Goal: Task Accomplishment & Management: Manage account settings

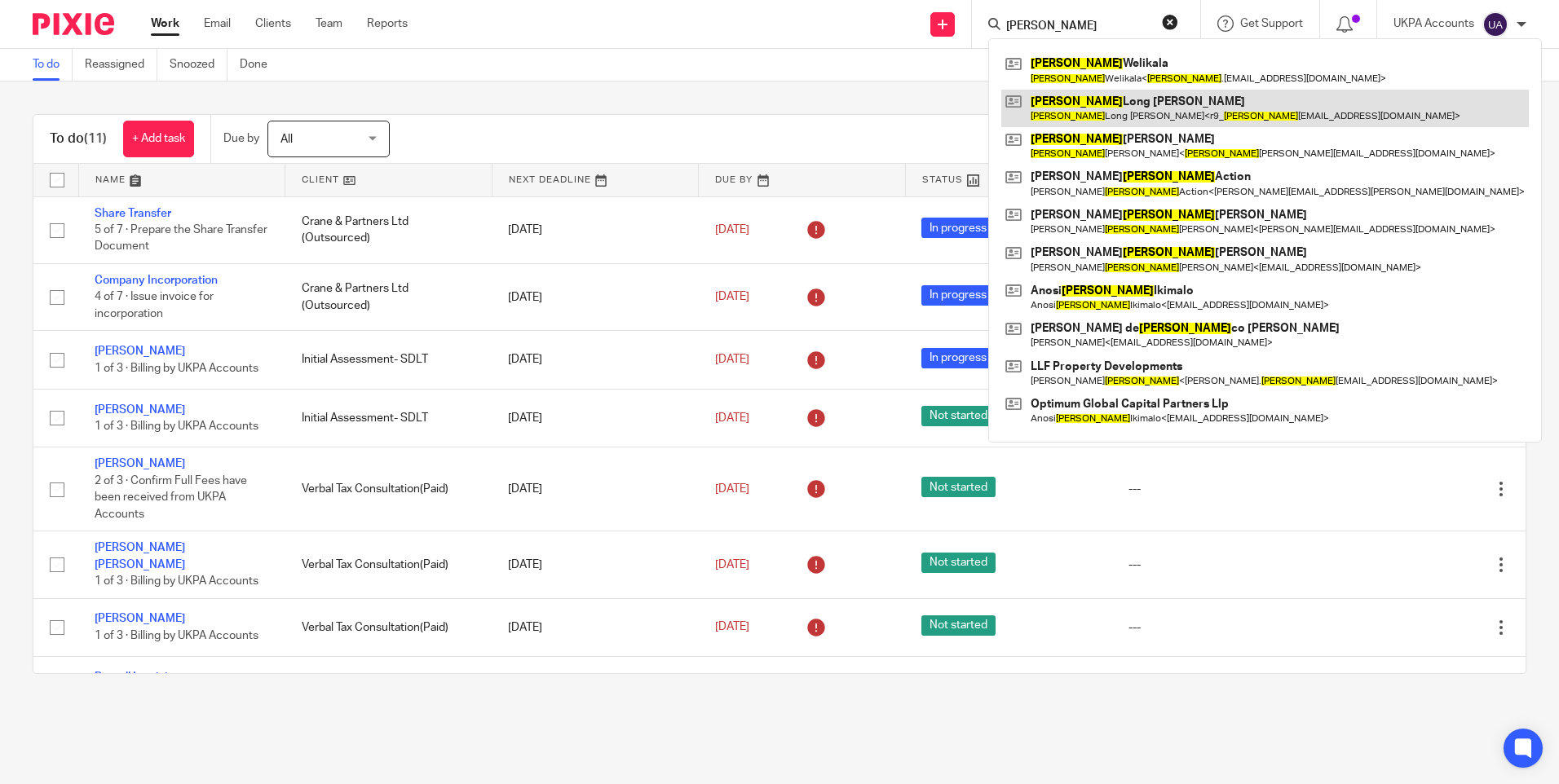
type input "francis"
click at [1140, 108] on link at bounding box center [1264, 108] width 527 height 38
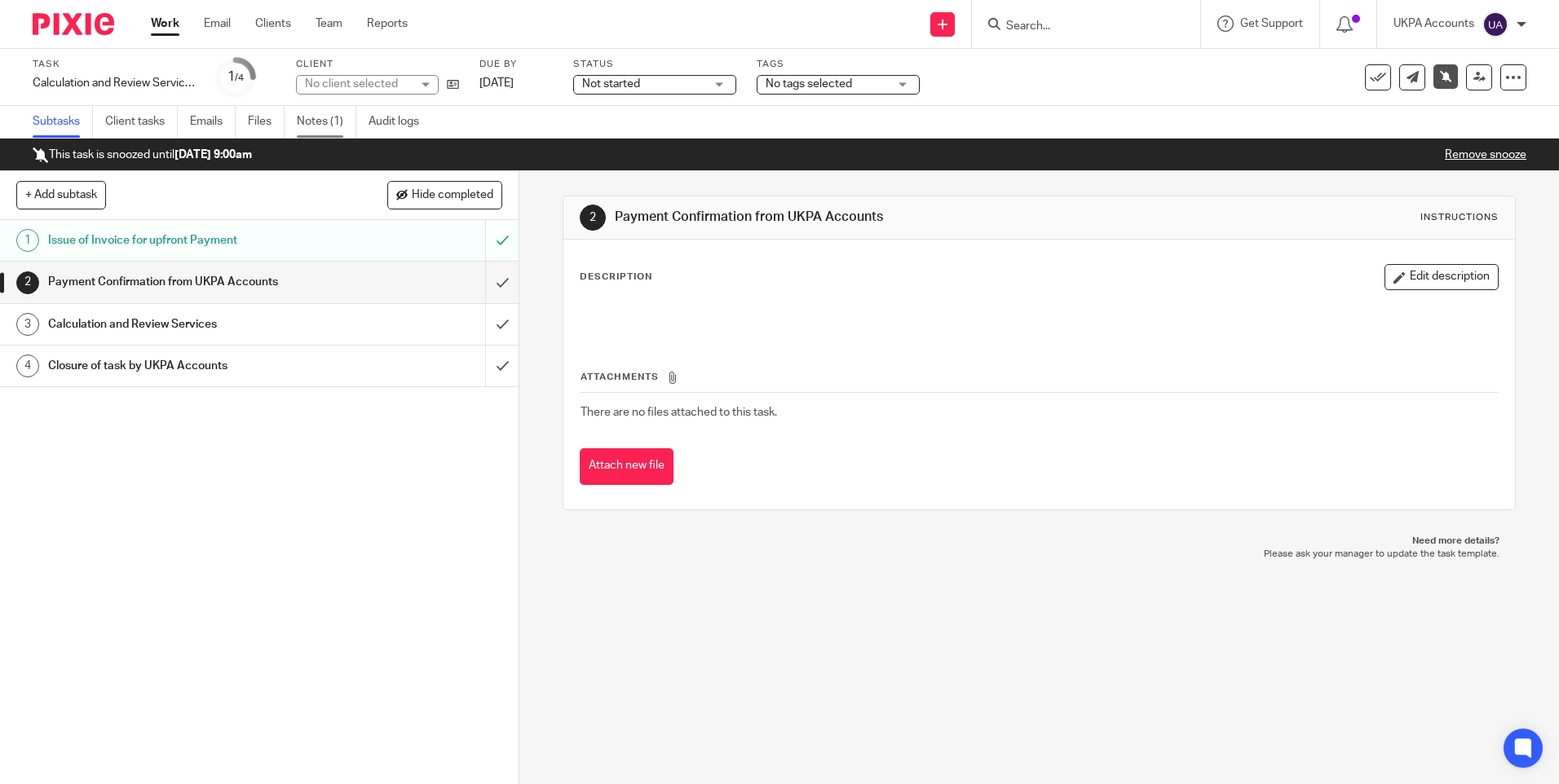
click at [342, 121] on link "Notes (1)" at bounding box center [326, 121] width 60 height 32
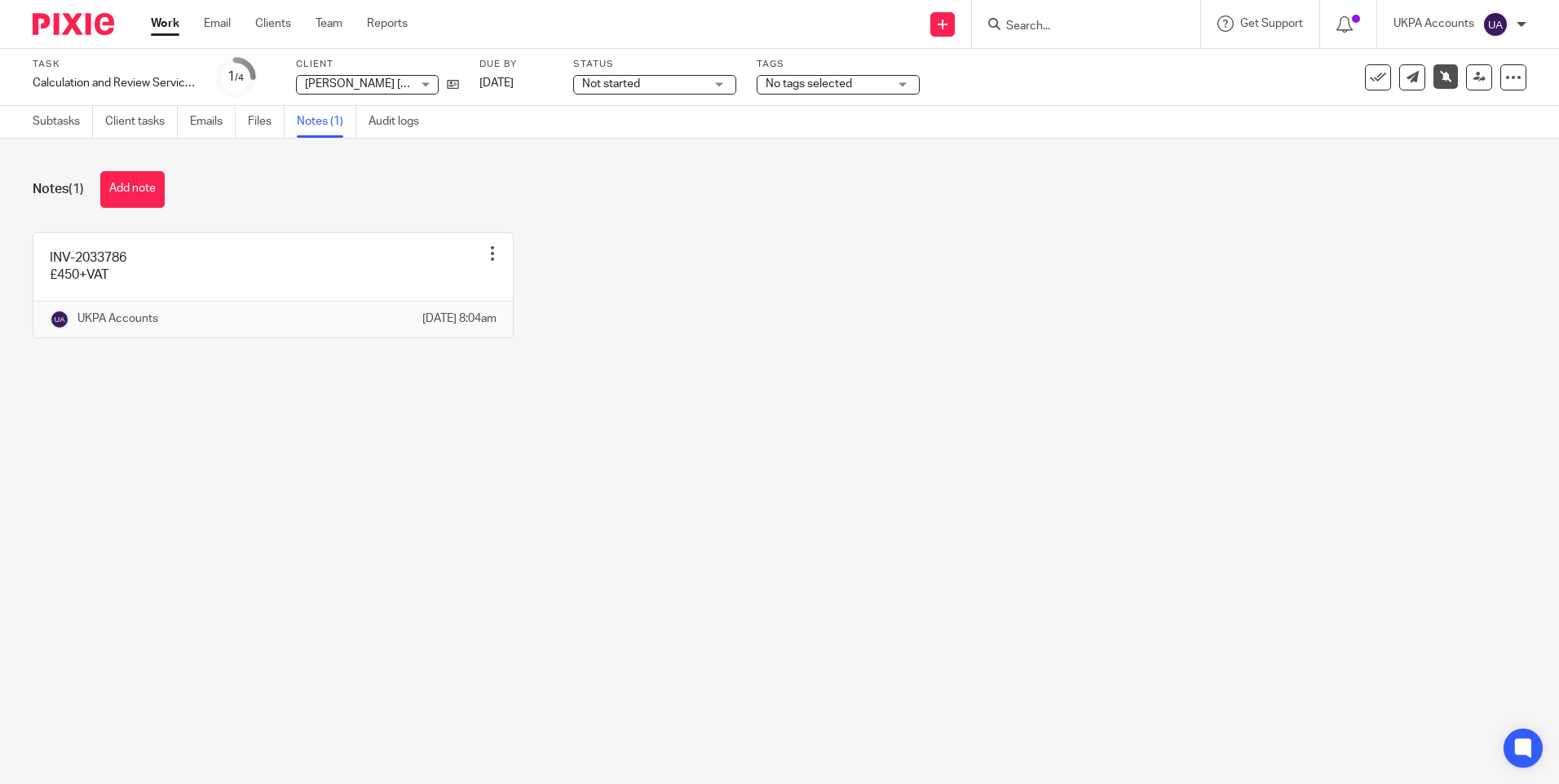
click at [540, 216] on div "Notes (1) Add note INV-2033786 £450+VAT Edit note Delete note UKPA Accounts 14 …" at bounding box center [779, 266] width 1559 height 257
click at [1070, 25] on input "Search" at bounding box center [1078, 26] width 147 height 15
paste input "Consultancy And Associates Ltd"
type input "Consultancy And Associates Ltd"
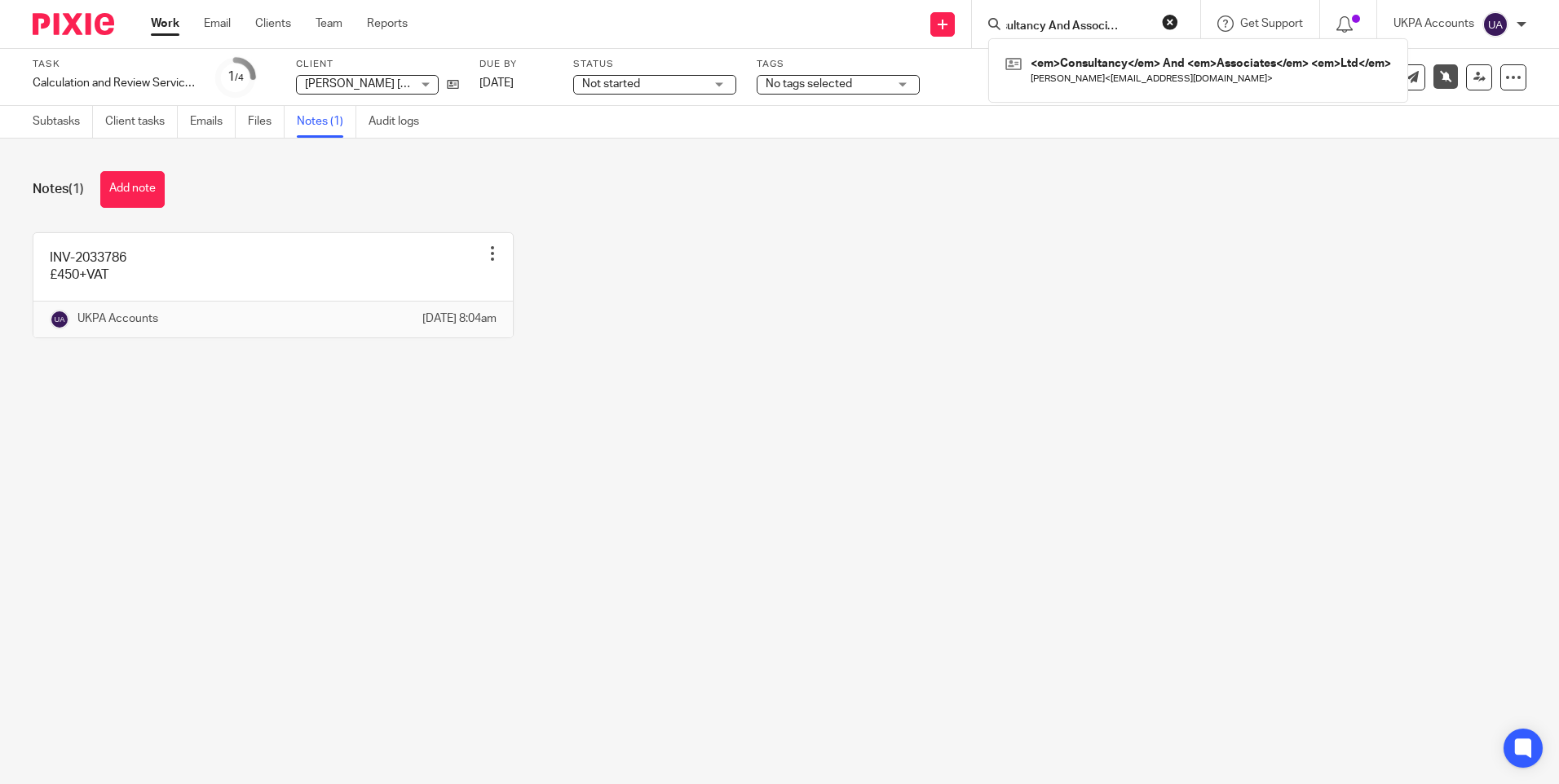
click button "submit" at bounding box center [0, 0] width 0 height 0
click at [1122, 67] on link at bounding box center [1139, 70] width 276 height 38
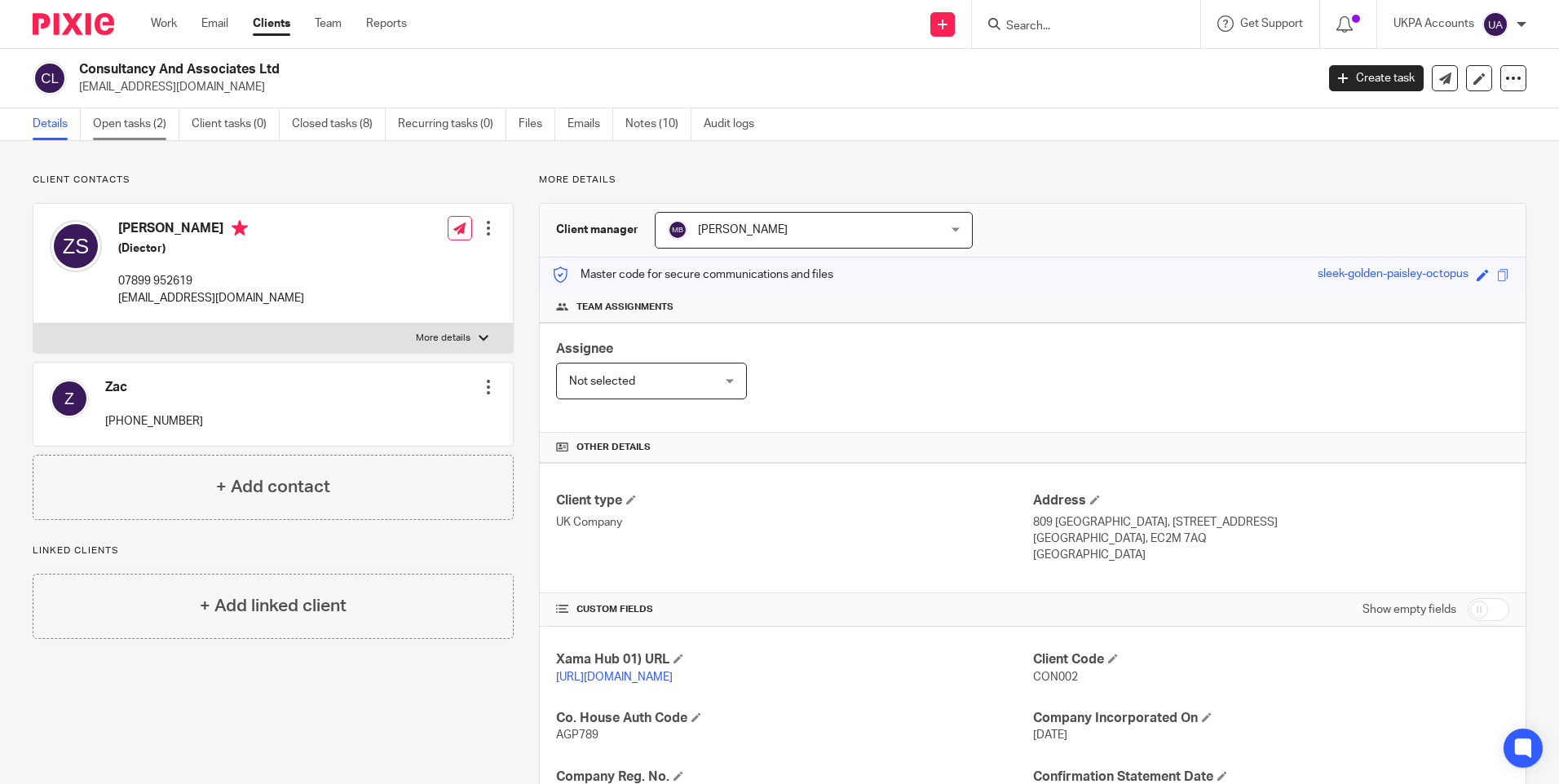
click at [144, 129] on link "Open tasks (2)" at bounding box center [136, 124] width 86 height 32
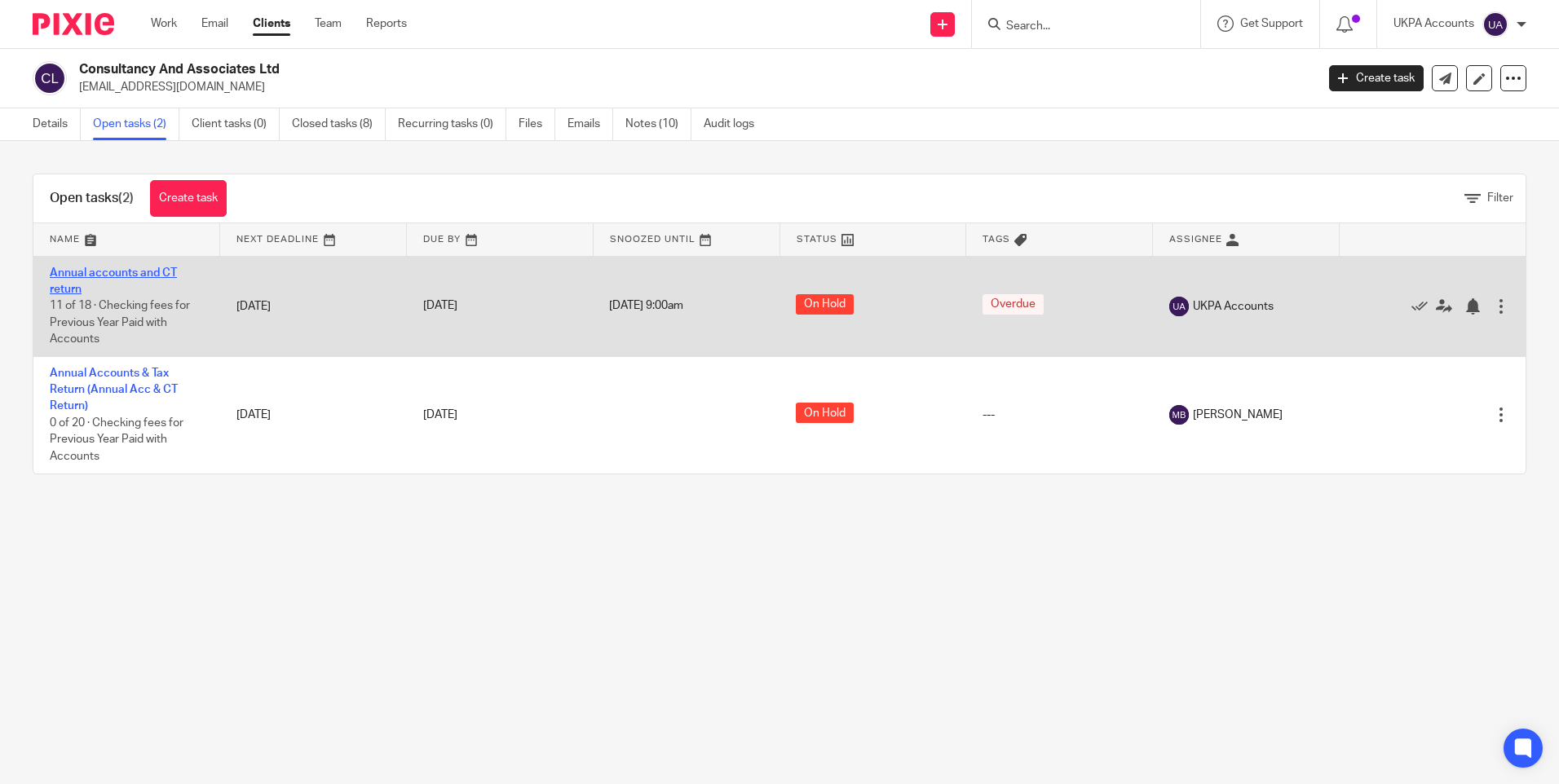
click at [155, 268] on link "Annual accounts and CT return" at bounding box center [113, 281] width 127 height 27
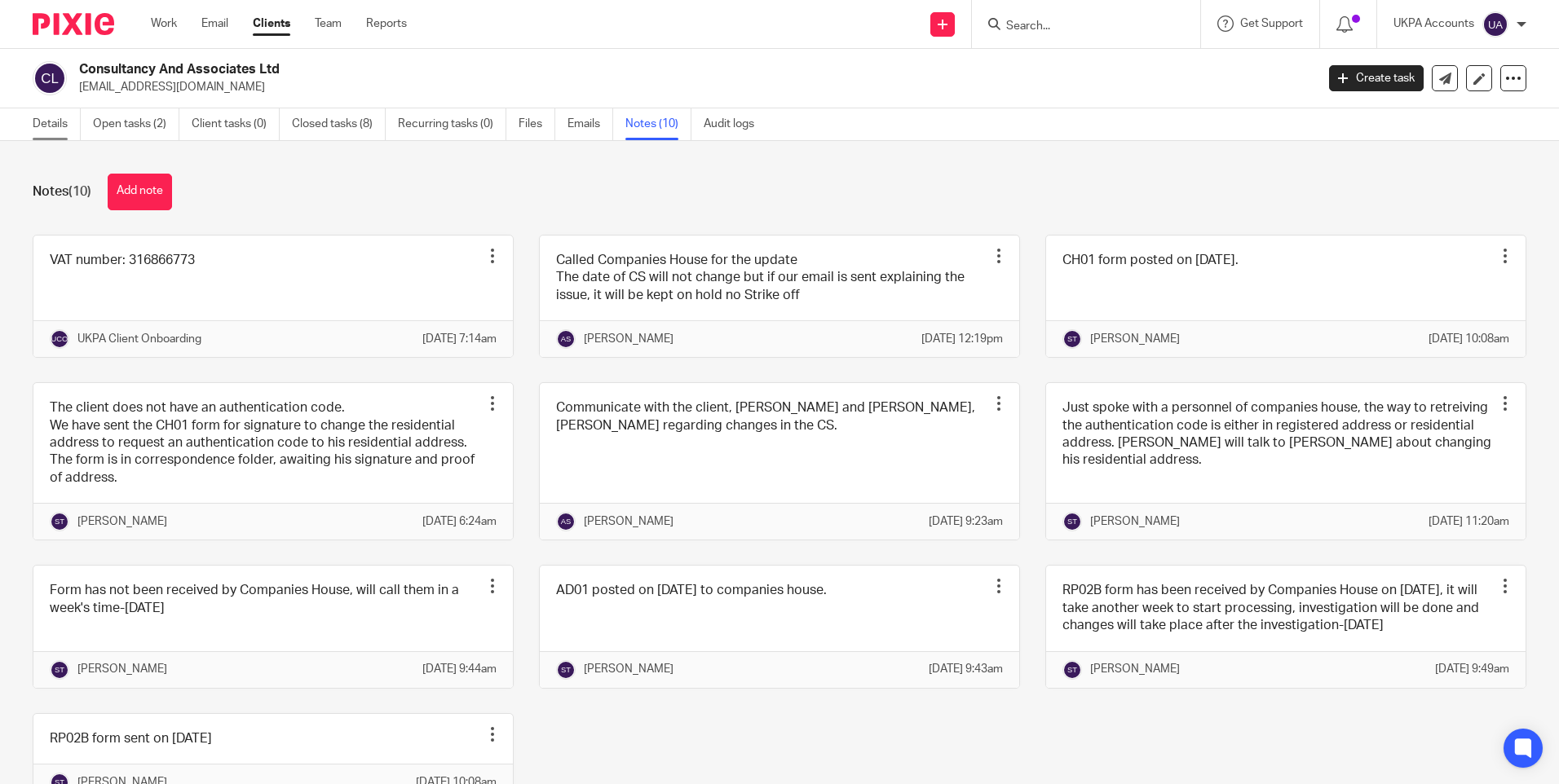
click at [63, 124] on link "Details" at bounding box center [56, 124] width 48 height 32
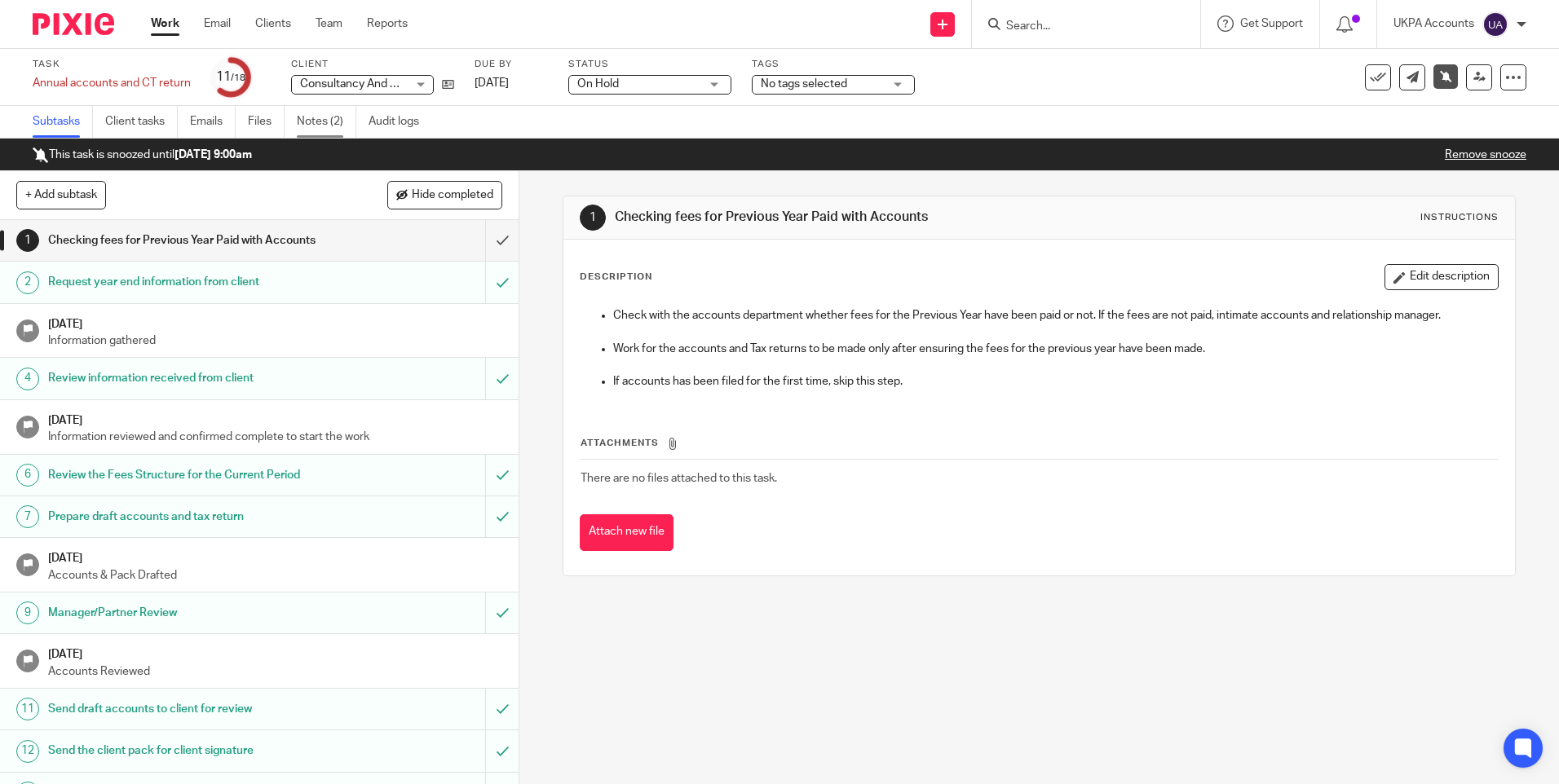
click at [340, 123] on link "Notes (2)" at bounding box center [326, 121] width 60 height 32
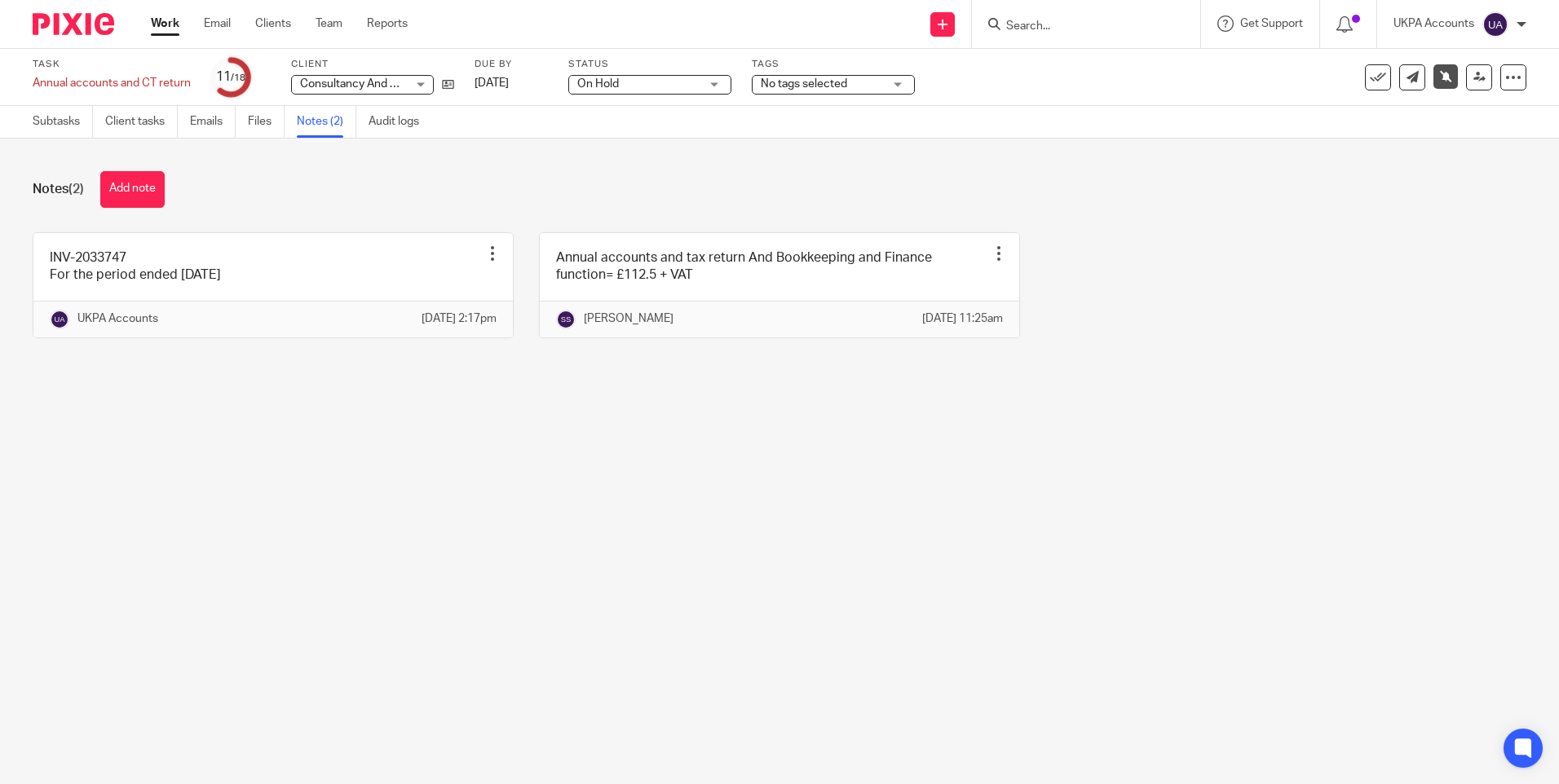
click at [489, 460] on main "Task Annual accounts and CT return Save Annual accounts and CT return 11 /18 Cl…" at bounding box center [779, 392] width 1559 height 784
click at [161, 23] on link "Work" at bounding box center [165, 23] width 28 height 16
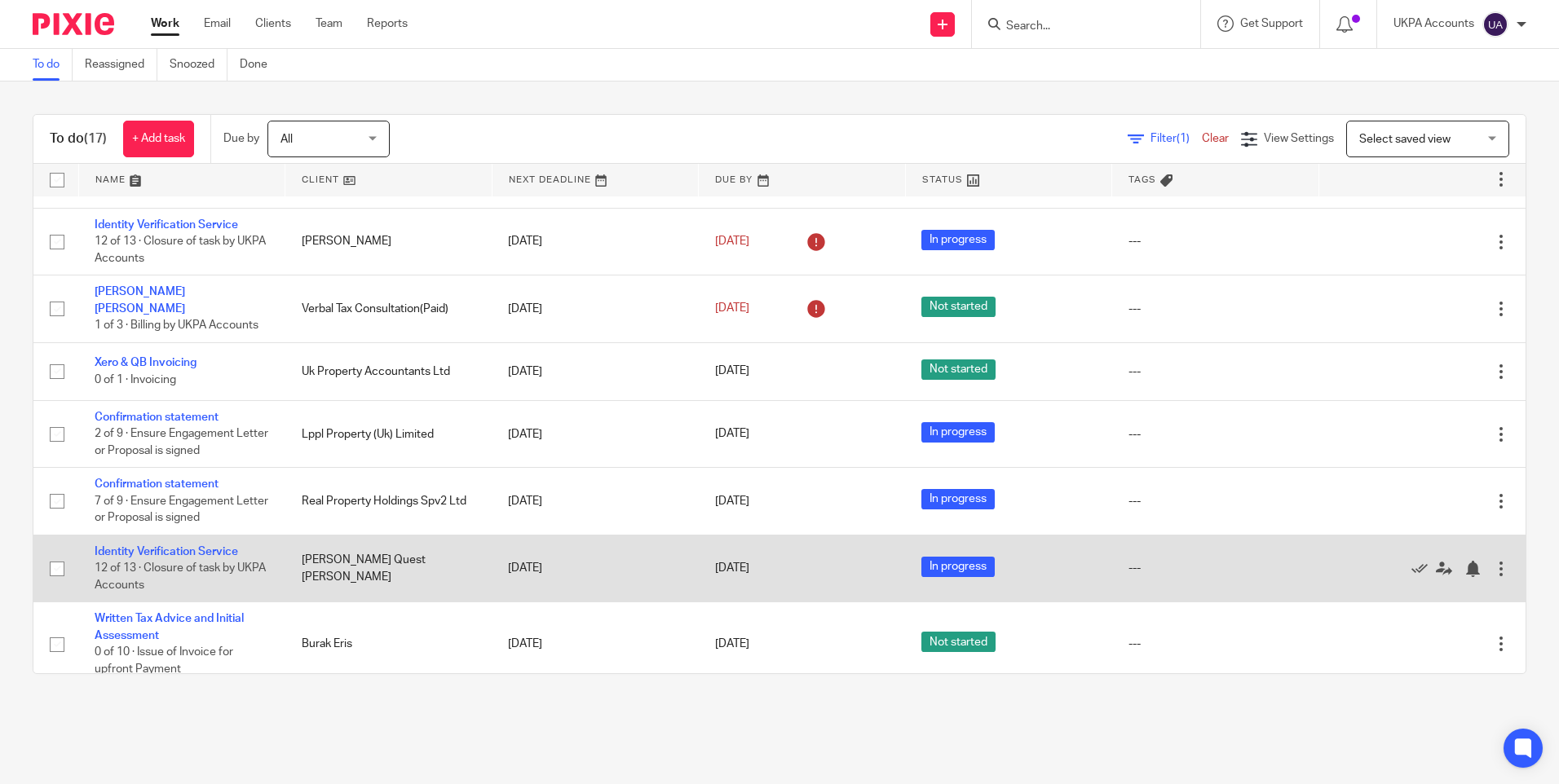
scroll to position [652, 0]
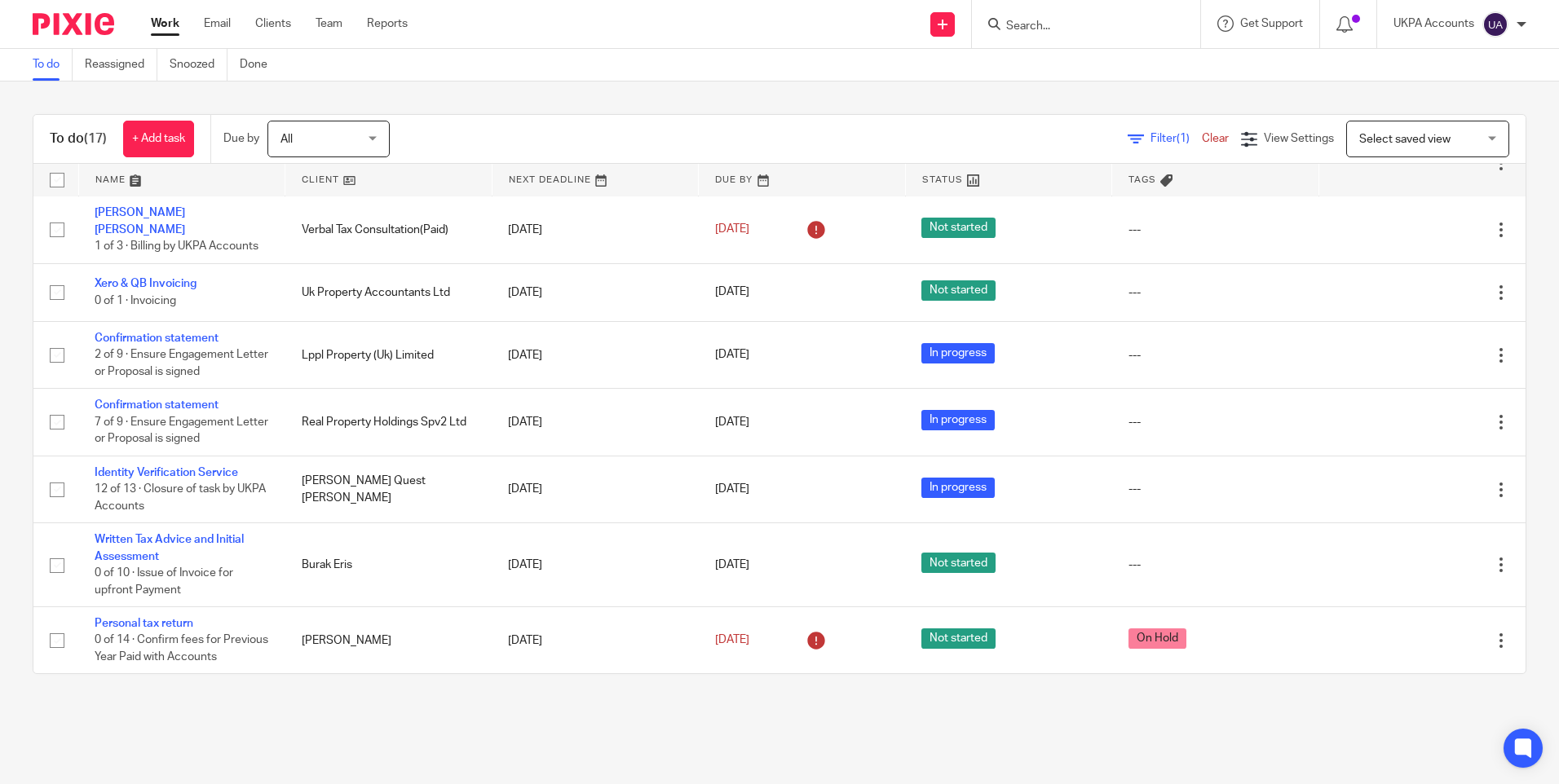
click at [170, 12] on div "Work Email Clients Team Reports Work Email Clients Team Reports Settings" at bounding box center [283, 24] width 297 height 48
click at [170, 26] on link "Work" at bounding box center [165, 23] width 28 height 16
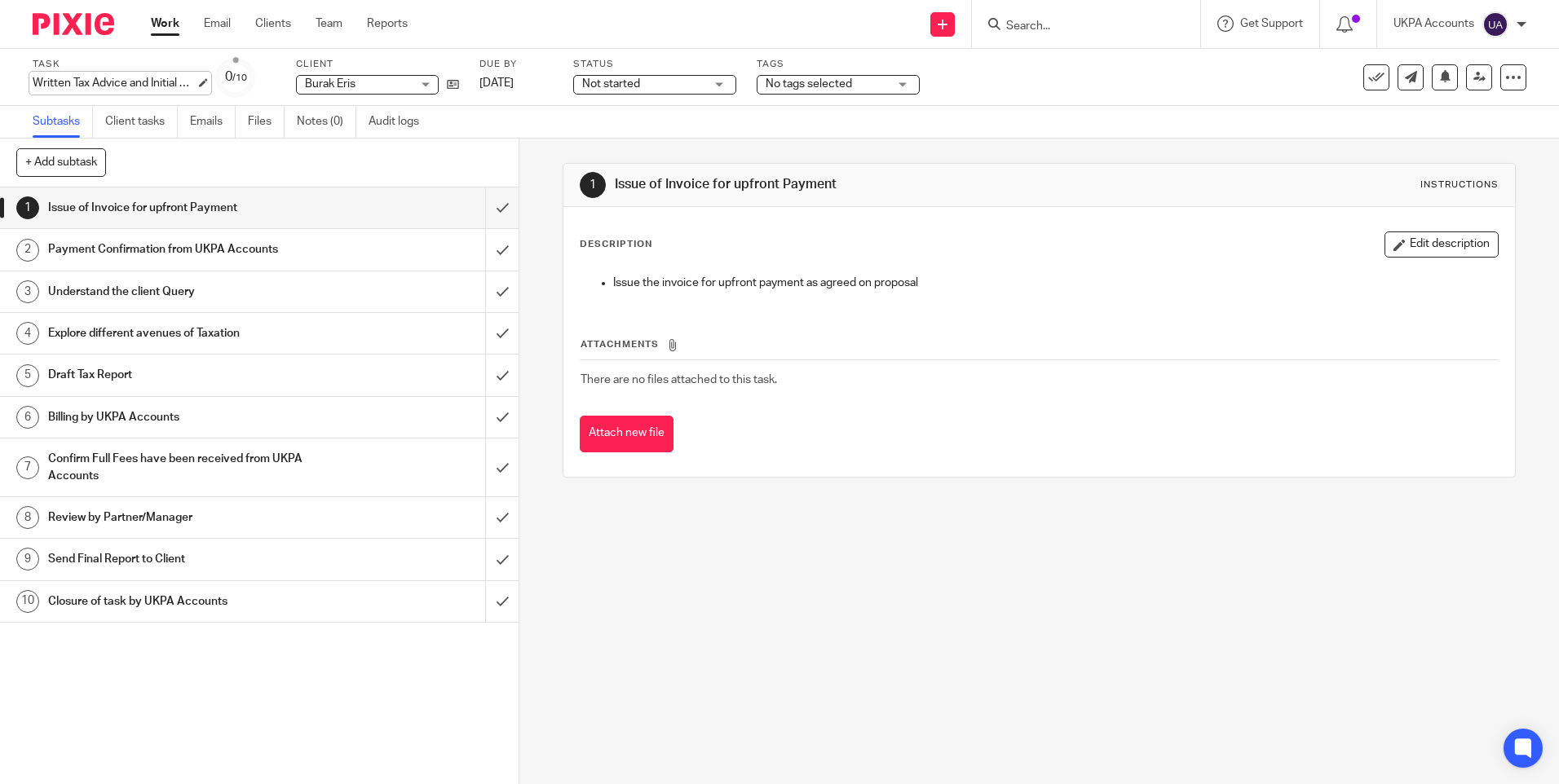
click at [137, 75] on div "Written Tax Advice and Initial Assessment Save Written Tax Advice and Initial A…" at bounding box center [114, 83] width 163 height 16
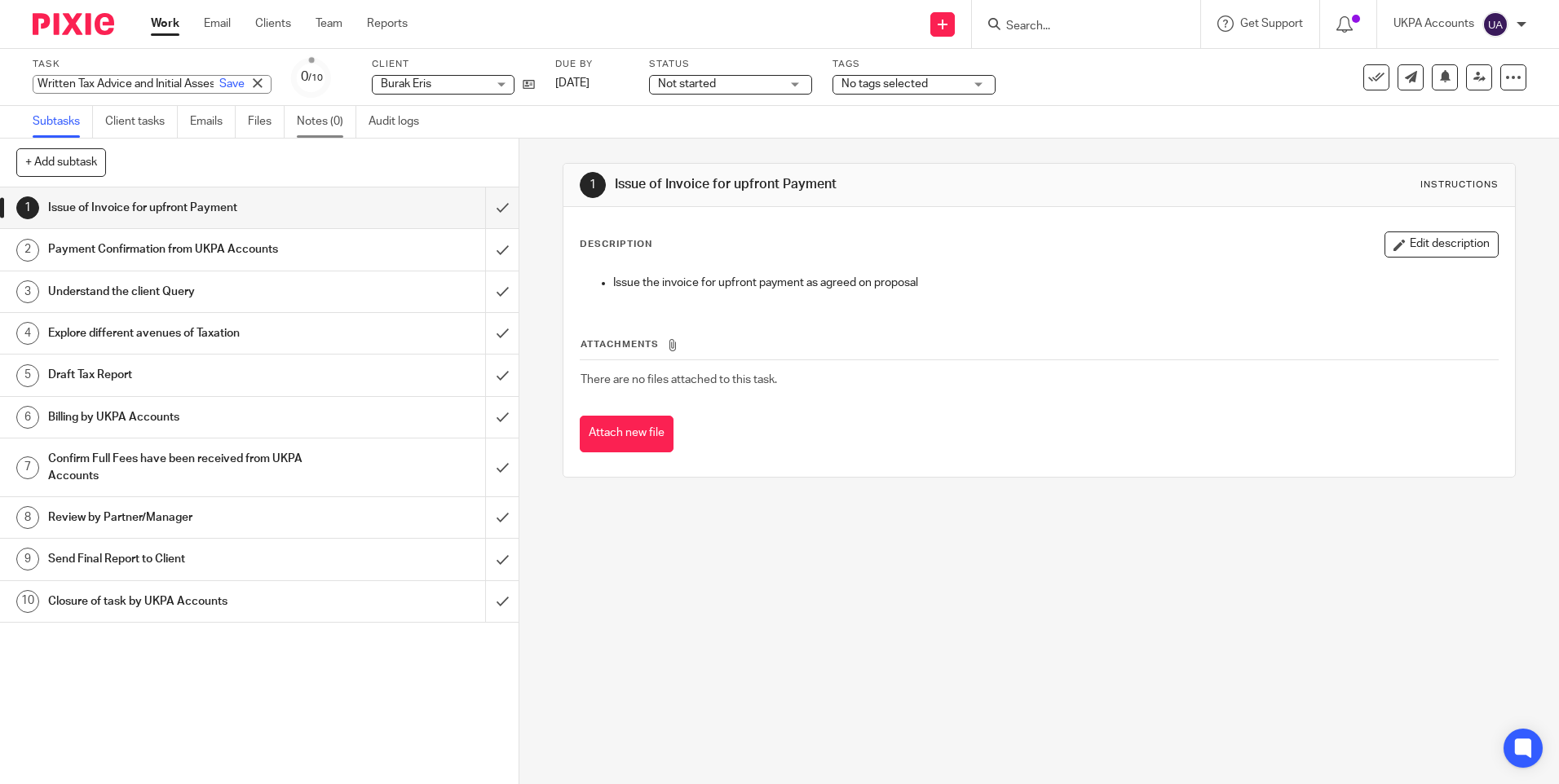
click at [319, 125] on link "Notes (0)" at bounding box center [326, 121] width 60 height 32
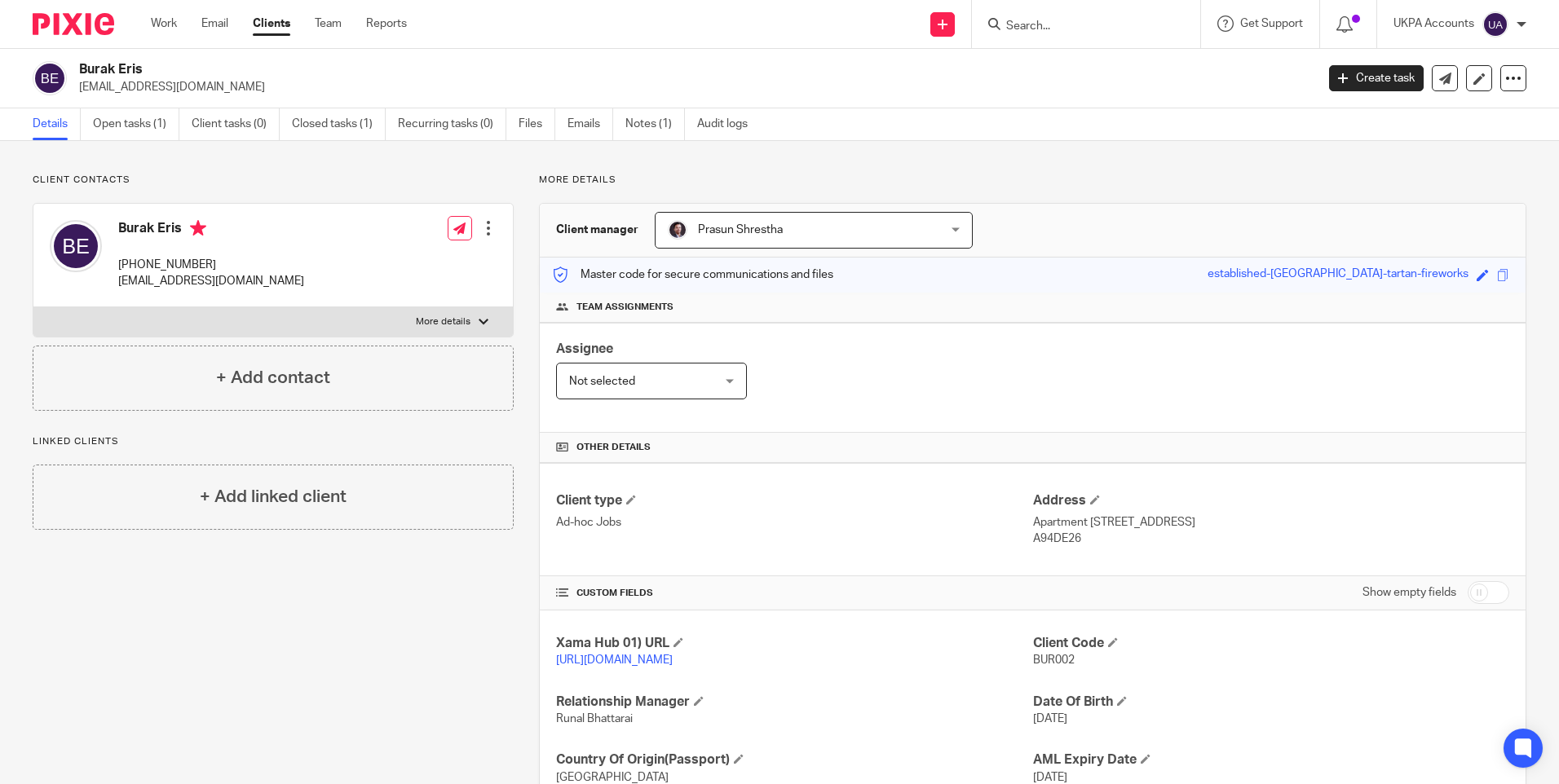
click at [415, 174] on p "Client contacts" at bounding box center [273, 179] width 481 height 13
click at [658, 124] on link "Notes (1)" at bounding box center [655, 124] width 60 height 32
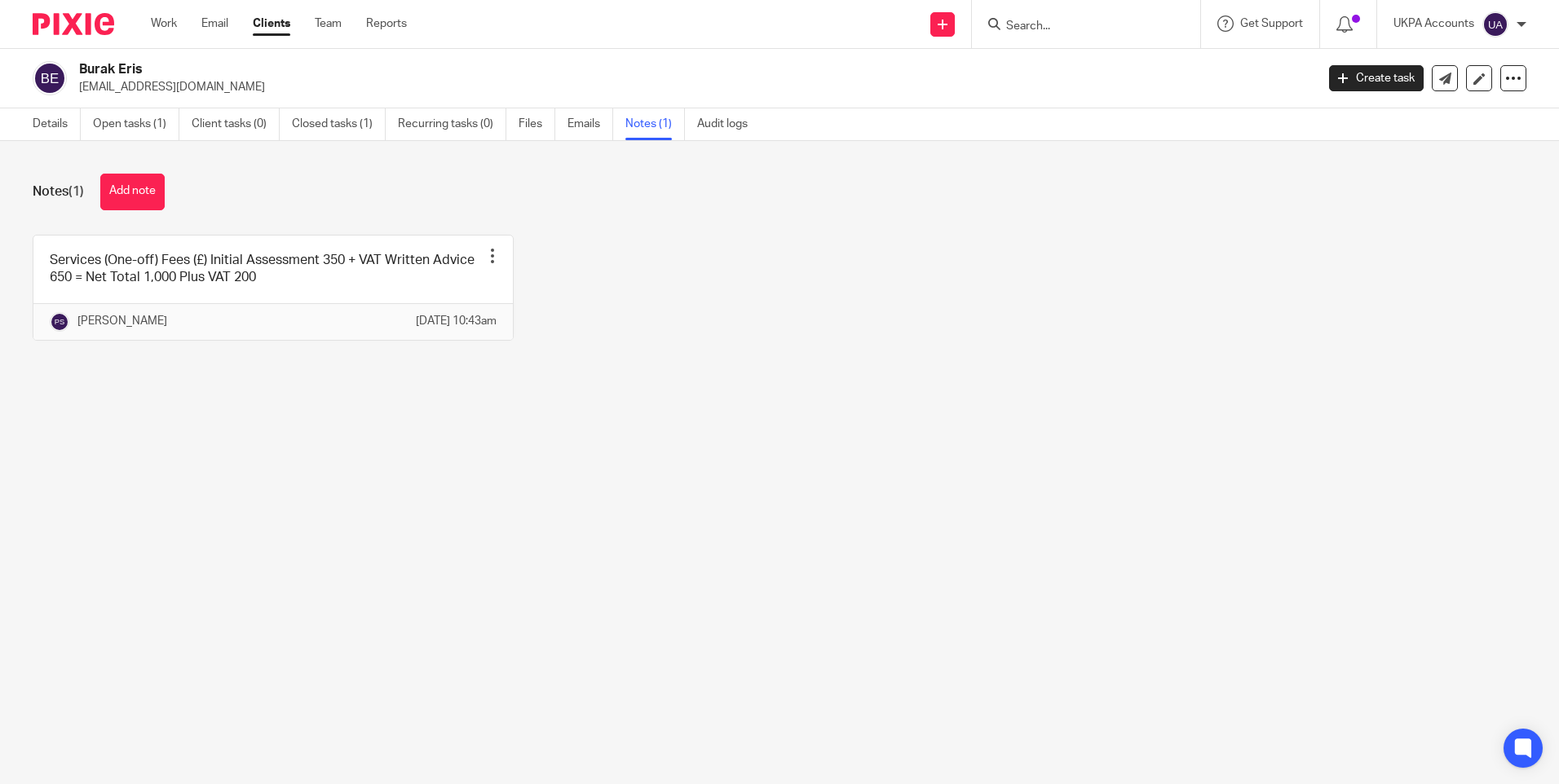
click at [730, 343] on div "Services (One-off) Fees (£) Initial Assessment 350 + VAT Written Advice 650 = N…" at bounding box center [767, 300] width 1519 height 131
click at [891, 264] on div "Services (One-off) Fees (£) Initial Assessment 350 + VAT Written Advice 650 = N…" at bounding box center [767, 300] width 1519 height 131
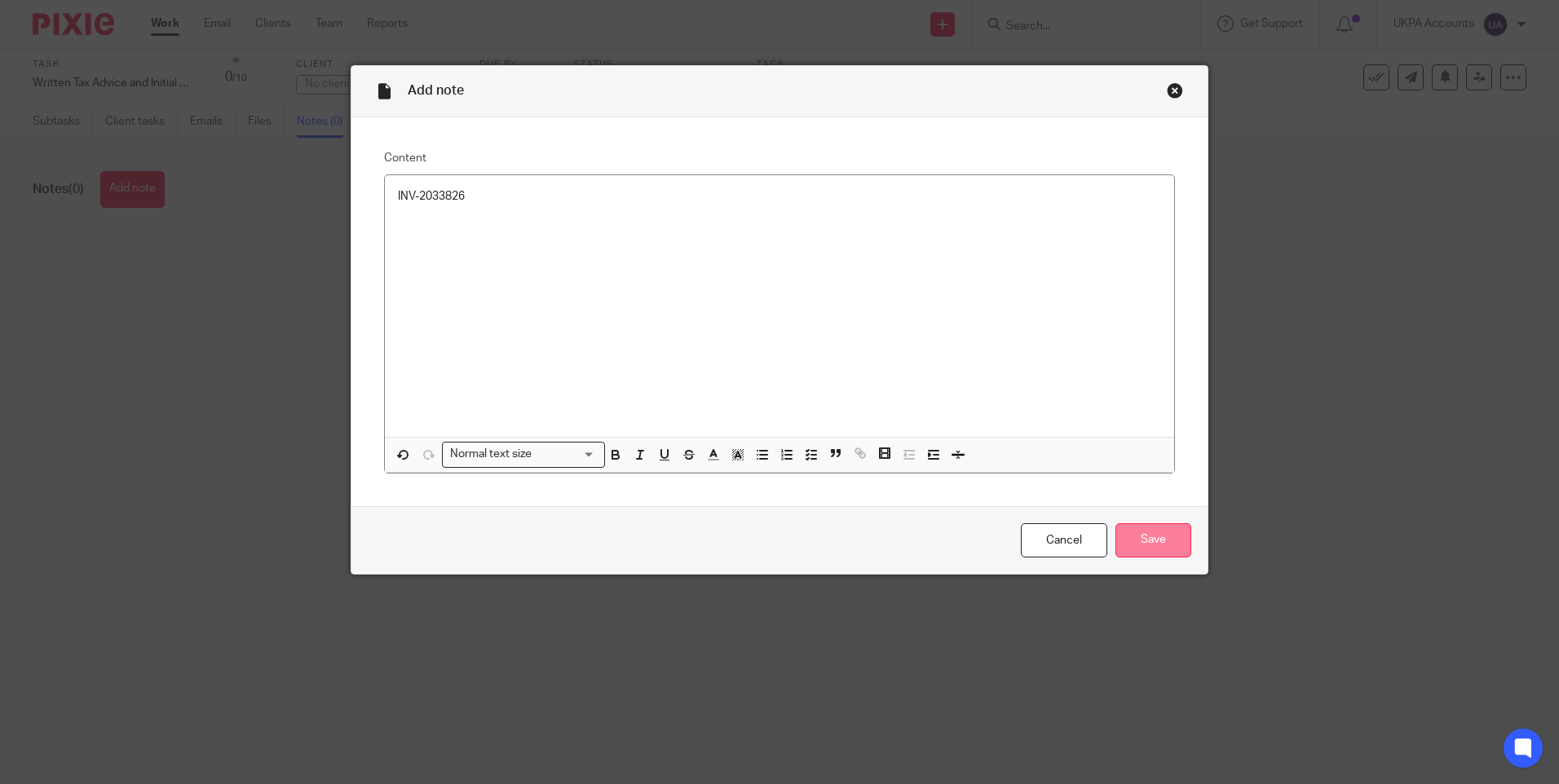
click at [1160, 536] on input "Save" at bounding box center [1152, 541] width 76 height 35
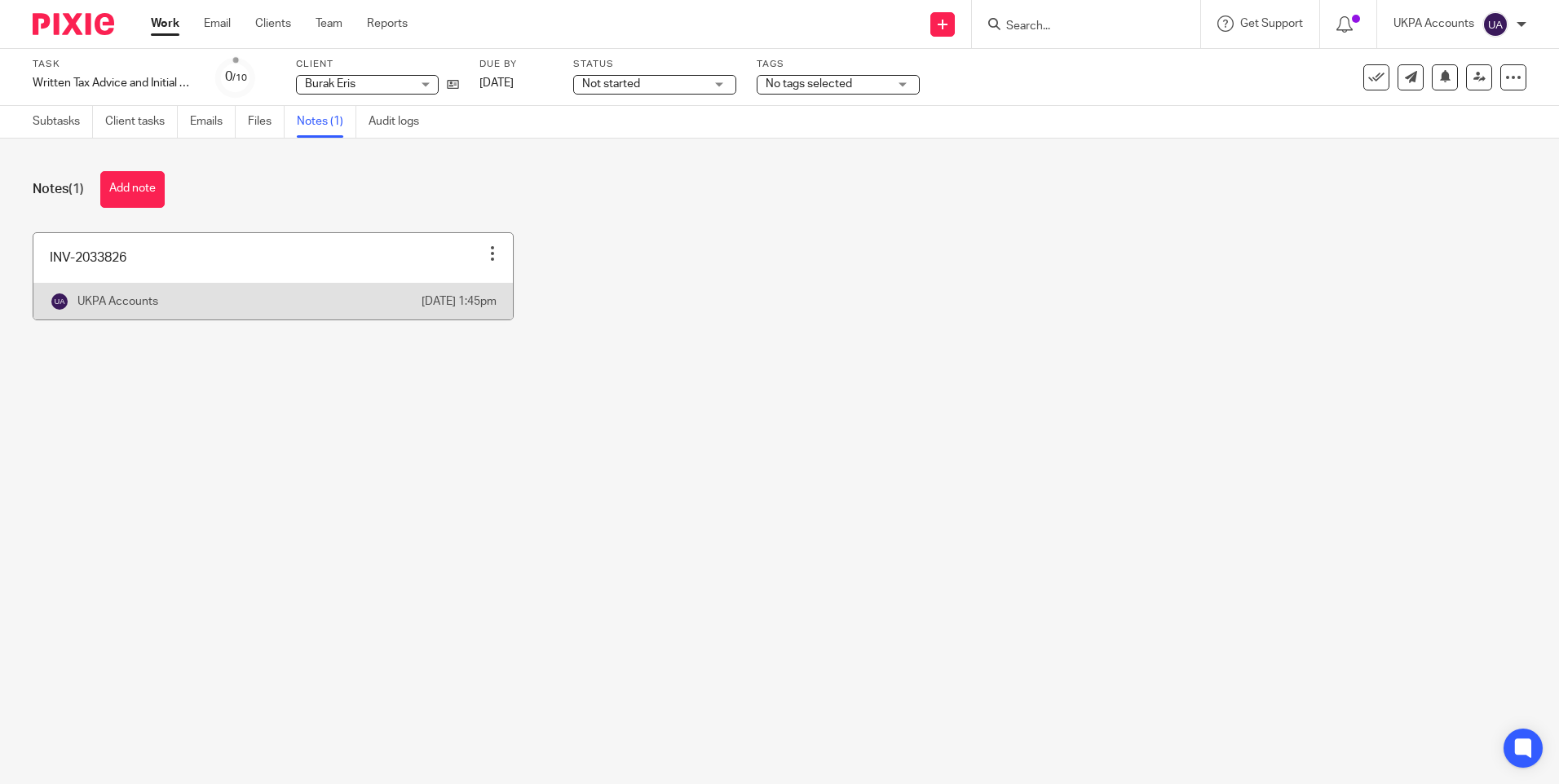
drag, startPoint x: 542, startPoint y: 500, endPoint x: 416, endPoint y: 295, distance: 240.6
click at [539, 497] on main "Task Written Tax Advice and Initial Assessment Save Written Tax Advice and Init…" at bounding box center [779, 392] width 1559 height 784
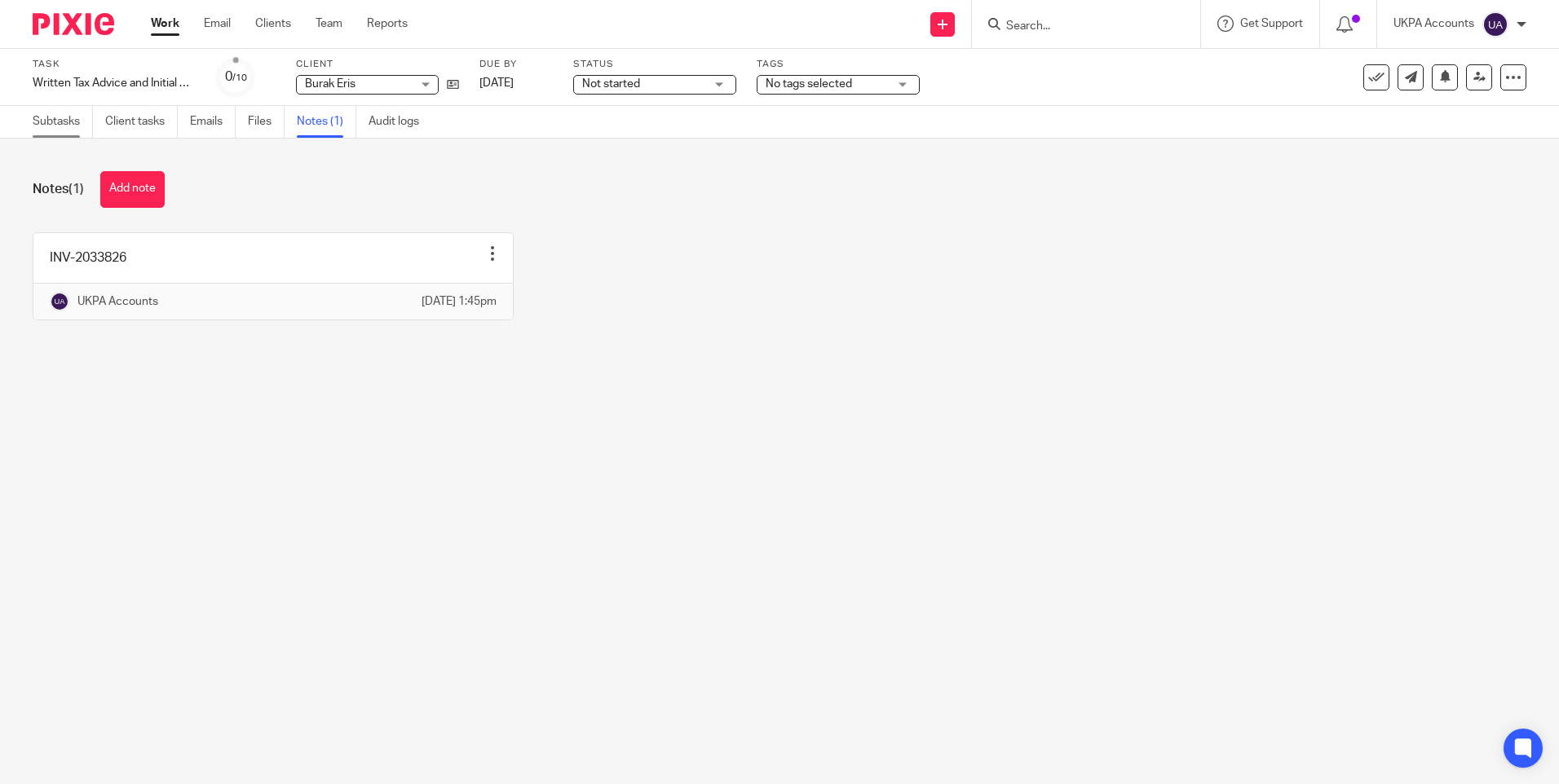
click at [82, 119] on link "Subtasks" at bounding box center [62, 121] width 61 height 32
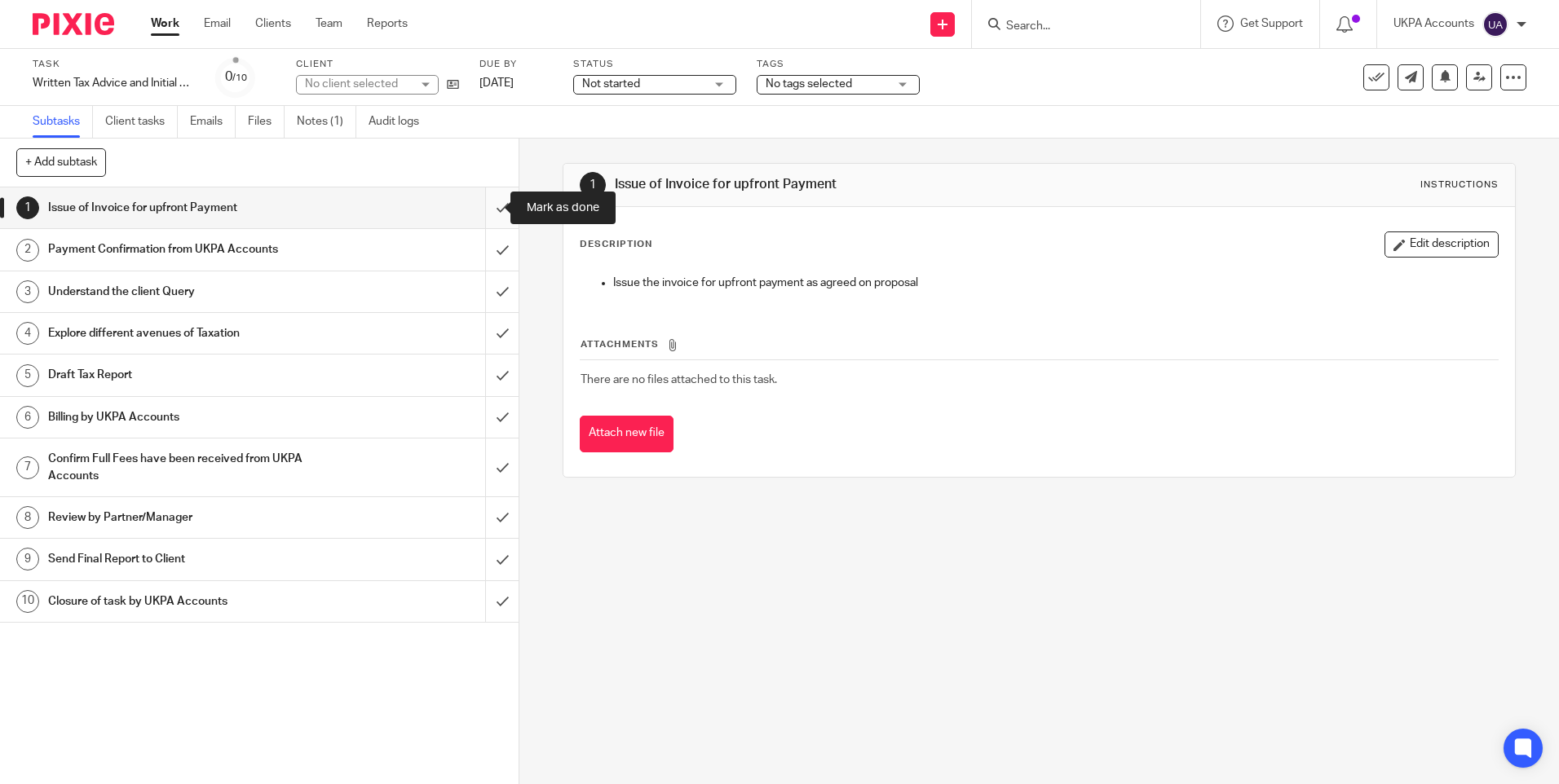
click at [489, 205] on input "submit" at bounding box center [259, 208] width 519 height 41
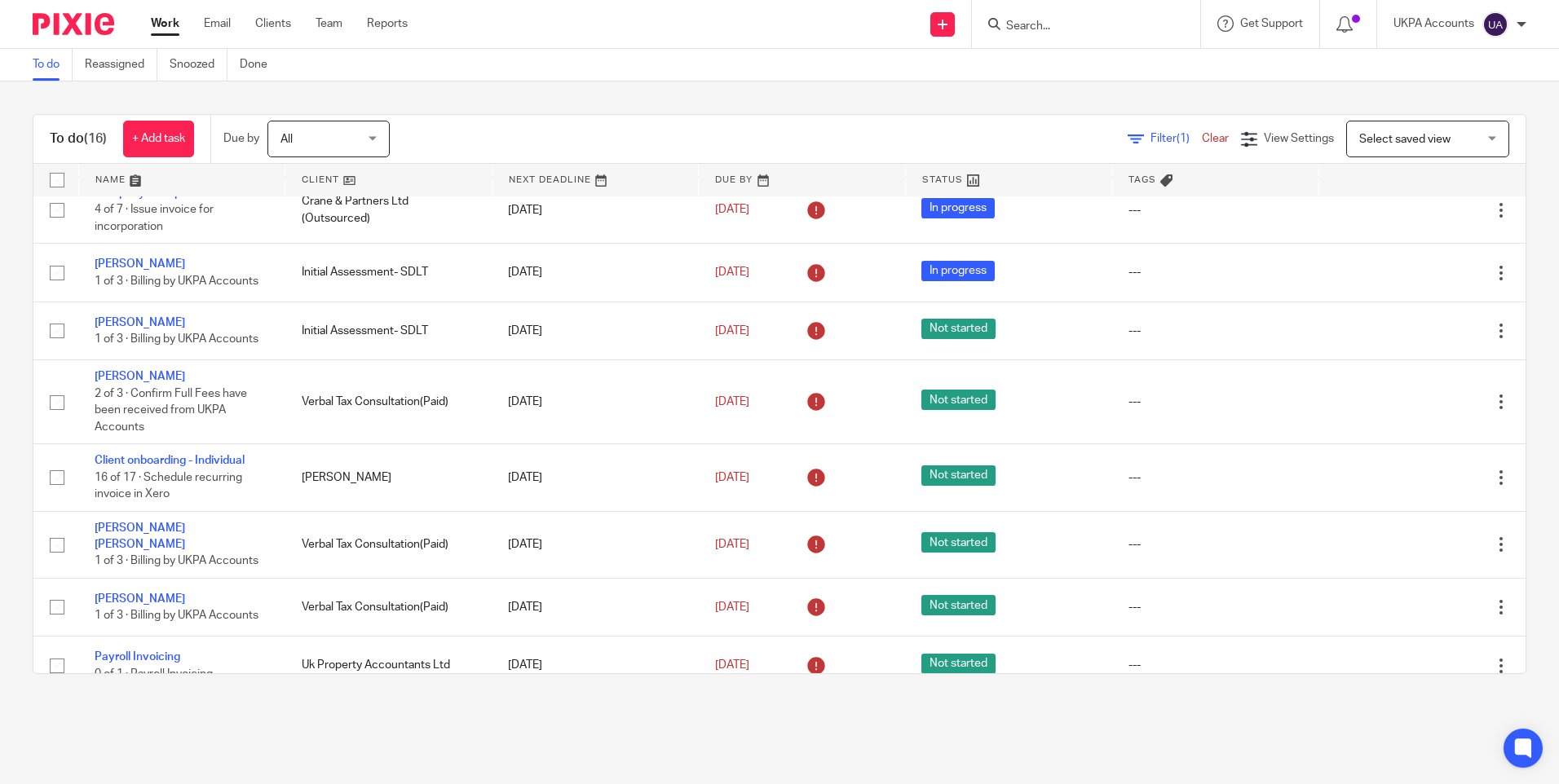
scroll to position [244, 0]
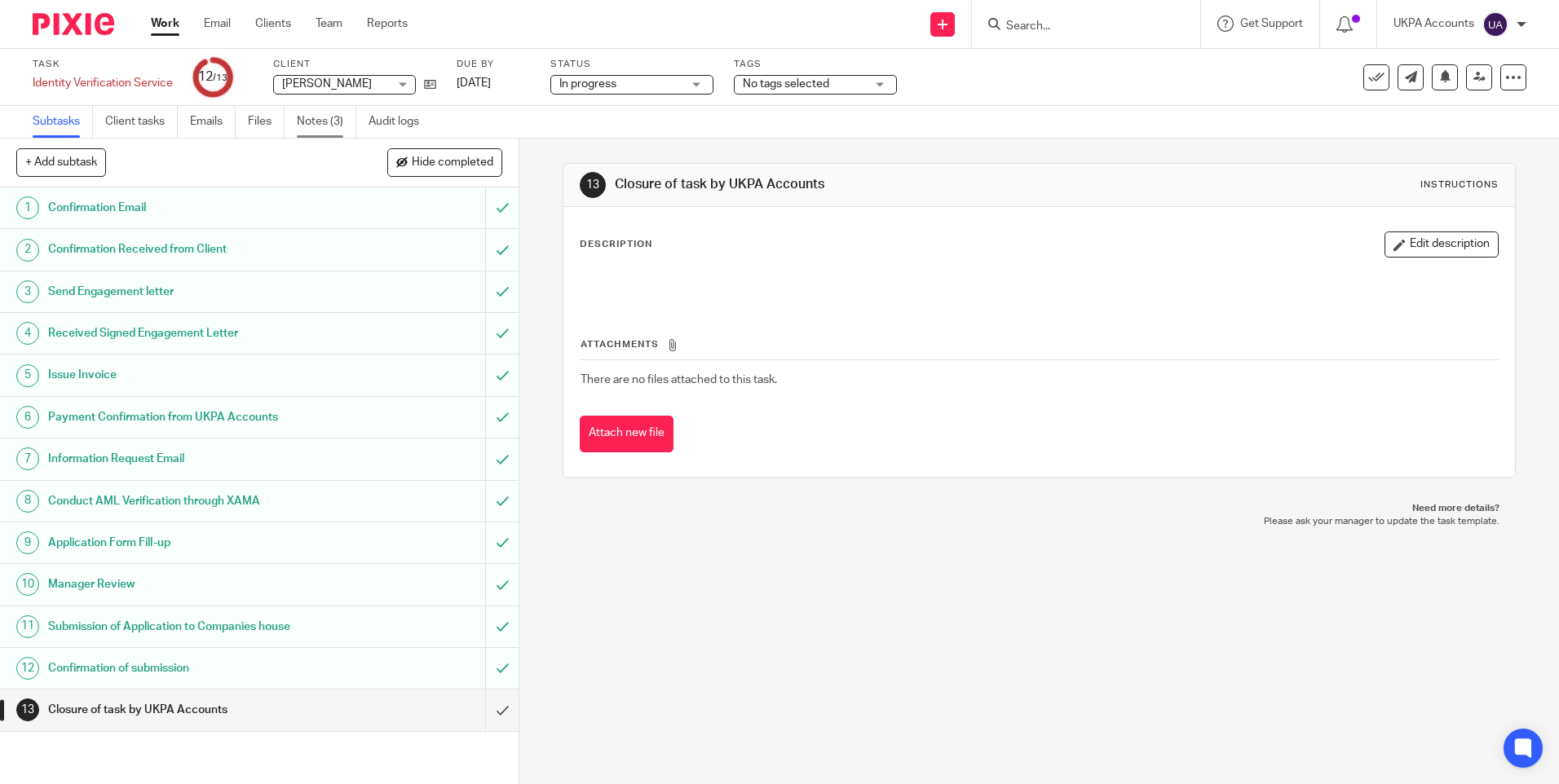
click at [334, 122] on link "Notes (3)" at bounding box center [326, 121] width 60 height 32
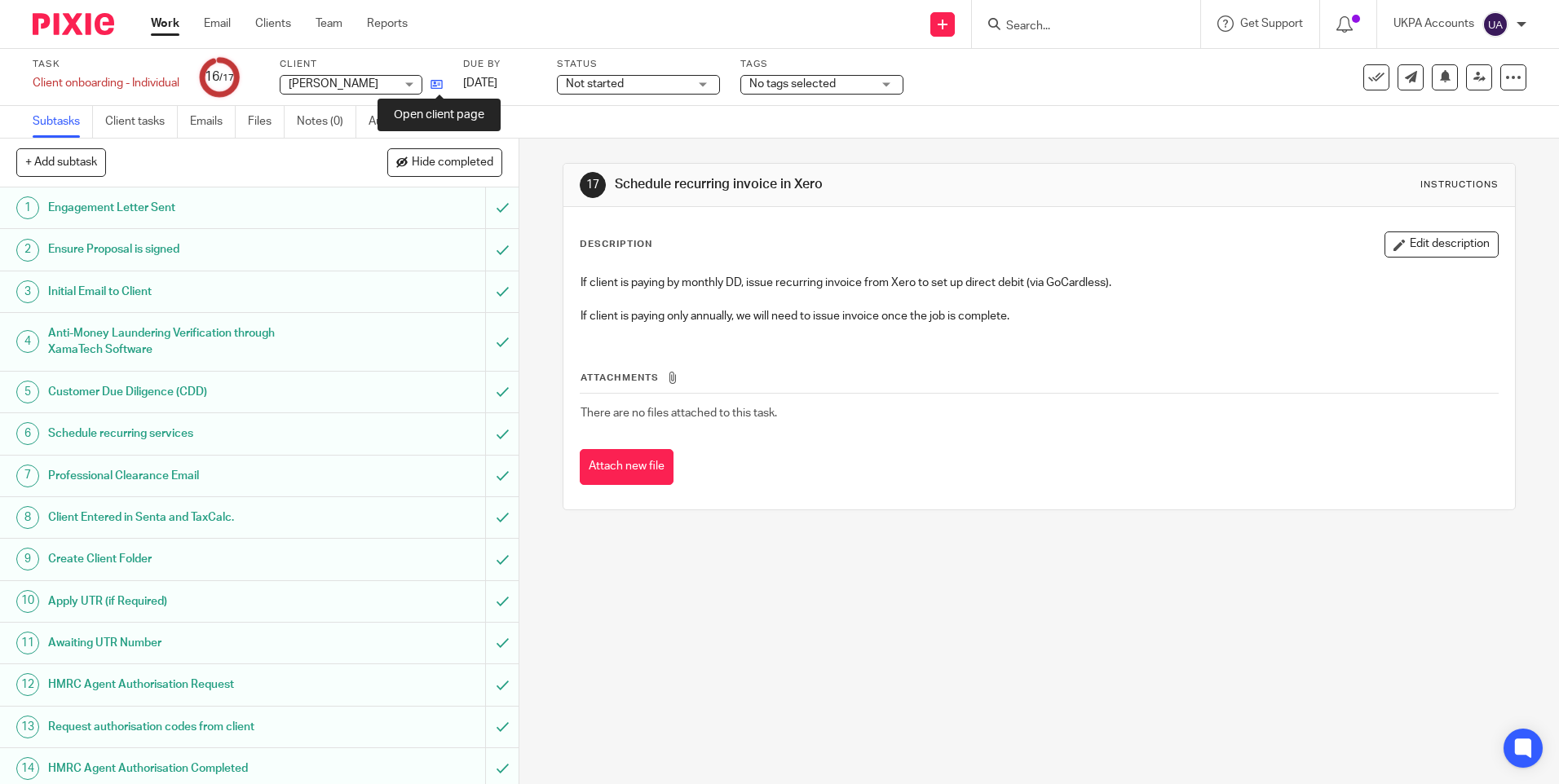
click at [442, 83] on icon at bounding box center [437, 85] width 12 height 12
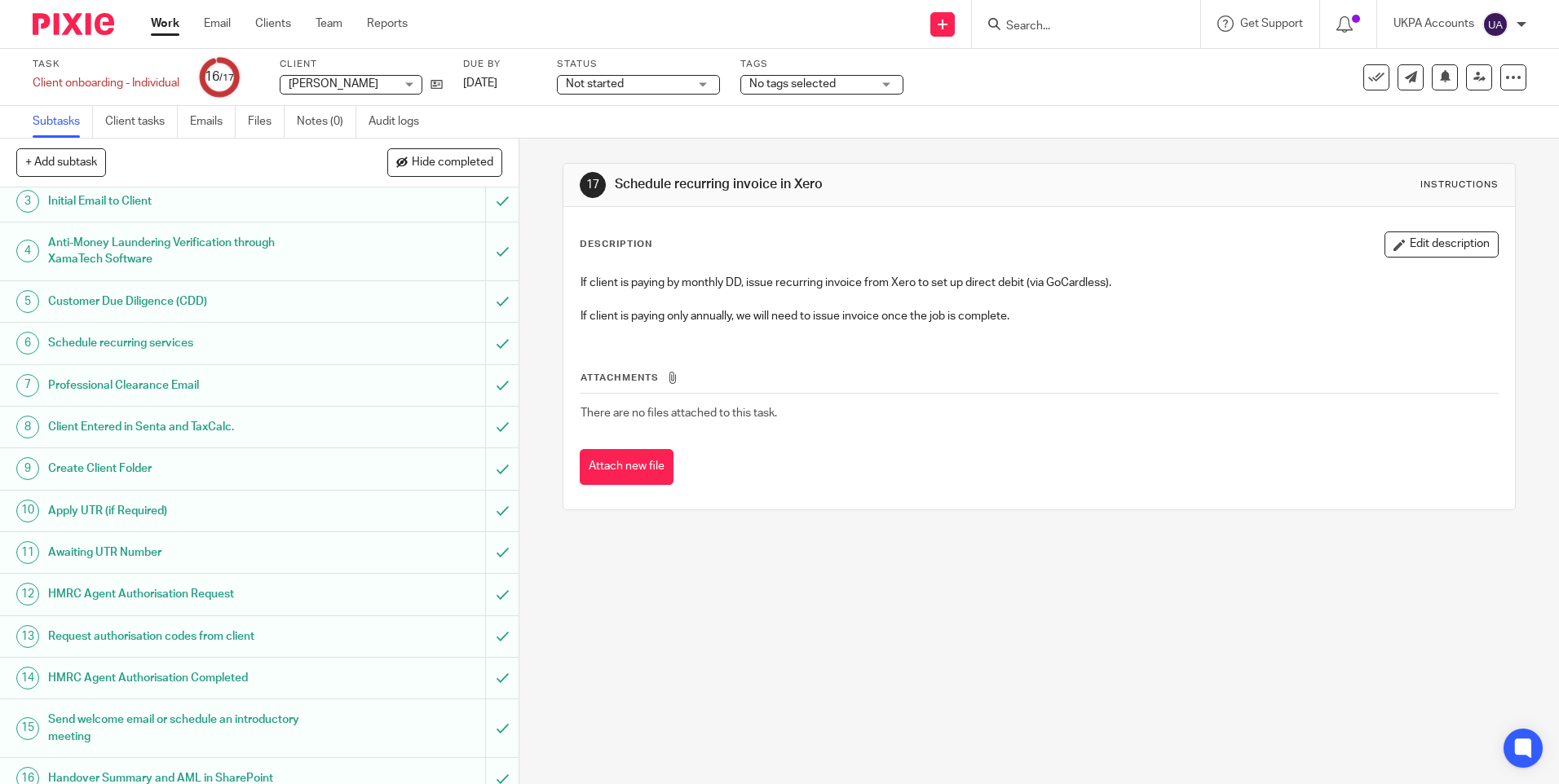
scroll to position [149, 0]
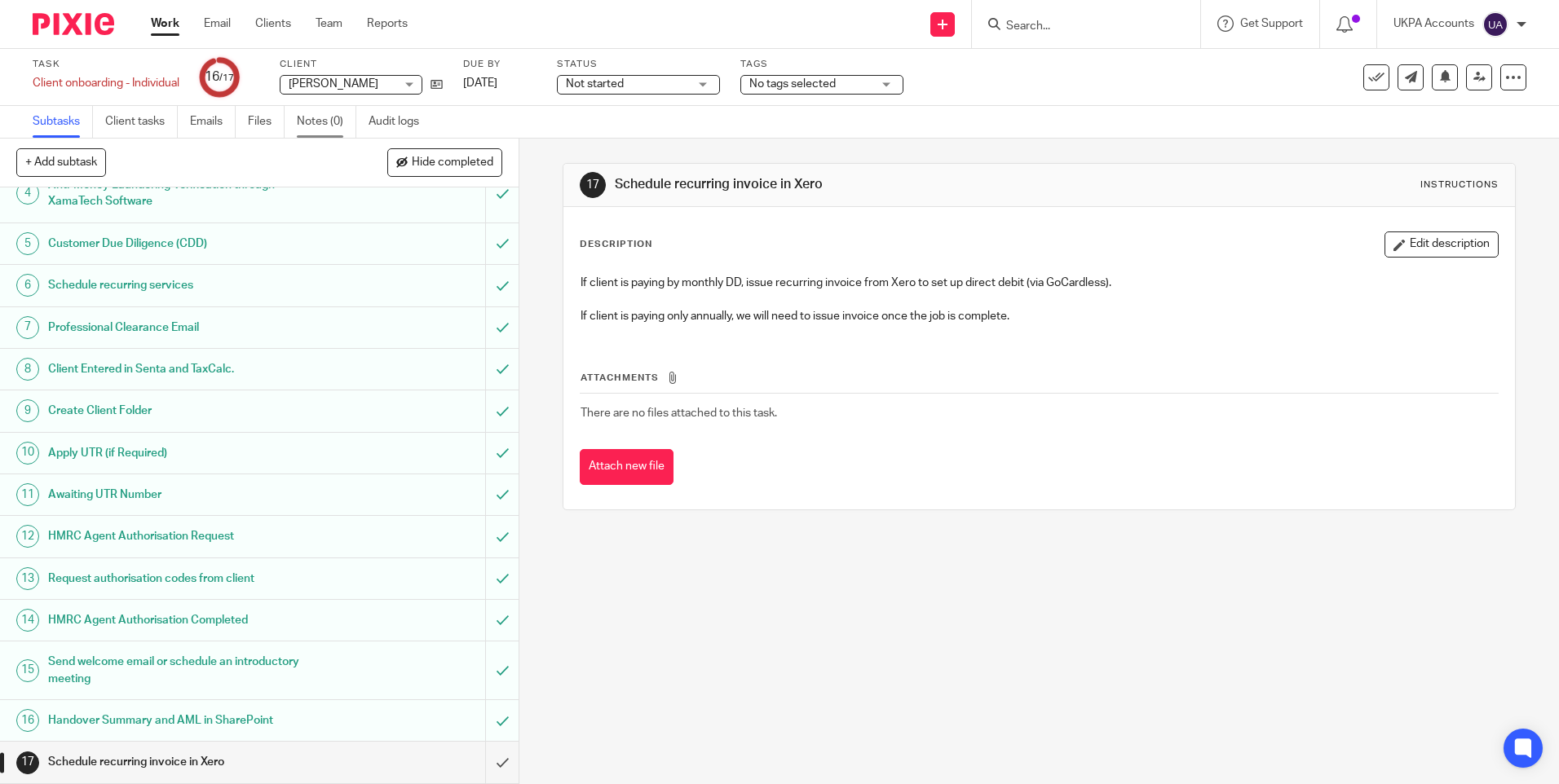
click at [336, 114] on link "Notes (0)" at bounding box center [326, 121] width 60 height 32
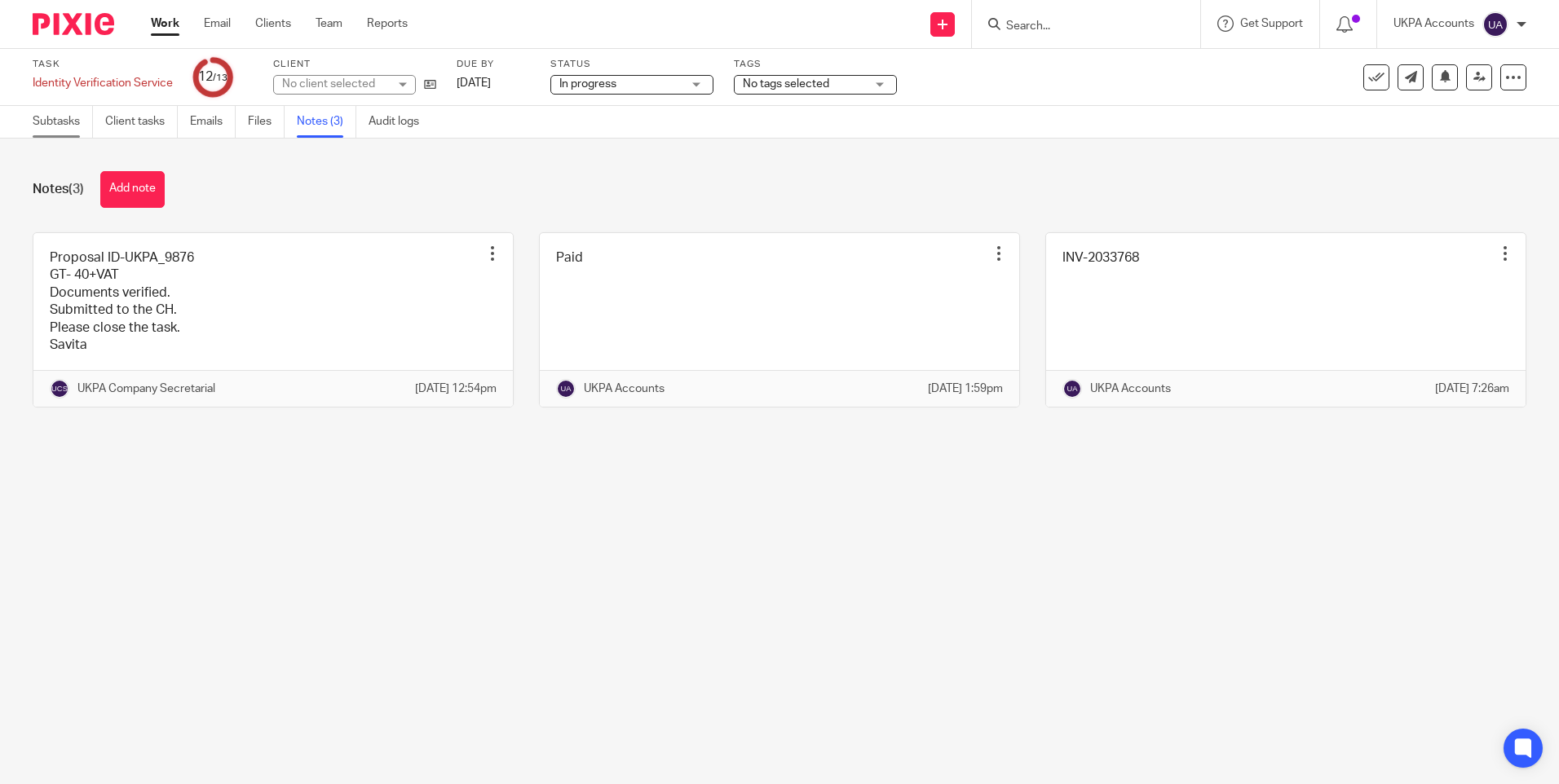
click at [79, 118] on link "Subtasks" at bounding box center [62, 121] width 61 height 32
click at [69, 120] on link "Subtasks" at bounding box center [62, 121] width 61 height 32
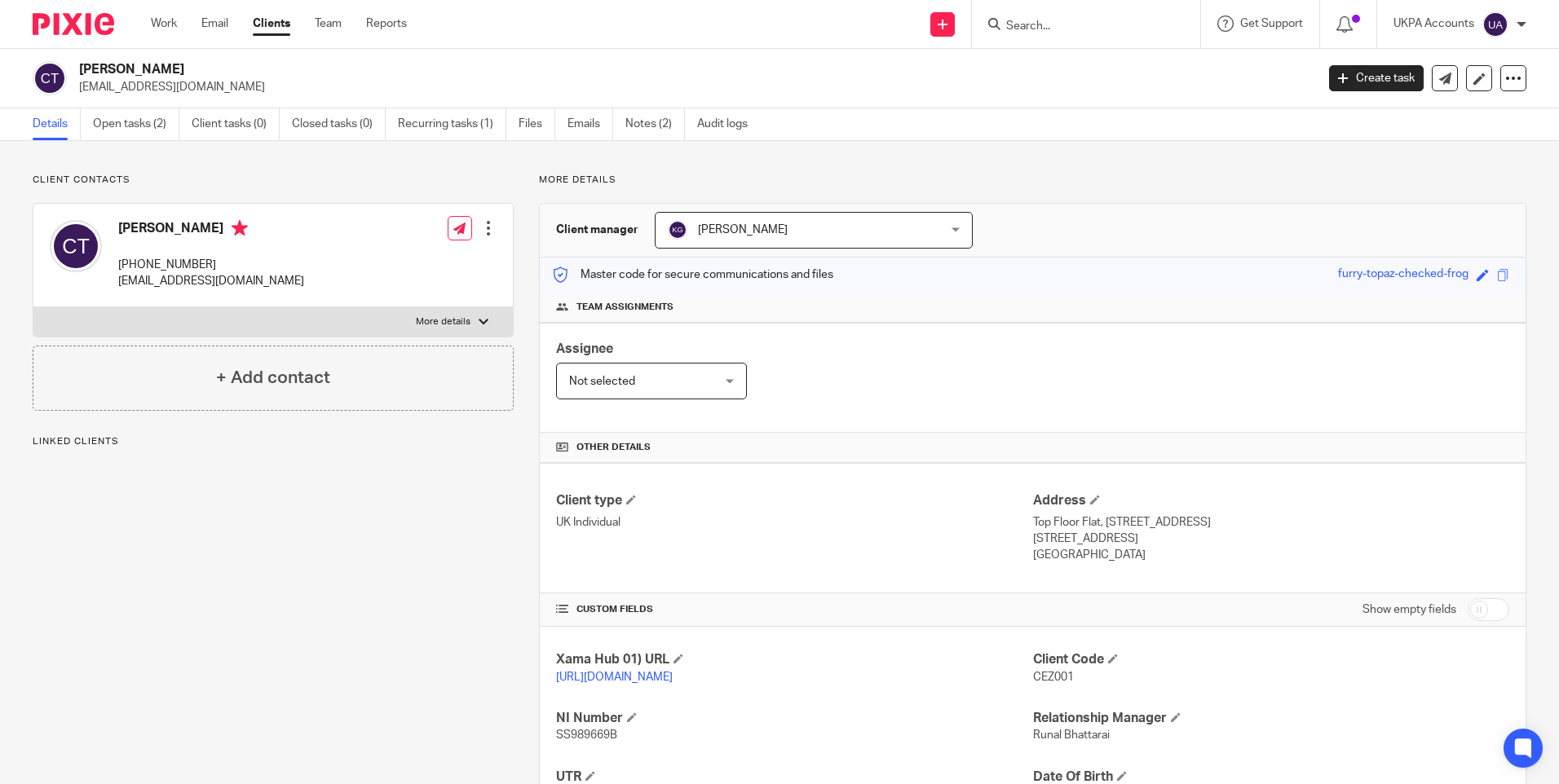
click at [155, 65] on h2 "[PERSON_NAME]" at bounding box center [569, 70] width 980 height 17
copy div "Cezara Tofan"
click at [173, 74] on h2 "Cezara Tofan" at bounding box center [569, 70] width 980 height 17
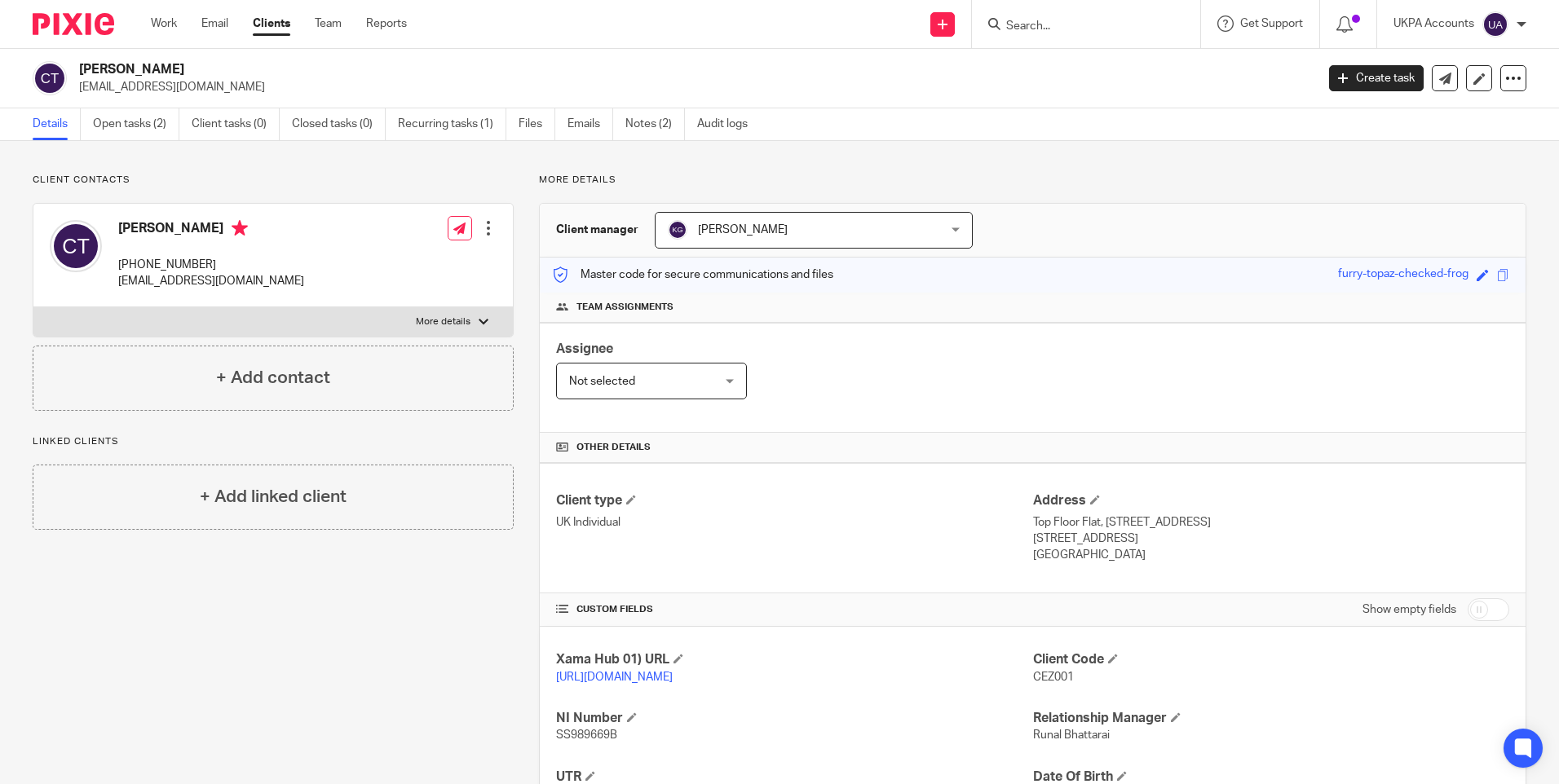
click at [132, 67] on h2 "Cezara Tofan" at bounding box center [569, 70] width 980 height 17
click at [144, 91] on p "cezara.tofan@yahoo.co.uk" at bounding box center [692, 87] width 1225 height 16
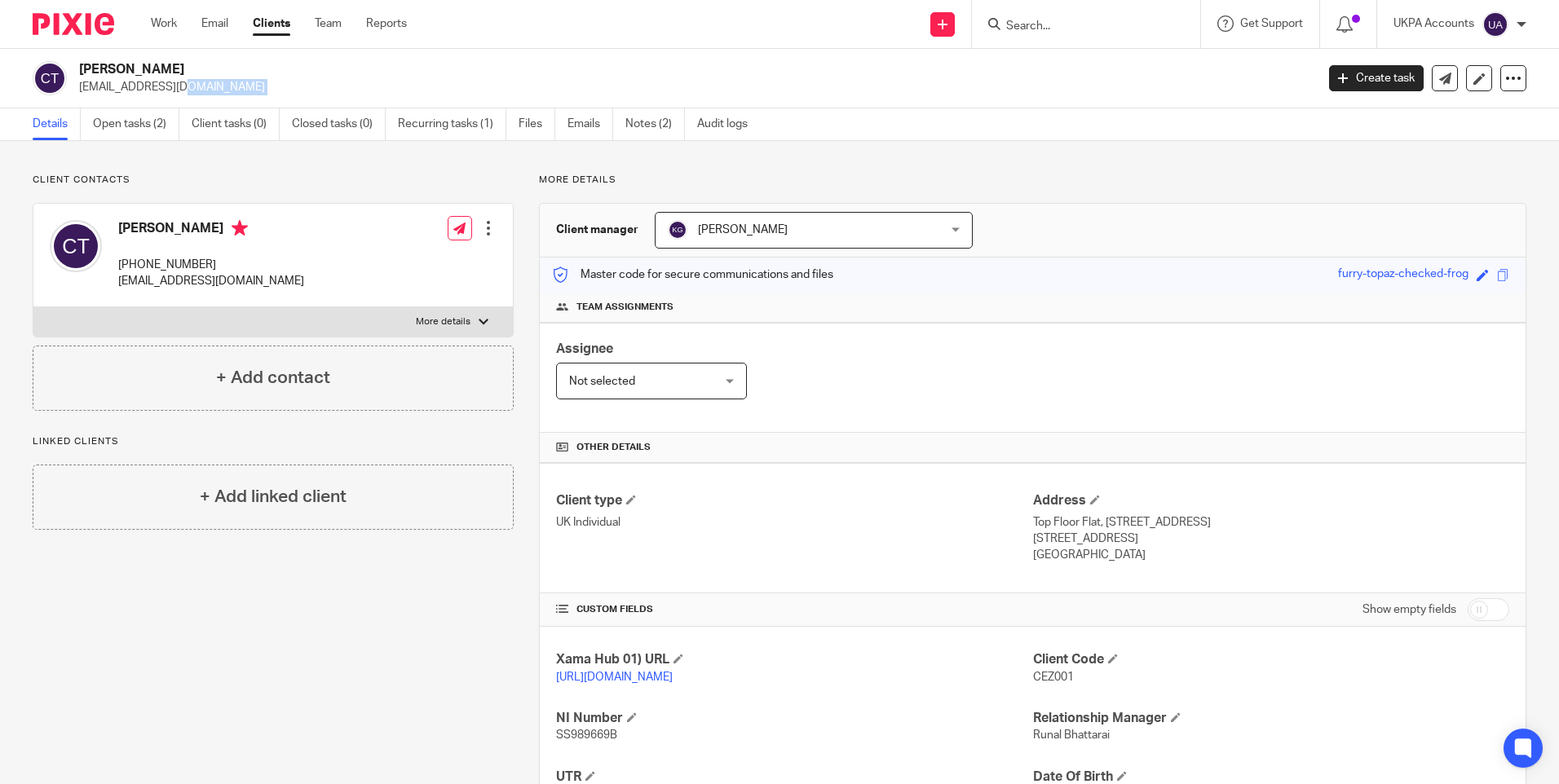
click at [144, 91] on p "cezara.tofan@yahoo.co.uk" at bounding box center [692, 87] width 1225 height 16
copy main "cezara.tofan@yahoo.co.uk Create task Update from Companies House Export data Me…"
drag, startPoint x: 139, startPoint y: 258, endPoint x: 221, endPoint y: 270, distance: 82.9
click at [221, 270] on p "+447460399912" at bounding box center [211, 265] width 186 height 16
copy p "7460399912"
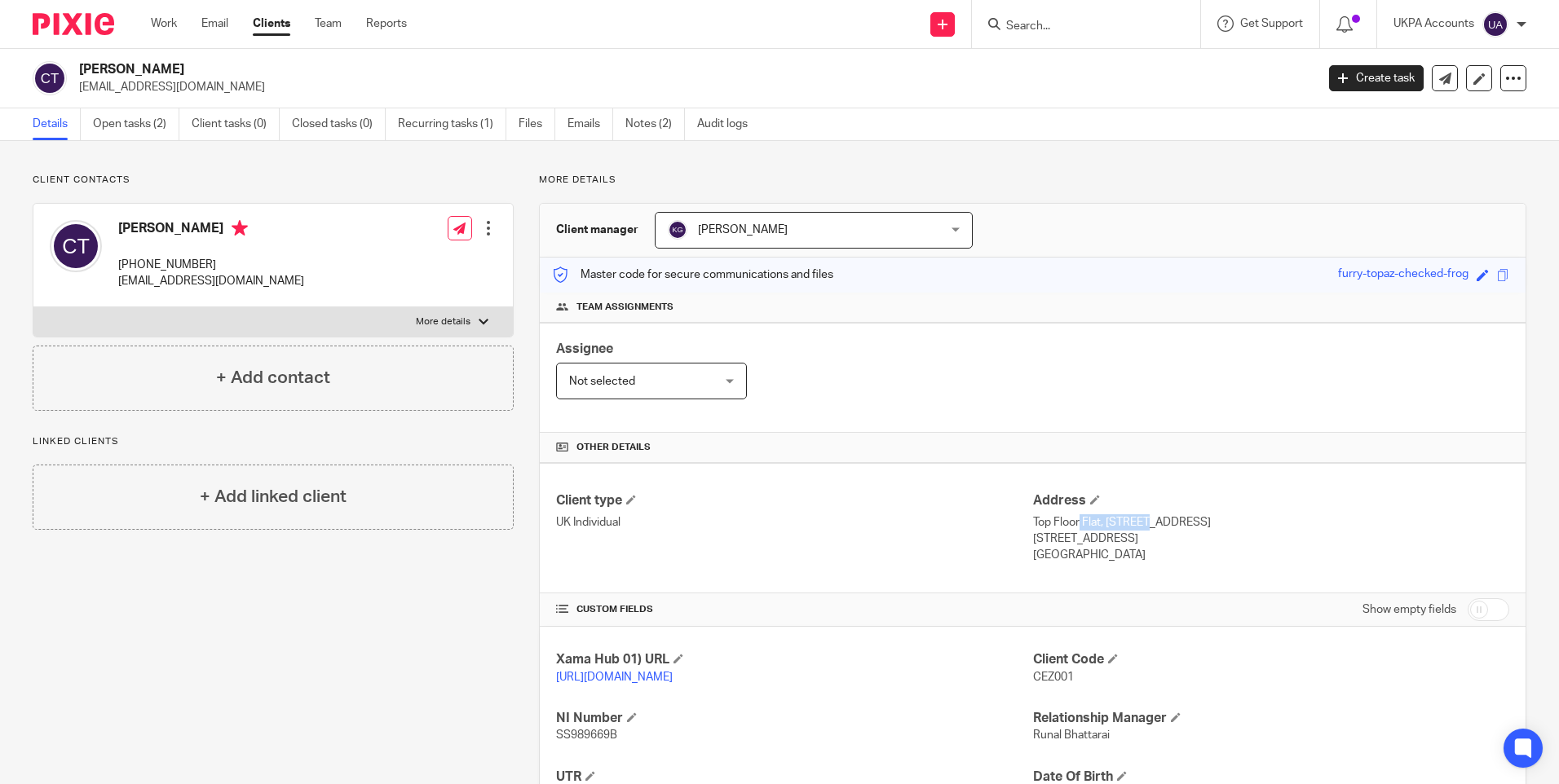
drag, startPoint x: 1025, startPoint y: 523, endPoint x: 1092, endPoint y: 521, distance: 67.0
click at [1092, 521] on p "Top Floor Flat, 59 Kensington Gardens Square" at bounding box center [1270, 522] width 476 height 16
copy p "Top Floor Flat"
drag, startPoint x: 1101, startPoint y: 518, endPoint x: 1267, endPoint y: 518, distance: 166.0
click at [1267, 518] on p "Top Floor Flat, 59 Kensington Gardens Square" at bounding box center [1270, 522] width 476 height 16
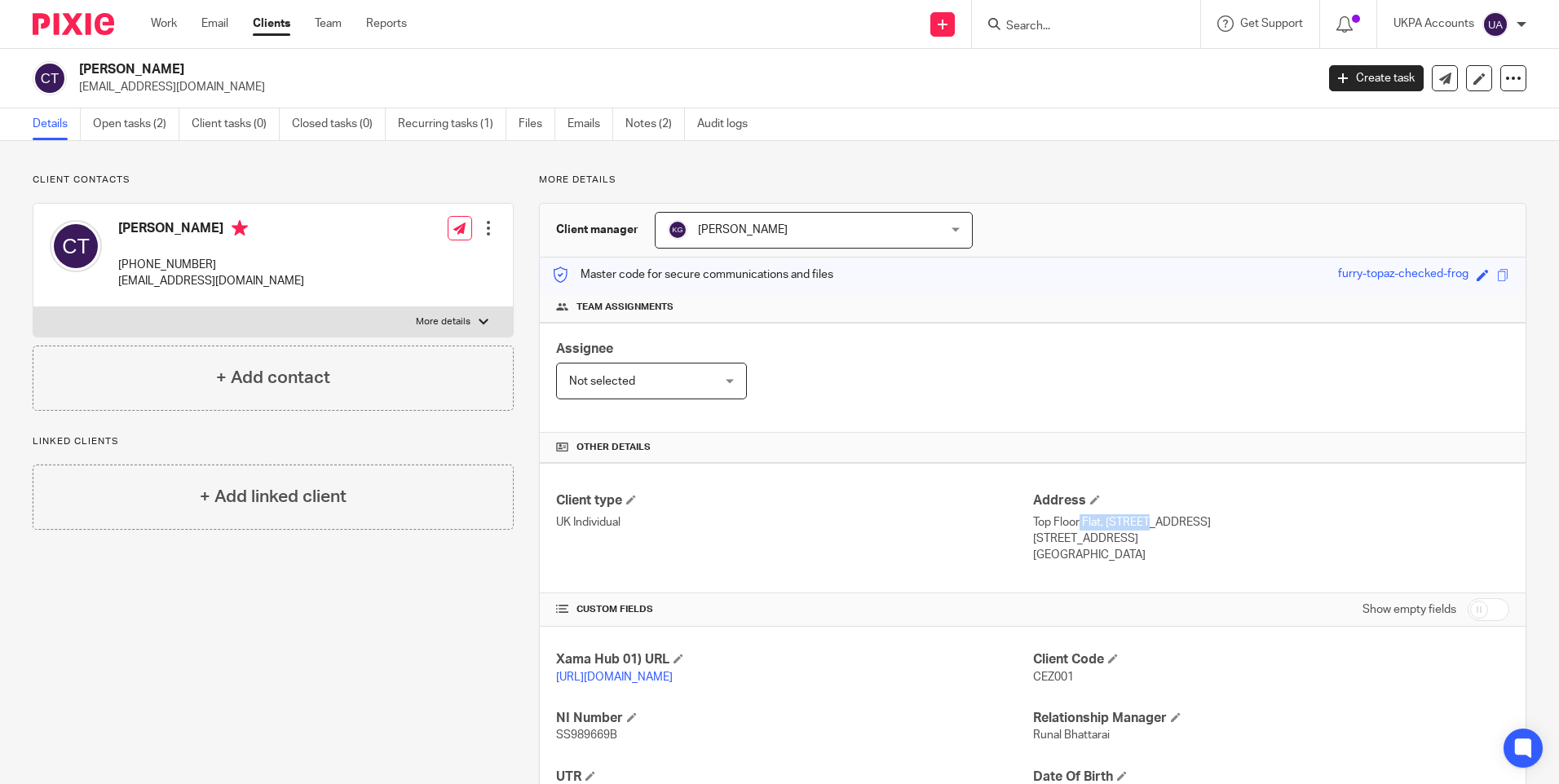
copy p "59 Kensington Gardens Square"
click at [1042, 538] on p "London, W2 4BA" at bounding box center [1270, 538] width 476 height 16
copy p "London"
drag, startPoint x: 1070, startPoint y: 535, endPoint x: 1128, endPoint y: 537, distance: 58.0
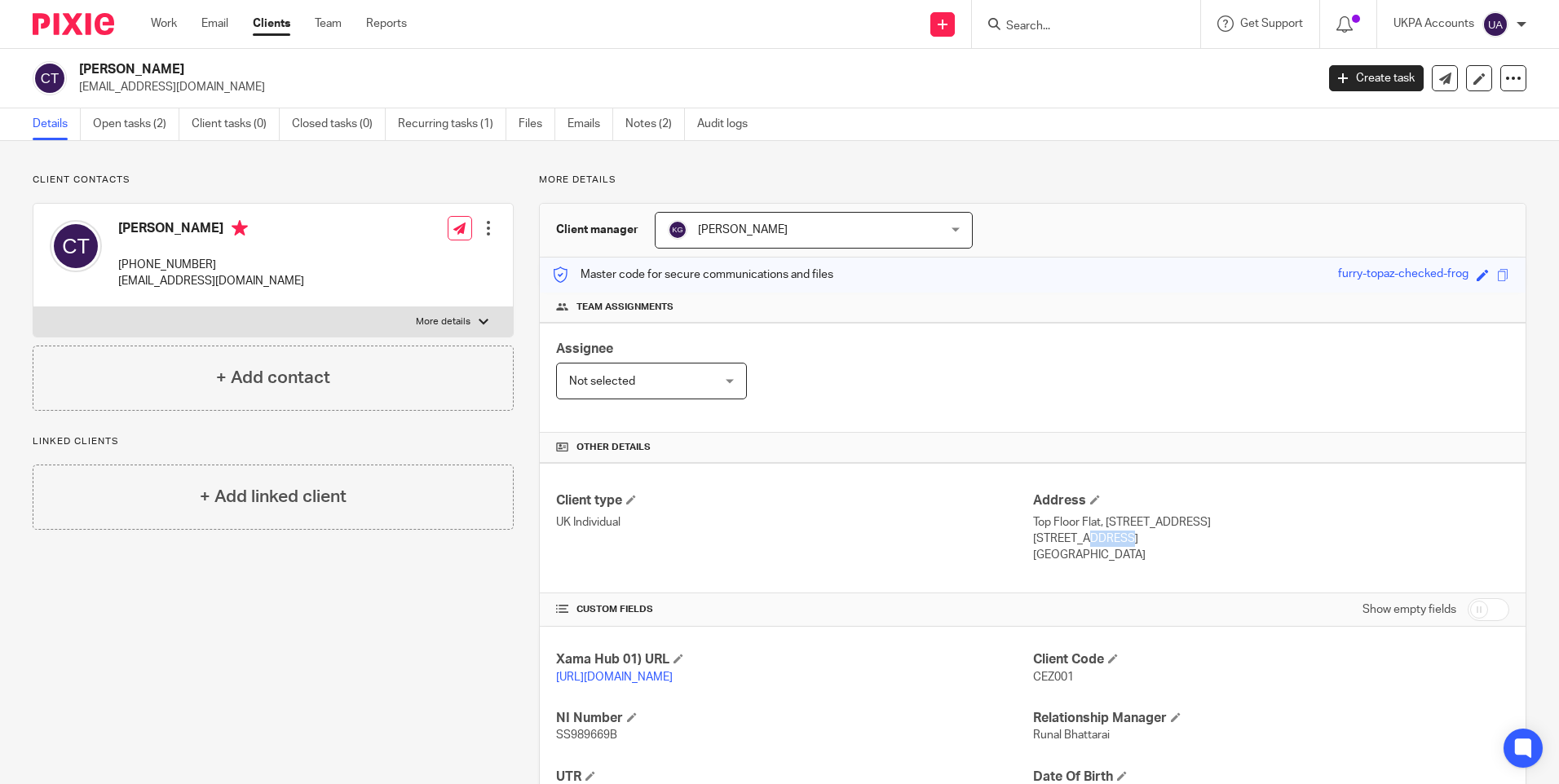
click at [1128, 537] on p "London, W2 4BA" at bounding box center [1270, 538] width 476 height 16
copy p "W2 4BA"
click at [1060, 558] on p "United Kingdom" at bounding box center [1270, 554] width 476 height 16
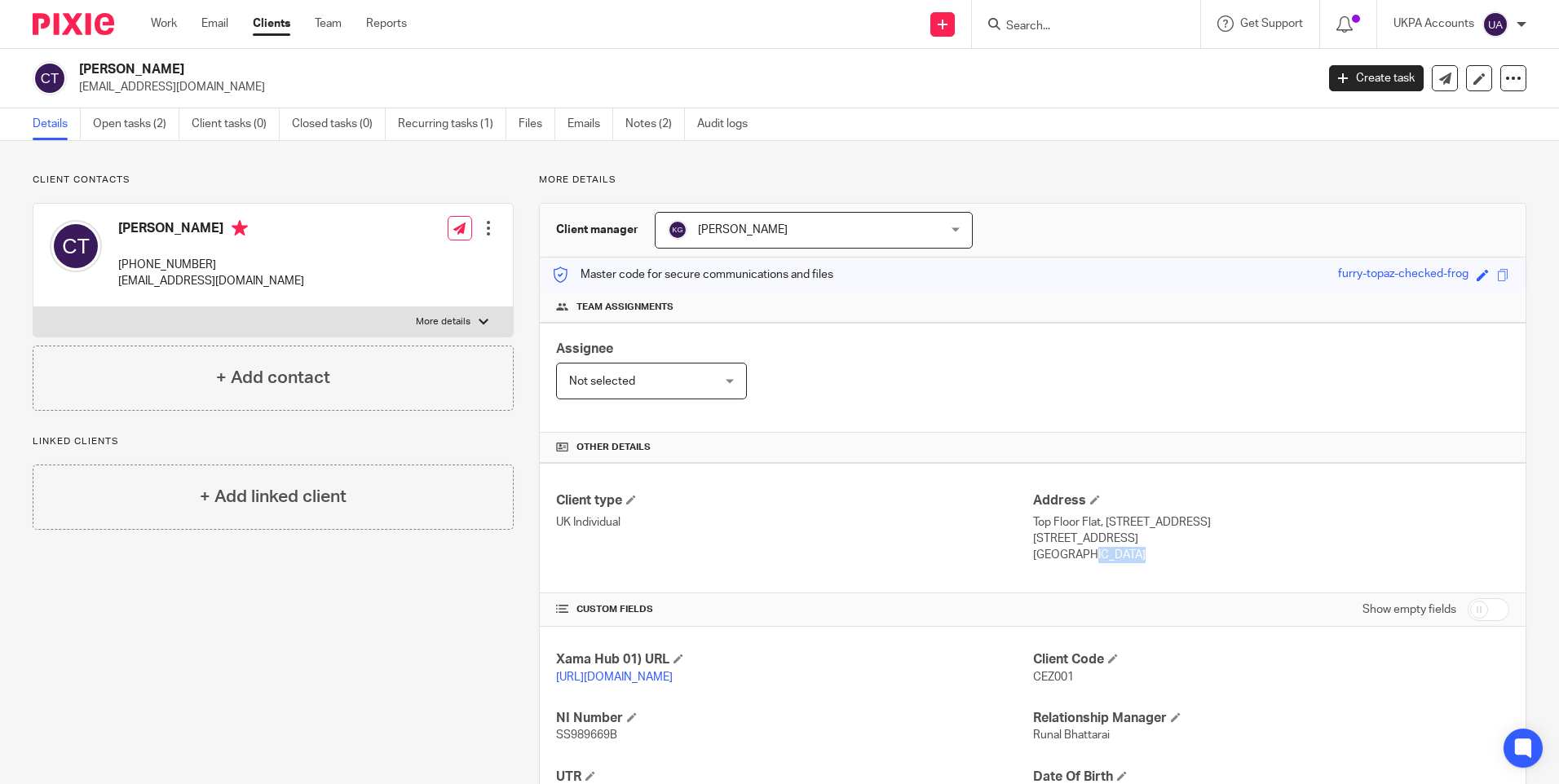
copy div "United Kingdom"
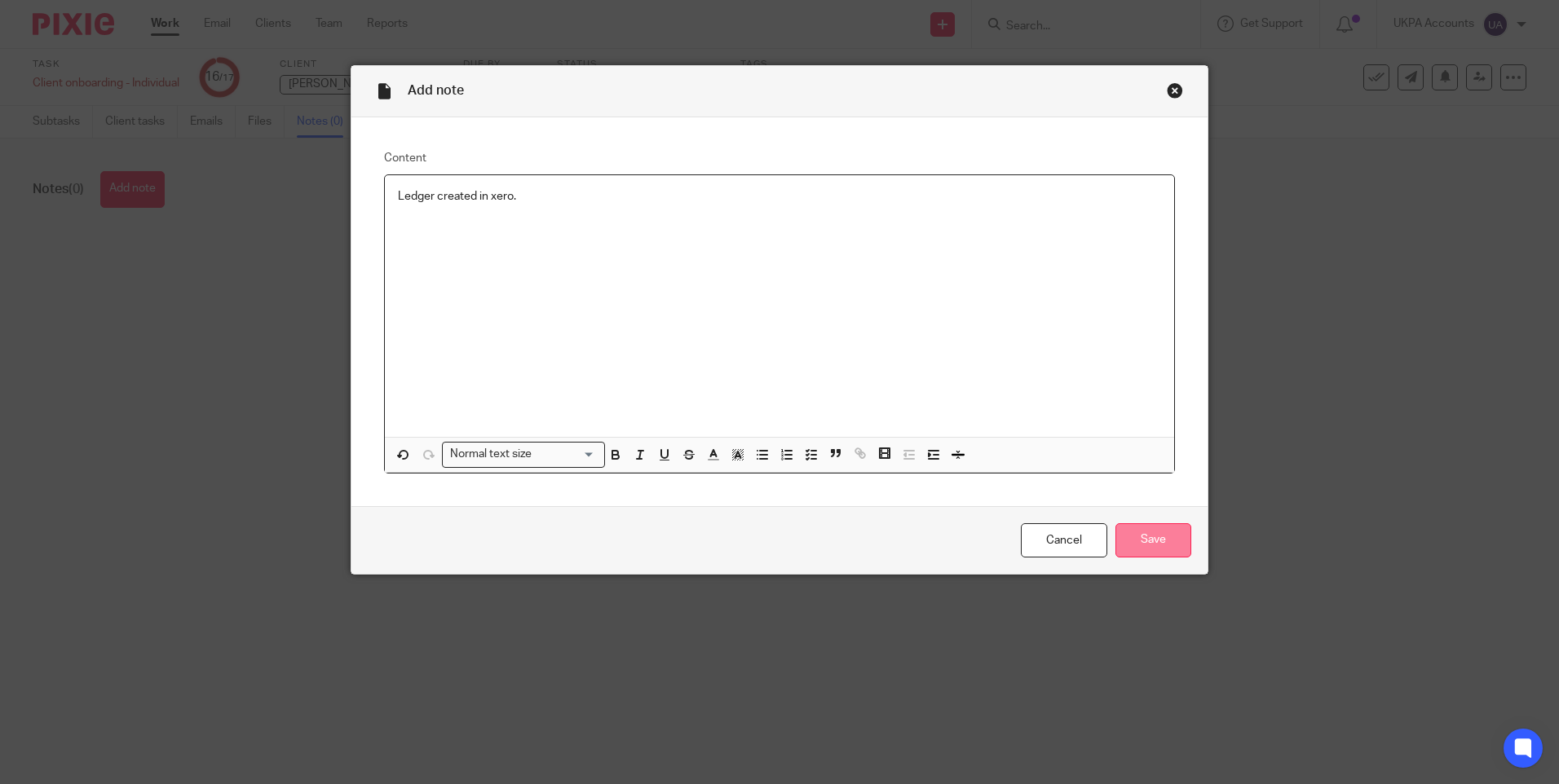
click at [1125, 541] on input "Save" at bounding box center [1152, 541] width 76 height 35
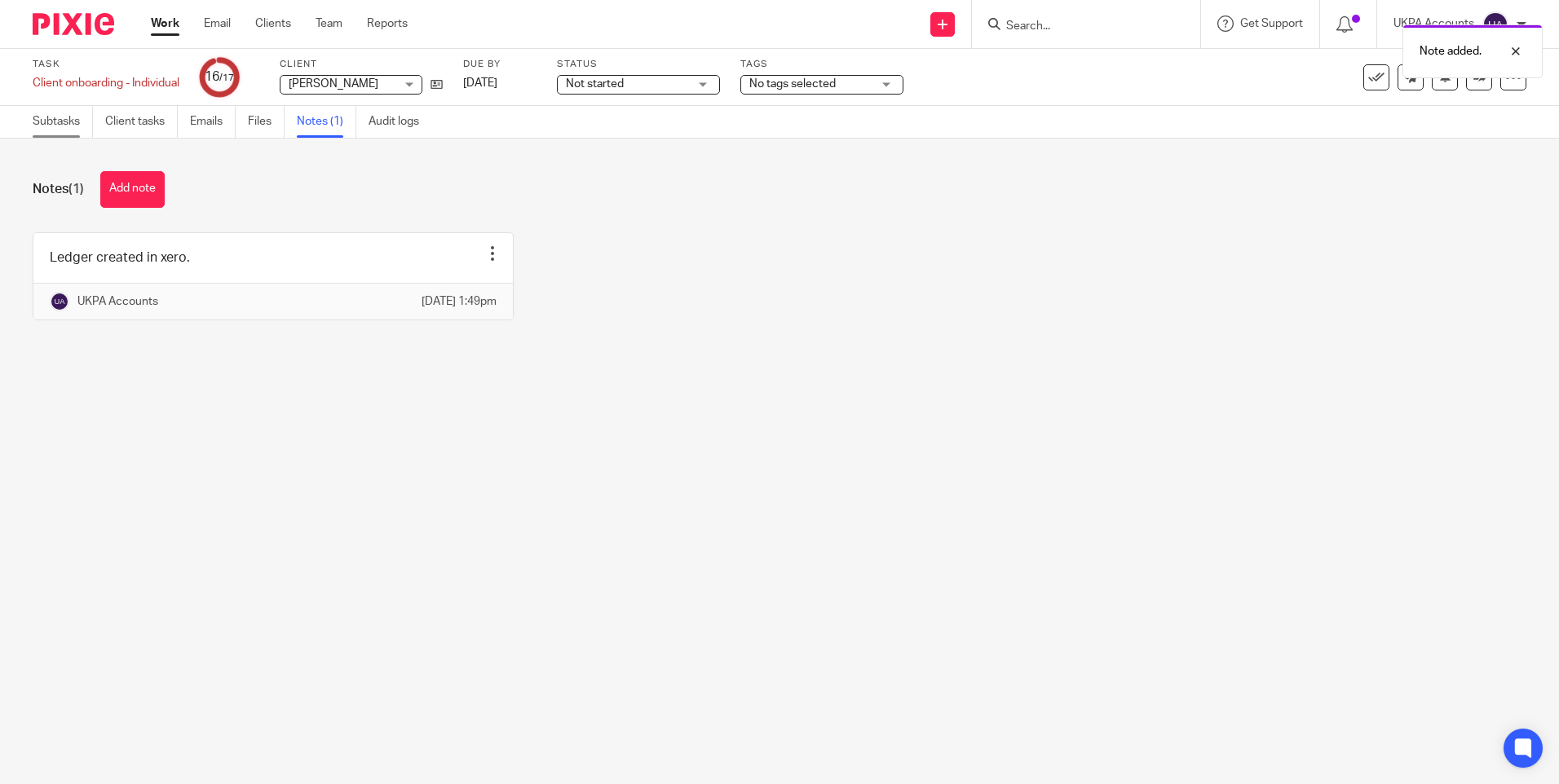
click at [66, 122] on link "Subtasks" at bounding box center [62, 121] width 61 height 32
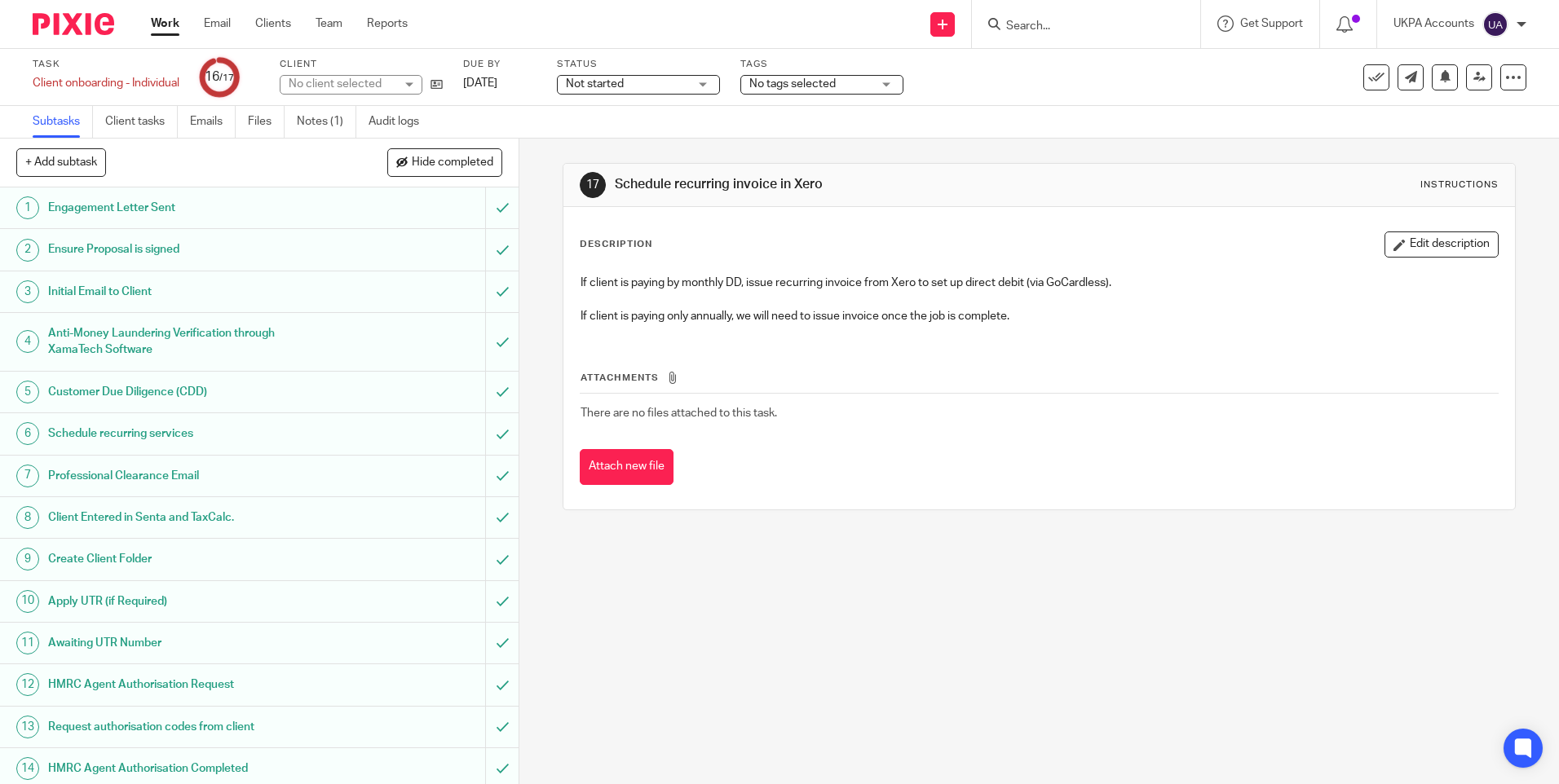
scroll to position [149, 0]
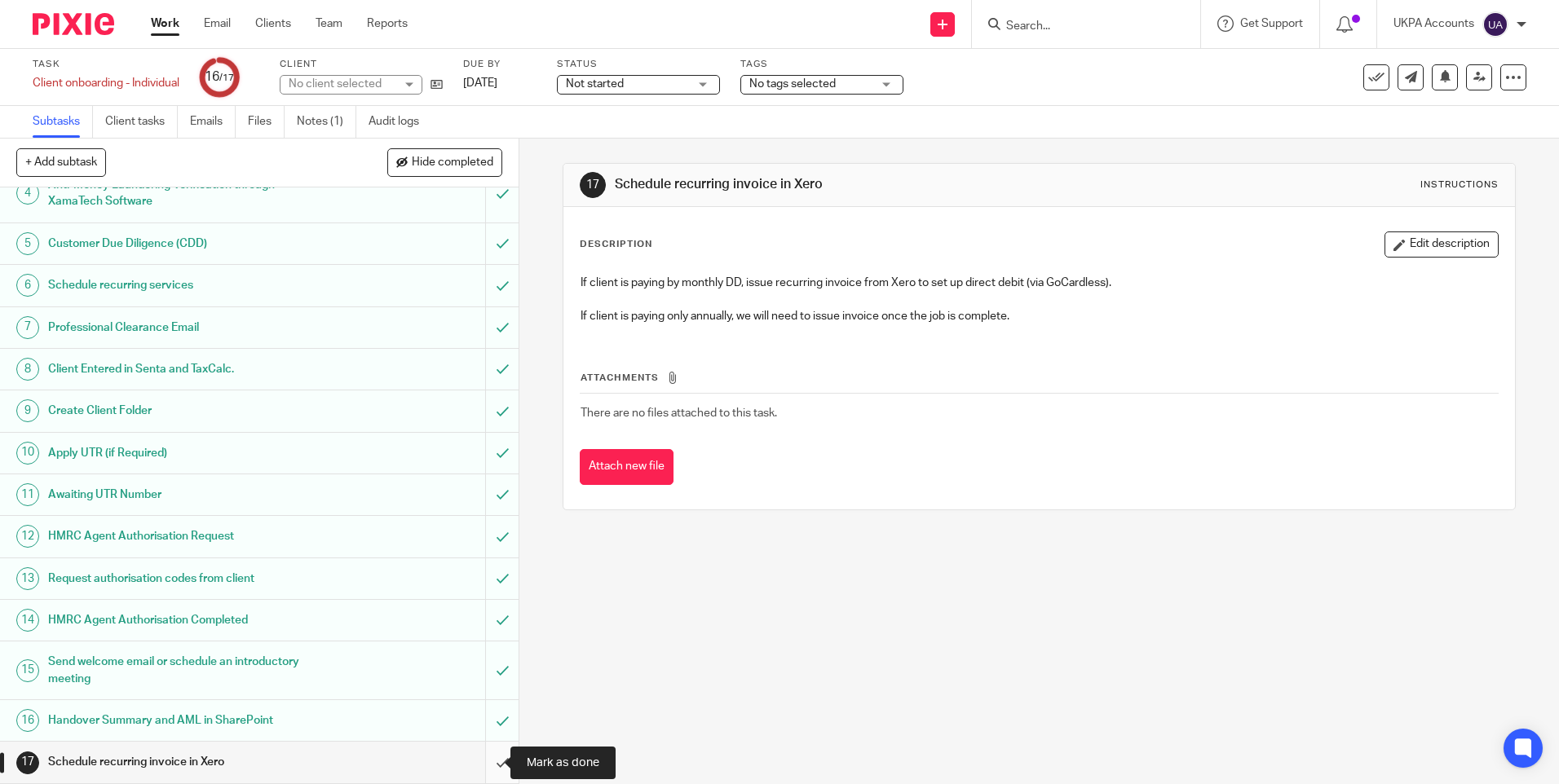
click at [487, 764] on input "submit" at bounding box center [259, 762] width 519 height 41
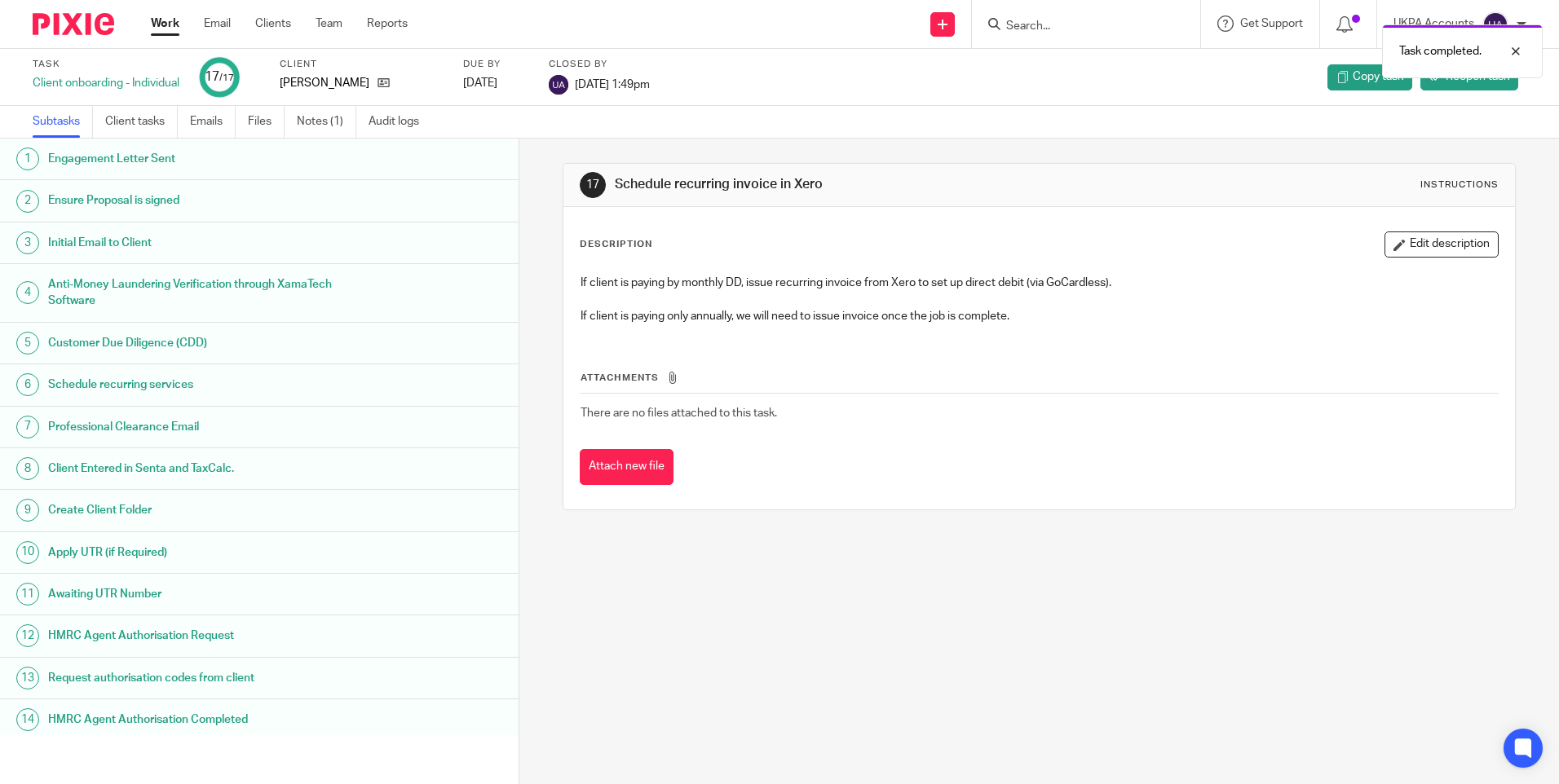
click at [168, 23] on link "Work" at bounding box center [165, 23] width 28 height 16
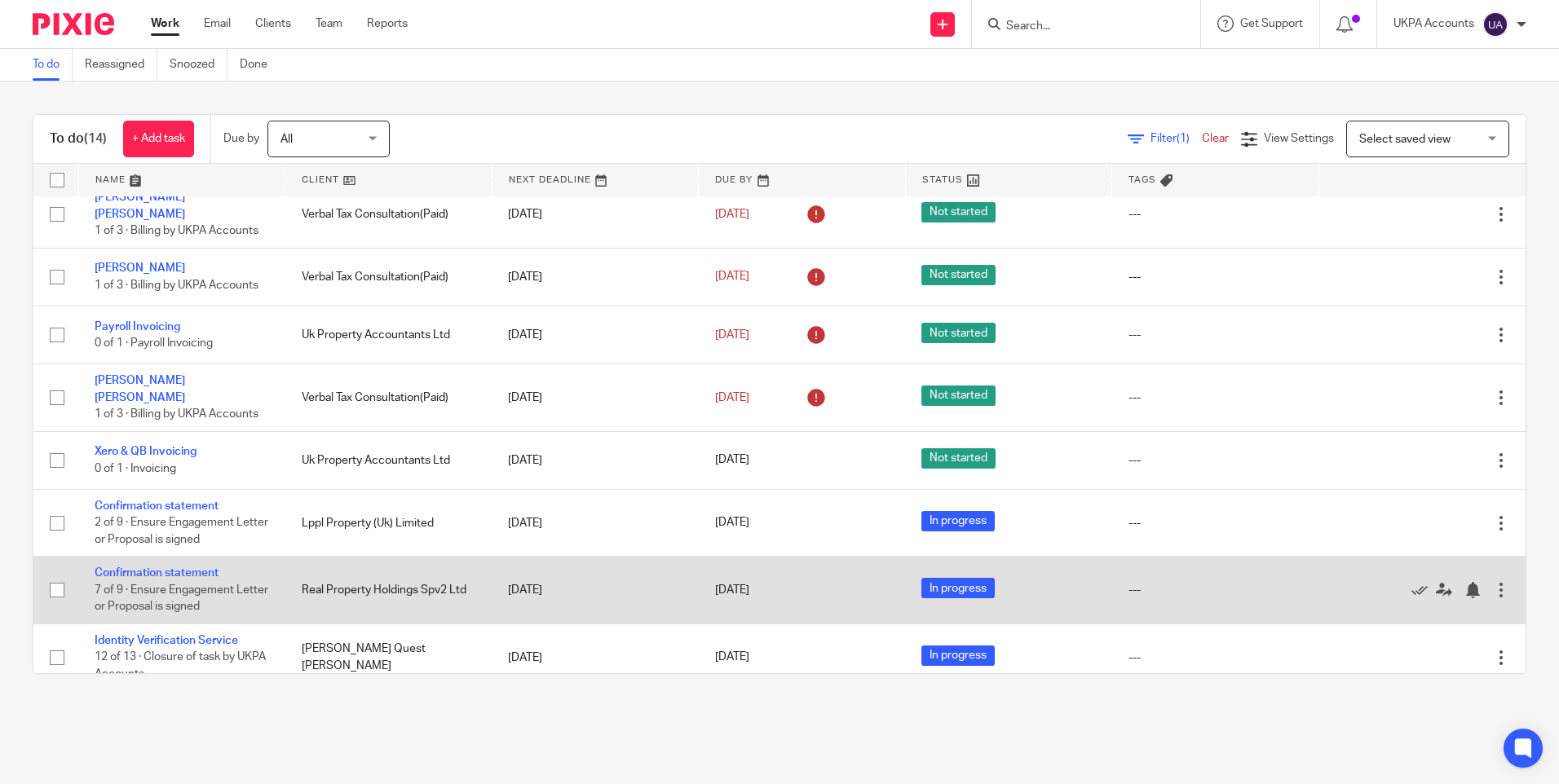
scroll to position [435, 0]
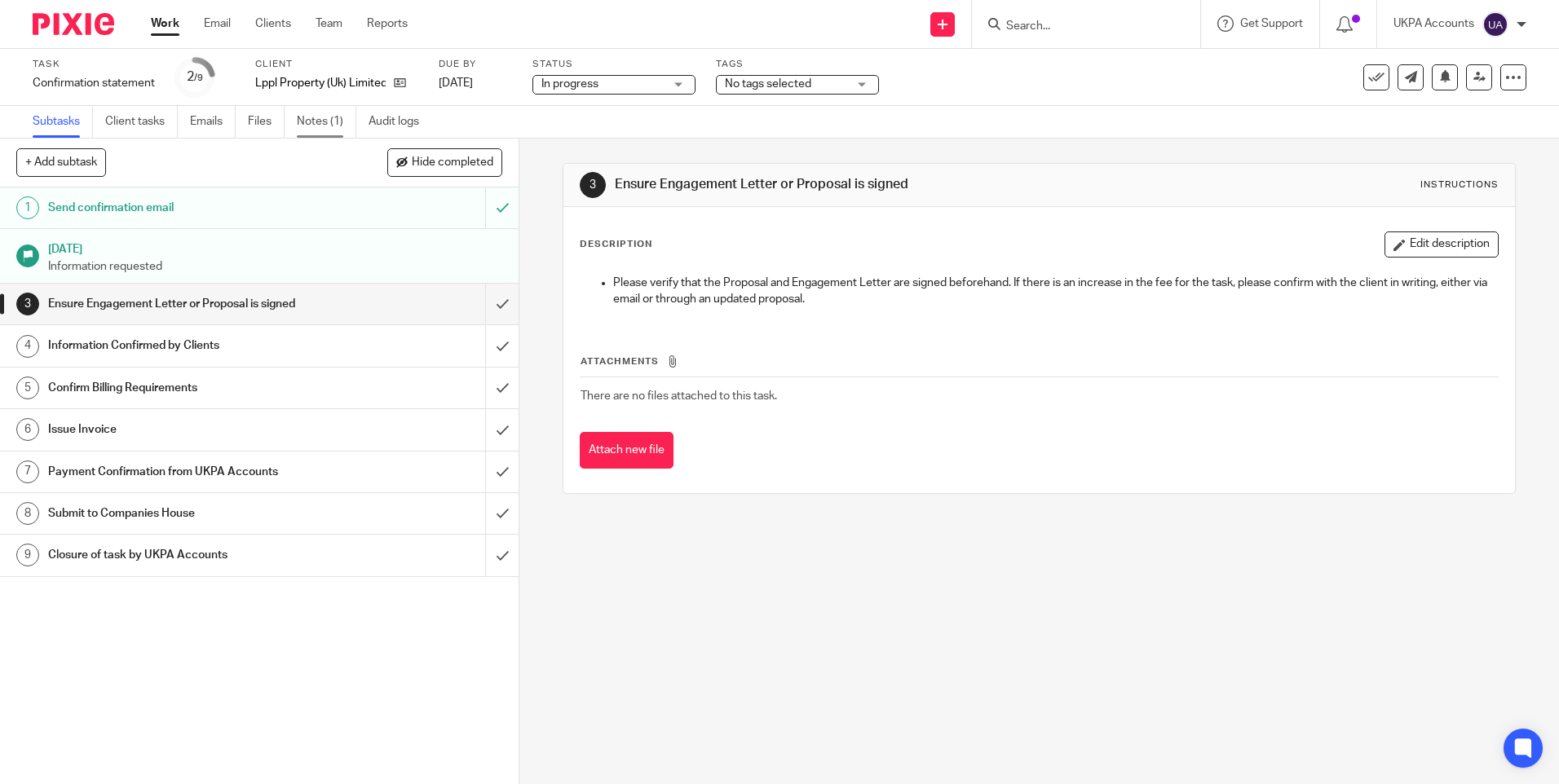
click at [330, 115] on link "Notes (1)" at bounding box center [326, 121] width 60 height 32
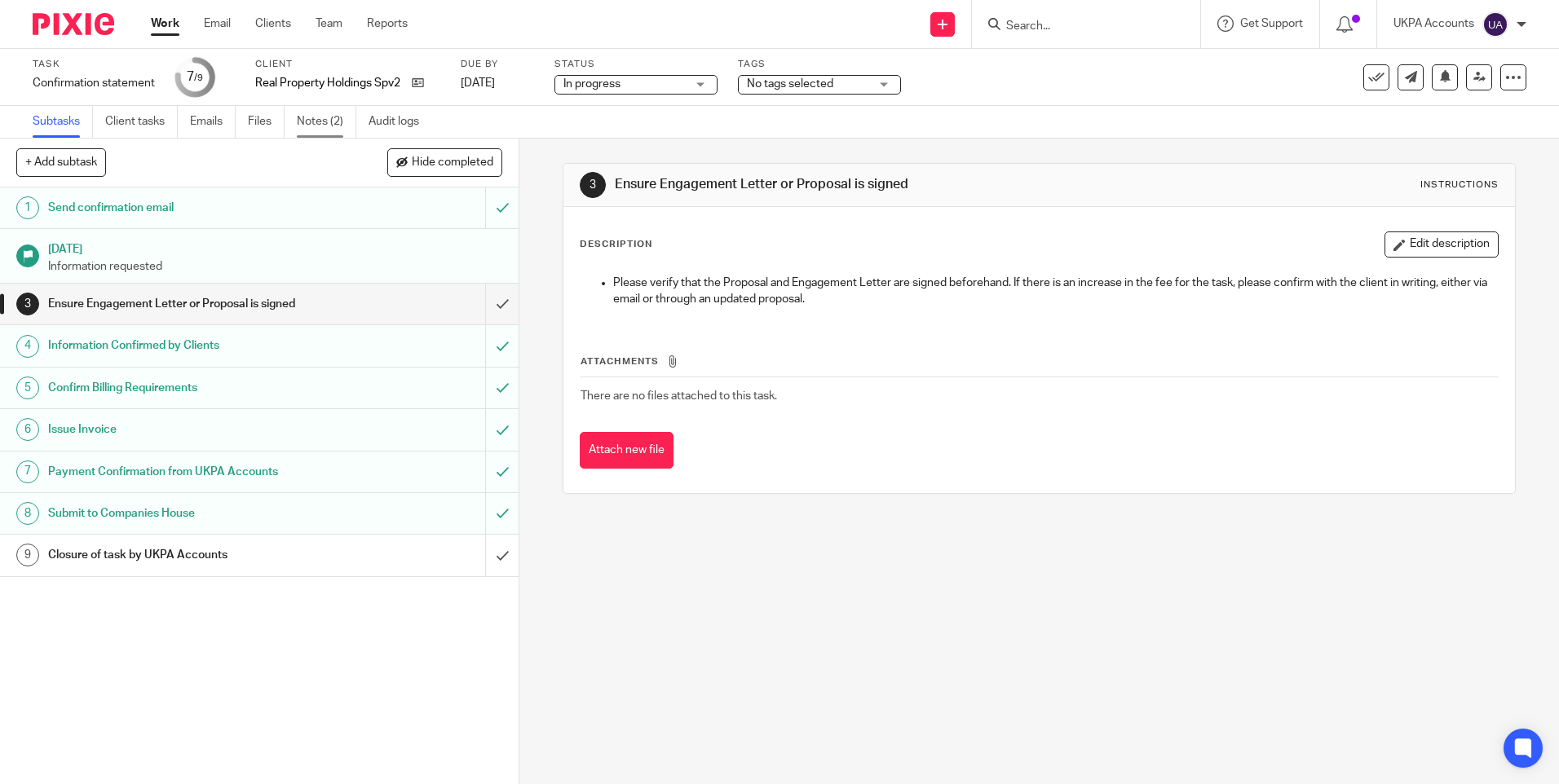
click at [321, 122] on link "Notes (2)" at bounding box center [326, 121] width 60 height 32
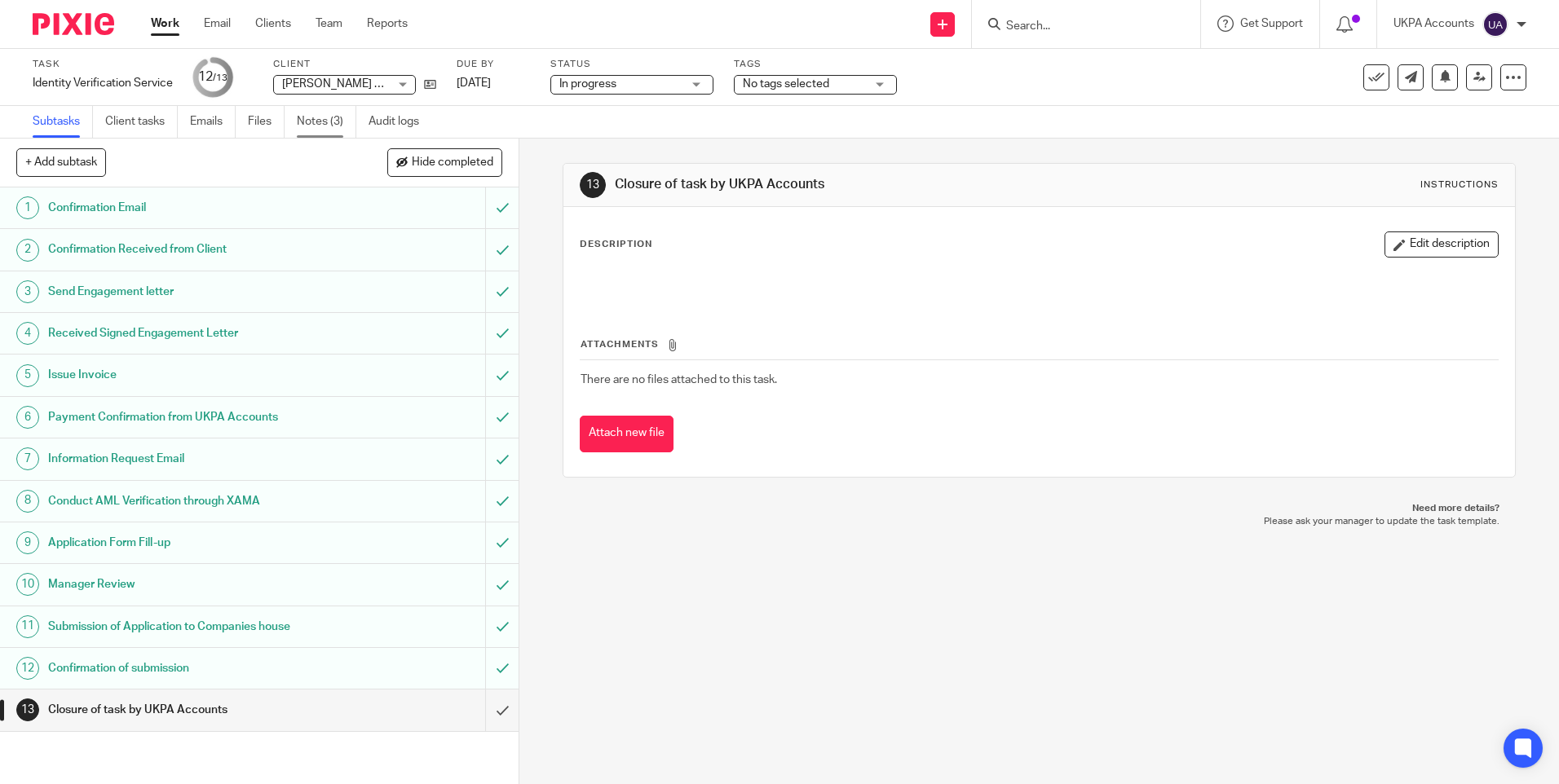
click at [338, 126] on link "Notes (3)" at bounding box center [326, 121] width 60 height 32
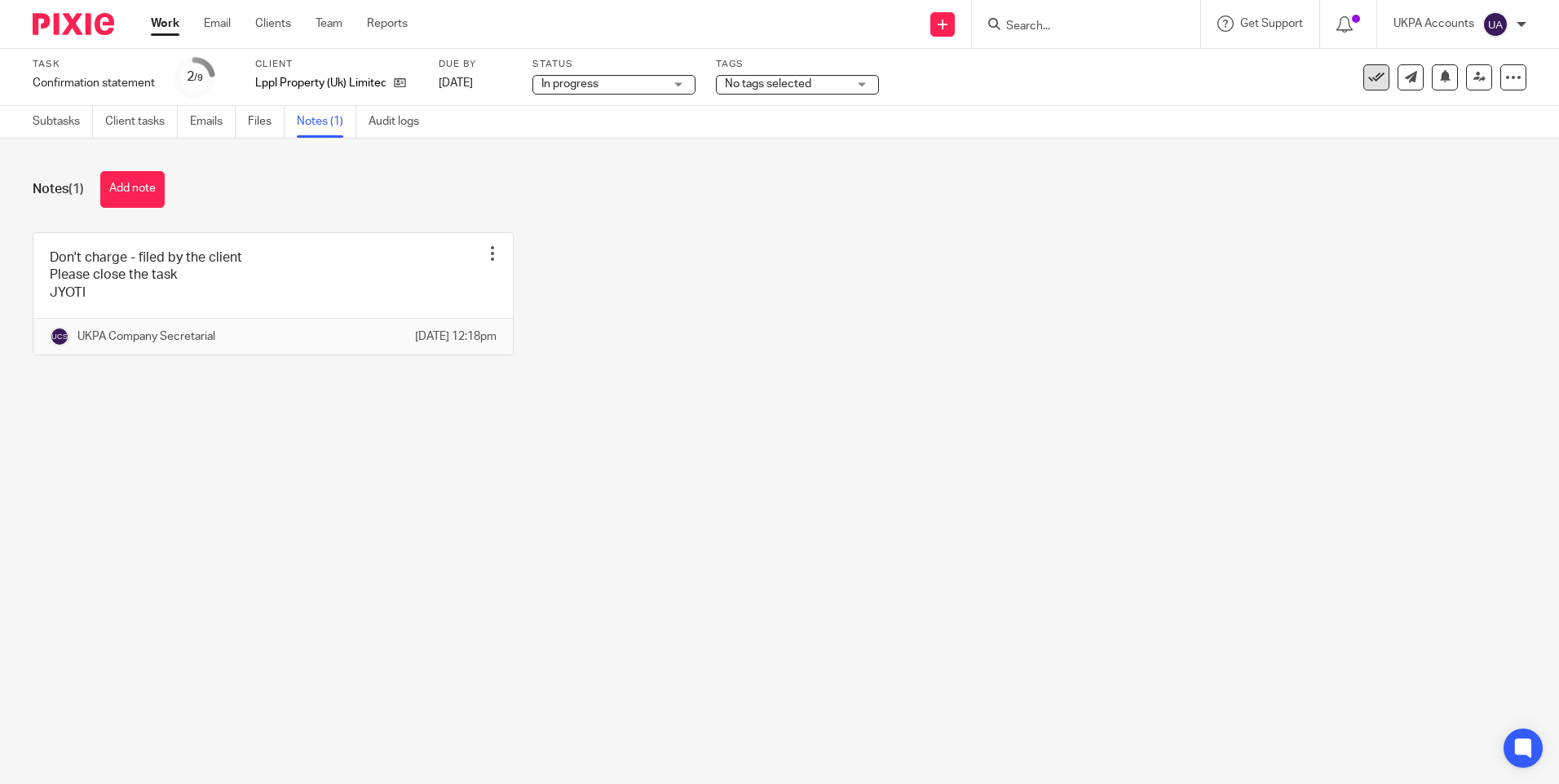
click at [1368, 75] on icon at bounding box center [1375, 77] width 16 height 16
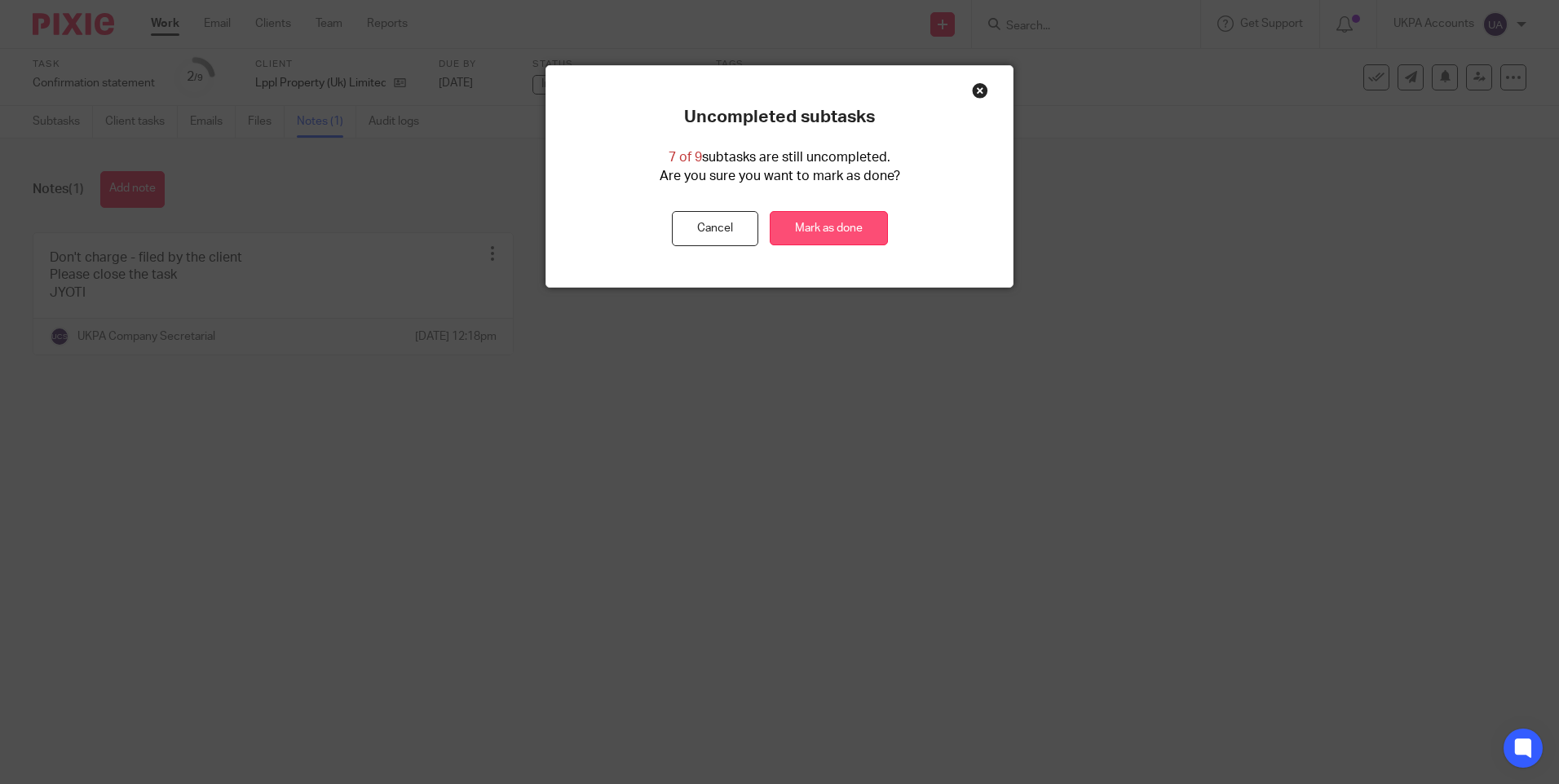
click at [807, 219] on link "Mark as done" at bounding box center [829, 228] width 118 height 35
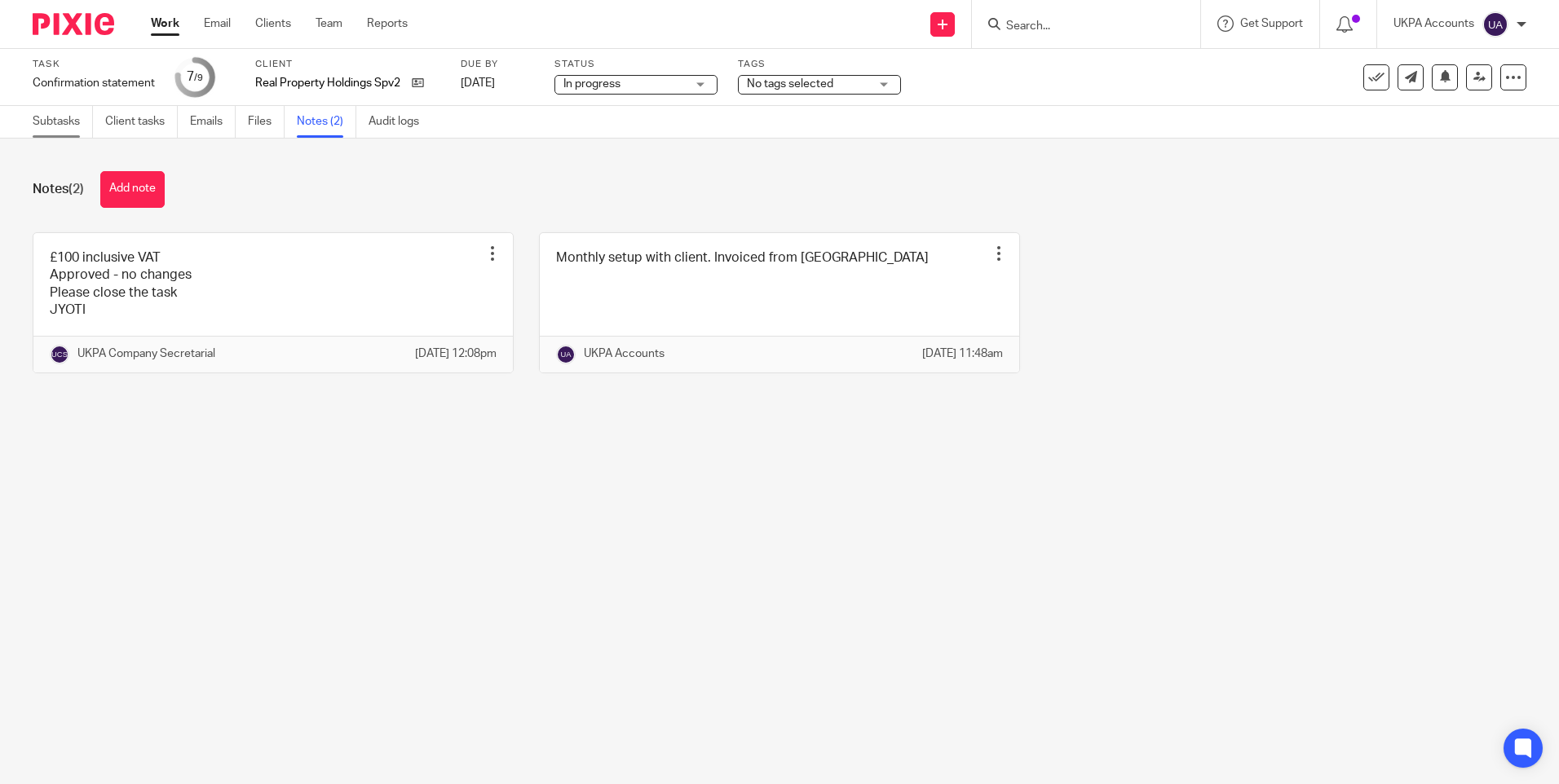
click at [59, 119] on link "Subtasks" at bounding box center [62, 121] width 61 height 32
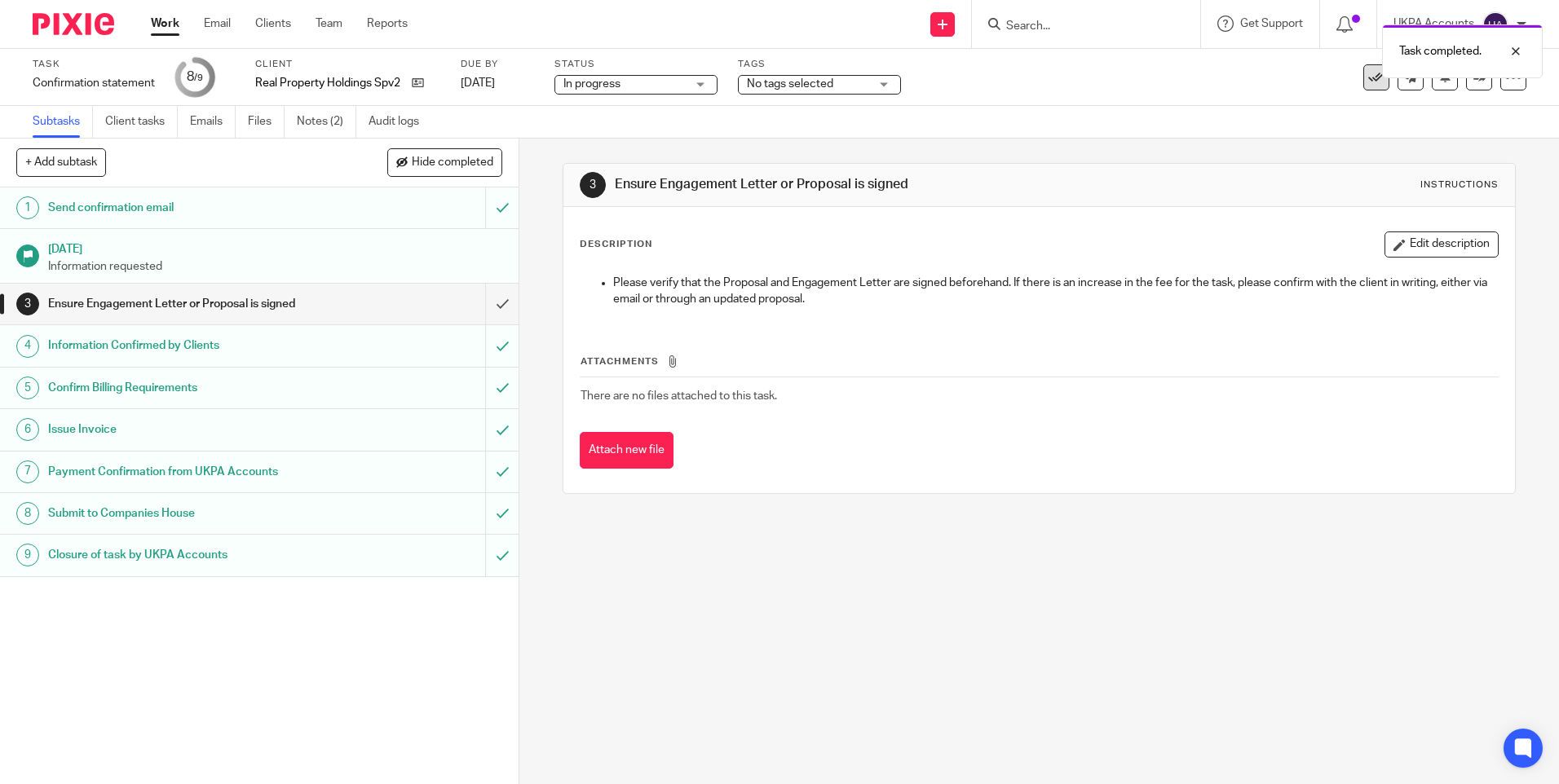
click at [1369, 84] on icon at bounding box center [1375, 77] width 16 height 16
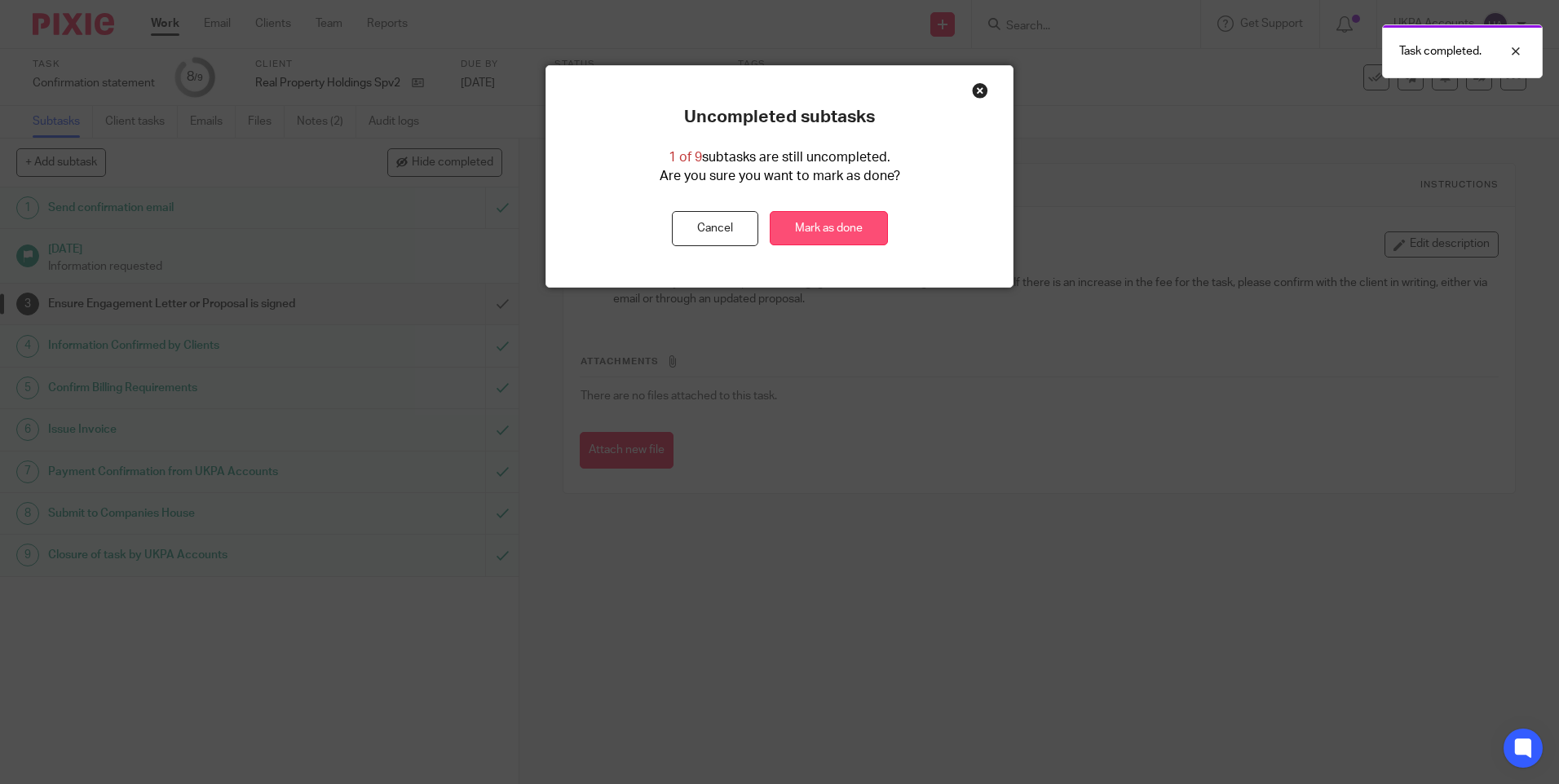
click at [801, 226] on link "Mark as done" at bounding box center [829, 228] width 118 height 35
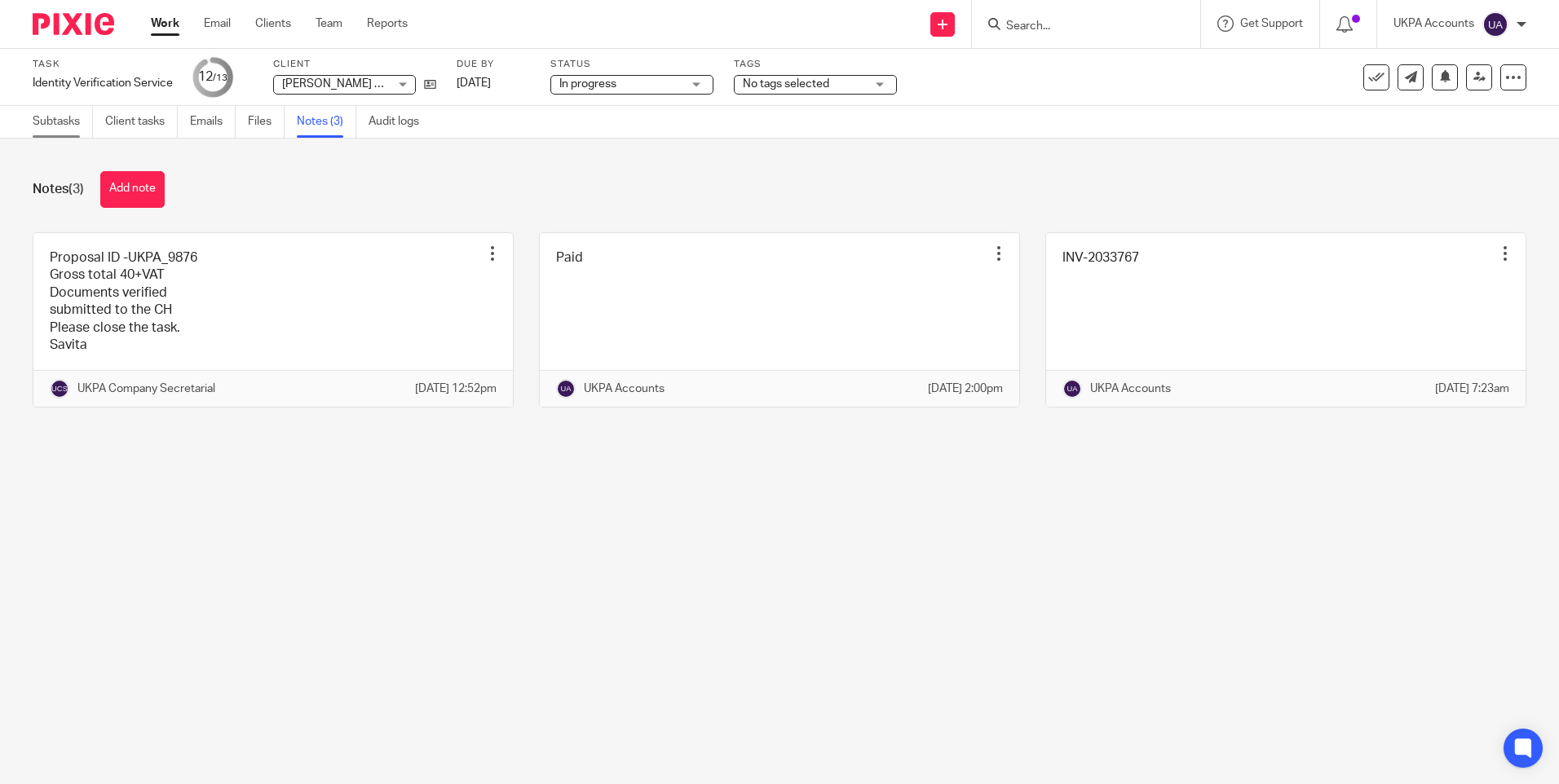
click at [54, 126] on link "Subtasks" at bounding box center [62, 121] width 61 height 32
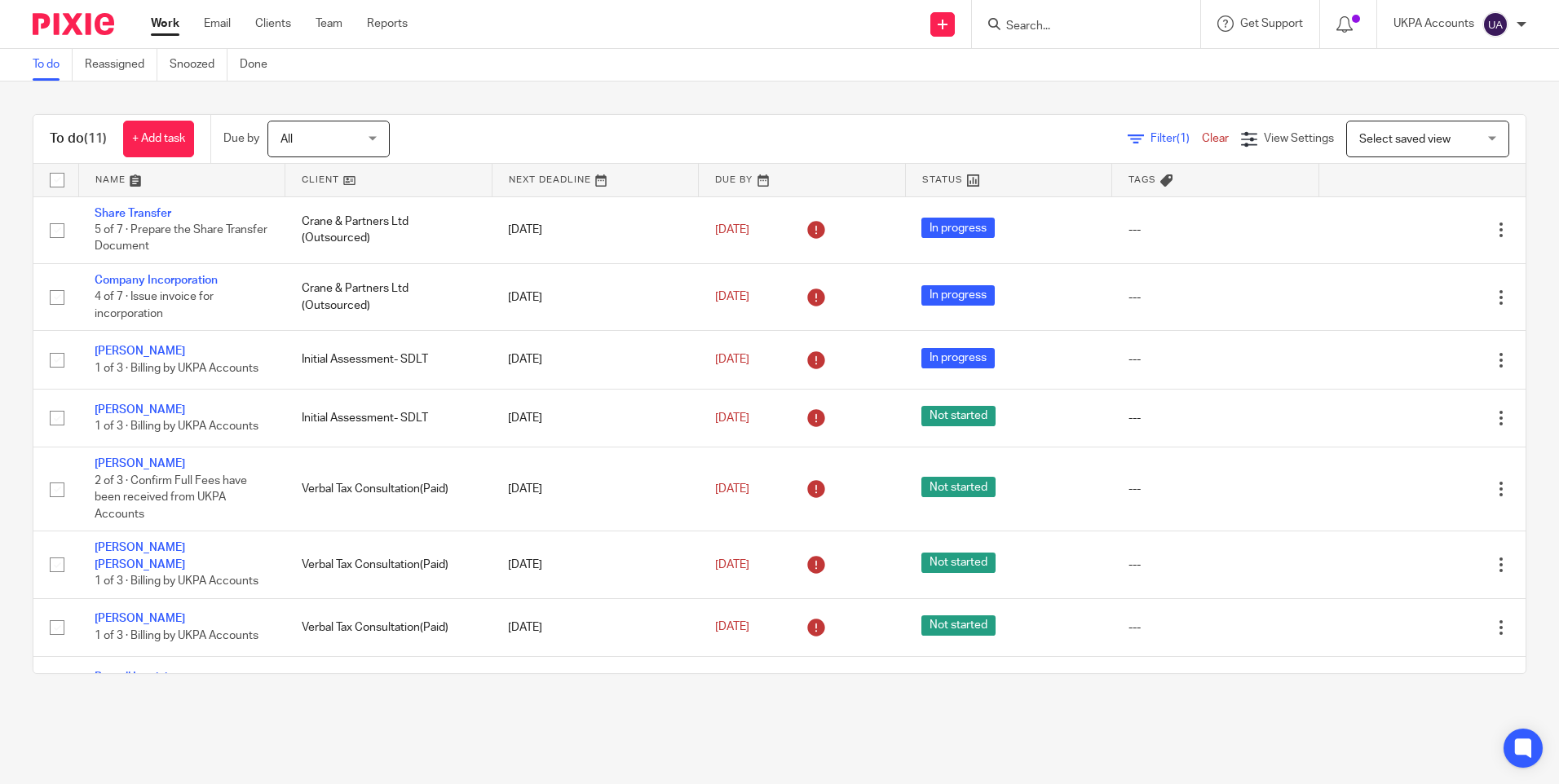
click at [43, 66] on link "To do" at bounding box center [52, 64] width 40 height 32
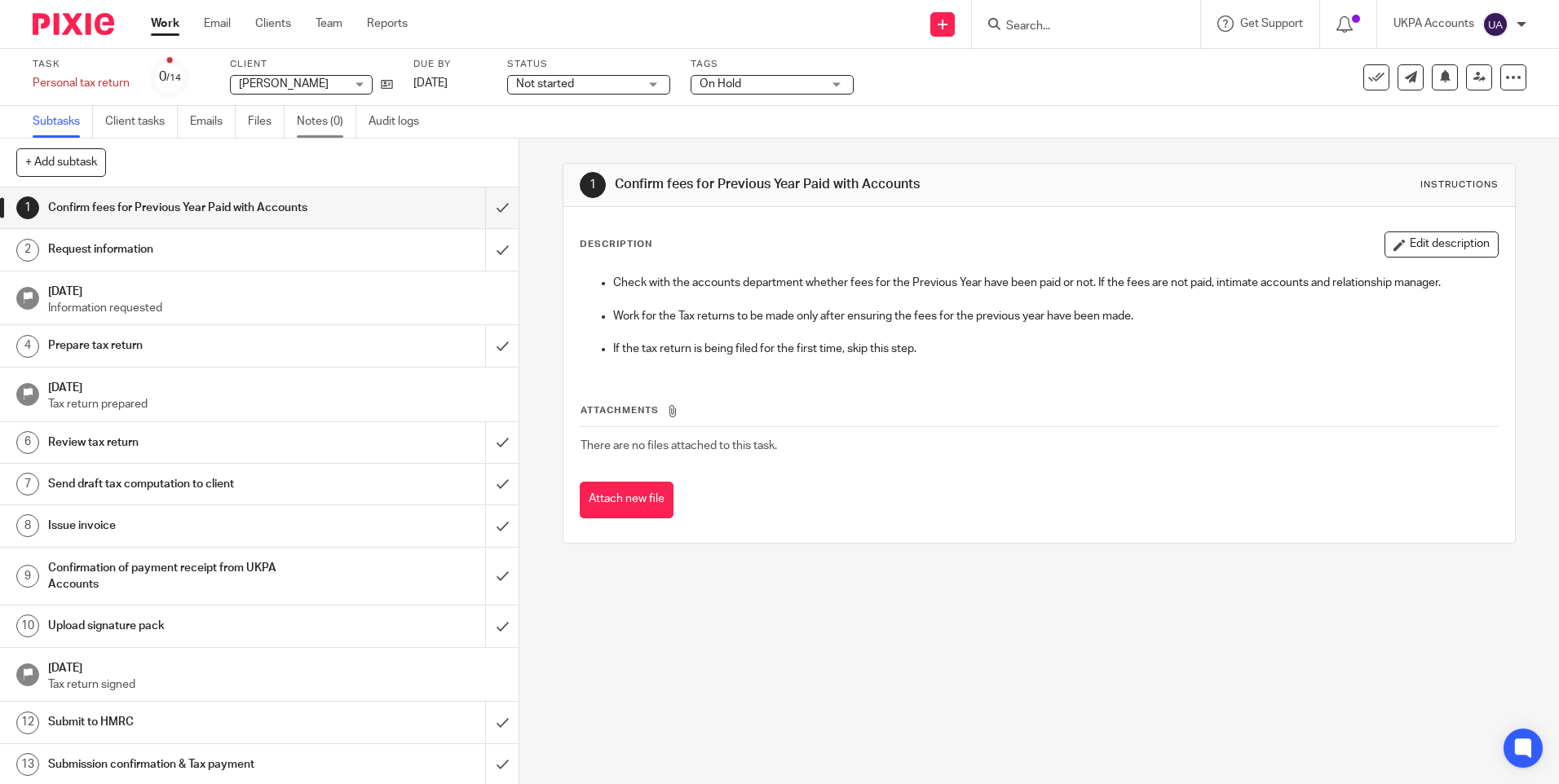
click at [341, 119] on link "Notes (0)" at bounding box center [326, 121] width 60 height 32
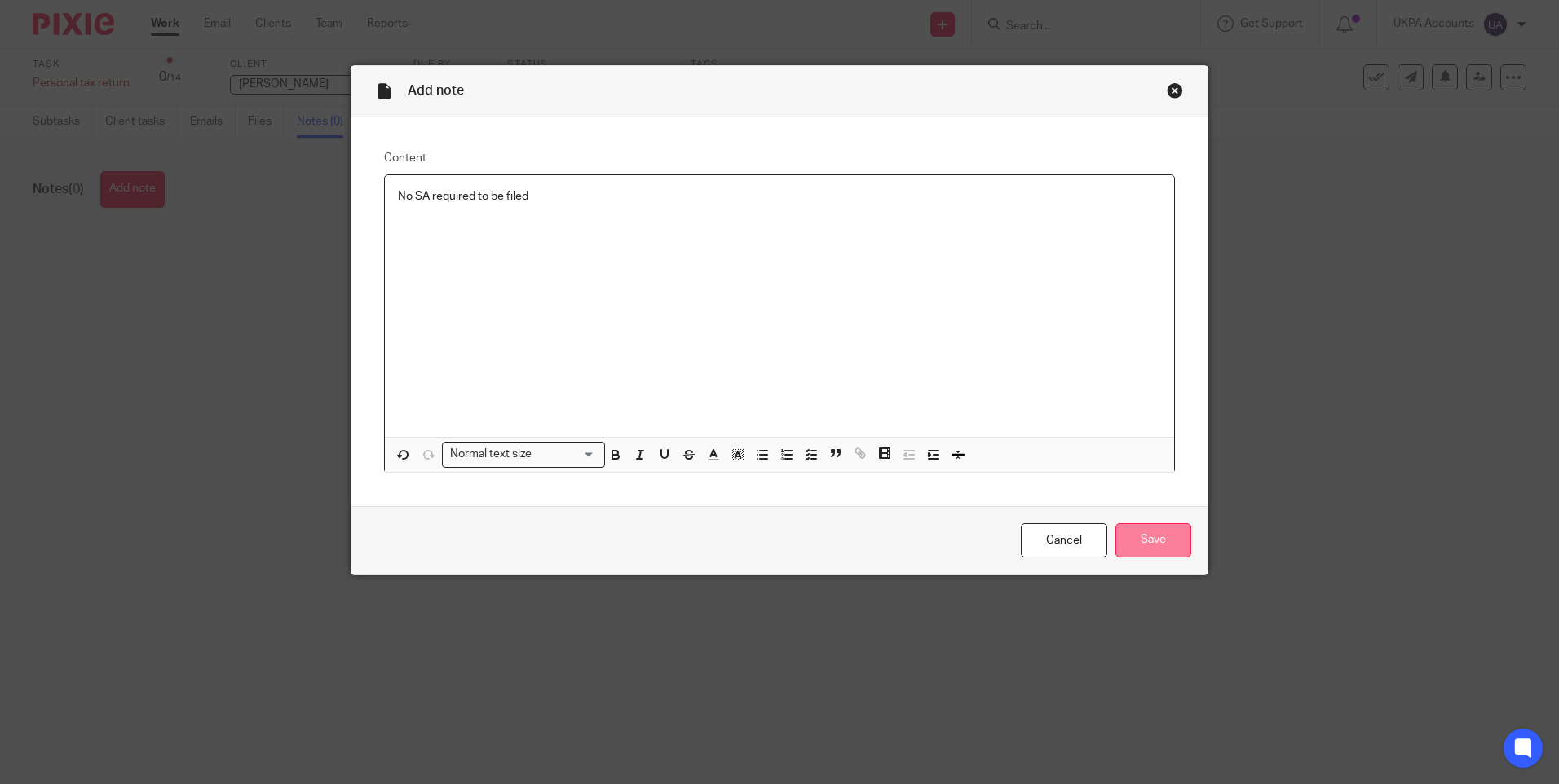
click at [1140, 527] on input "Save" at bounding box center [1152, 541] width 76 height 35
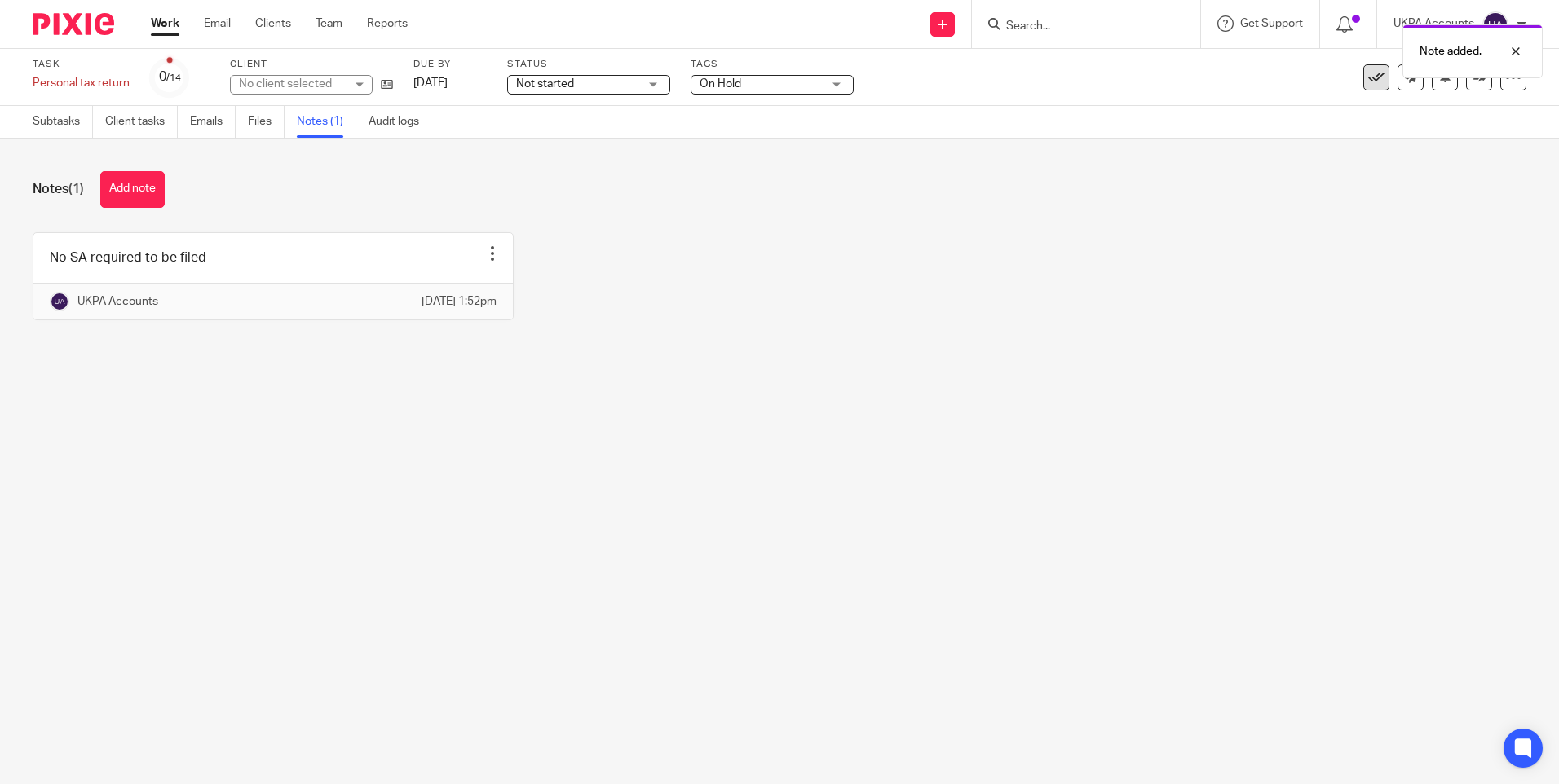
click at [1368, 80] on icon at bounding box center [1375, 77] width 16 height 16
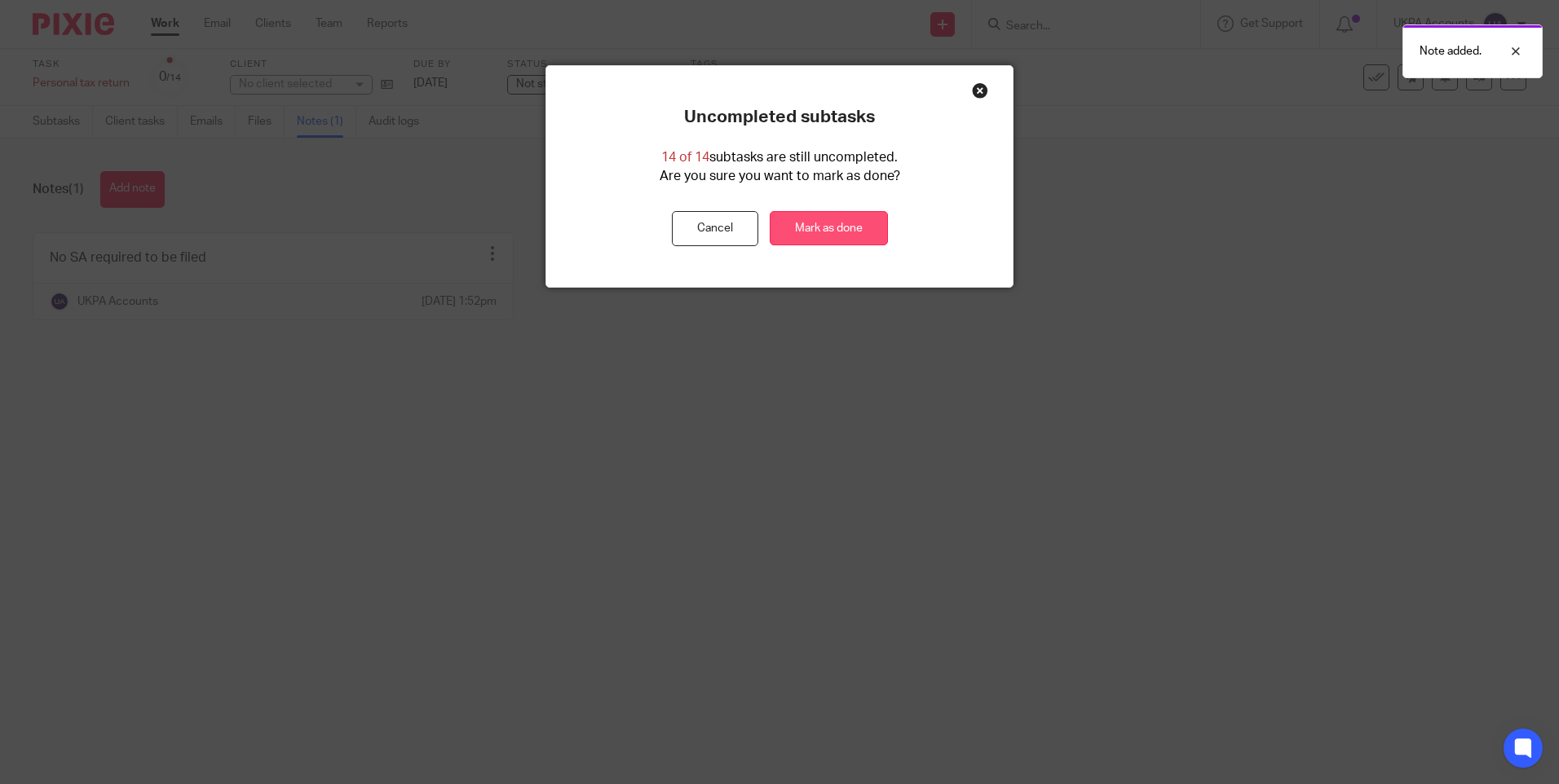
click at [860, 218] on link "Mark as done" at bounding box center [829, 228] width 118 height 35
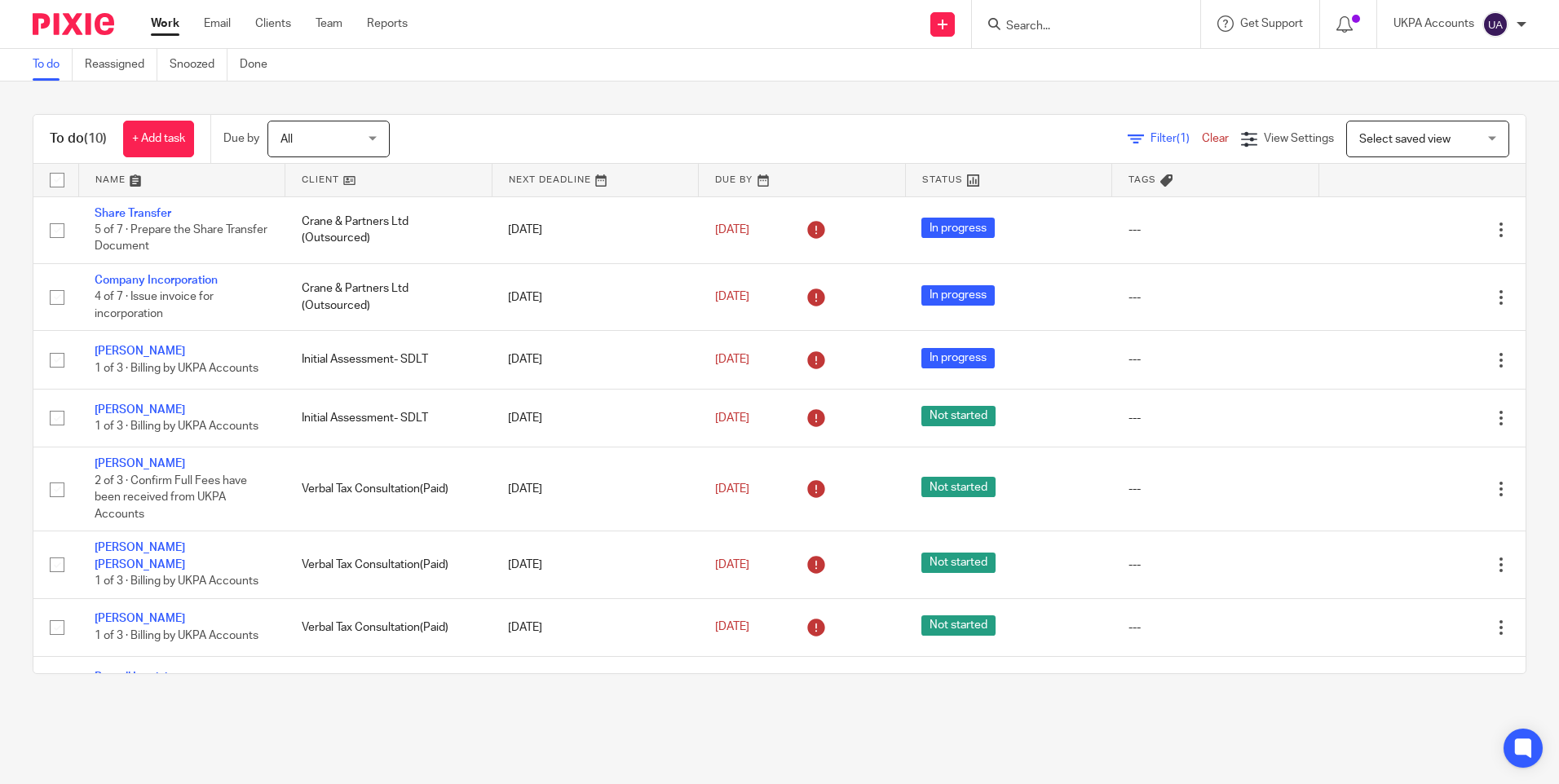
click at [161, 26] on link "Work" at bounding box center [165, 23] width 28 height 16
click at [50, 61] on link "To do" at bounding box center [52, 64] width 40 height 32
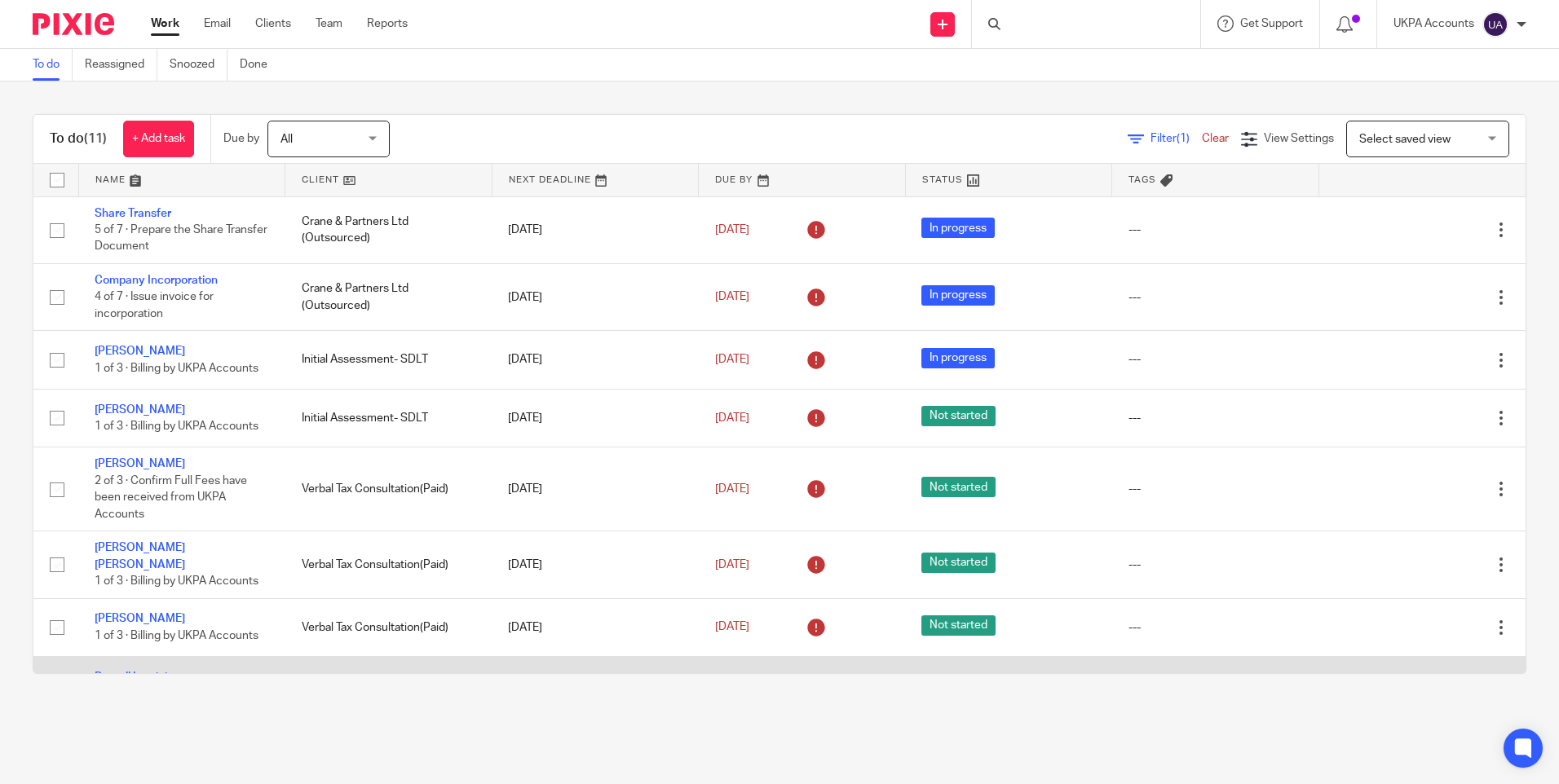
scroll to position [216, 0]
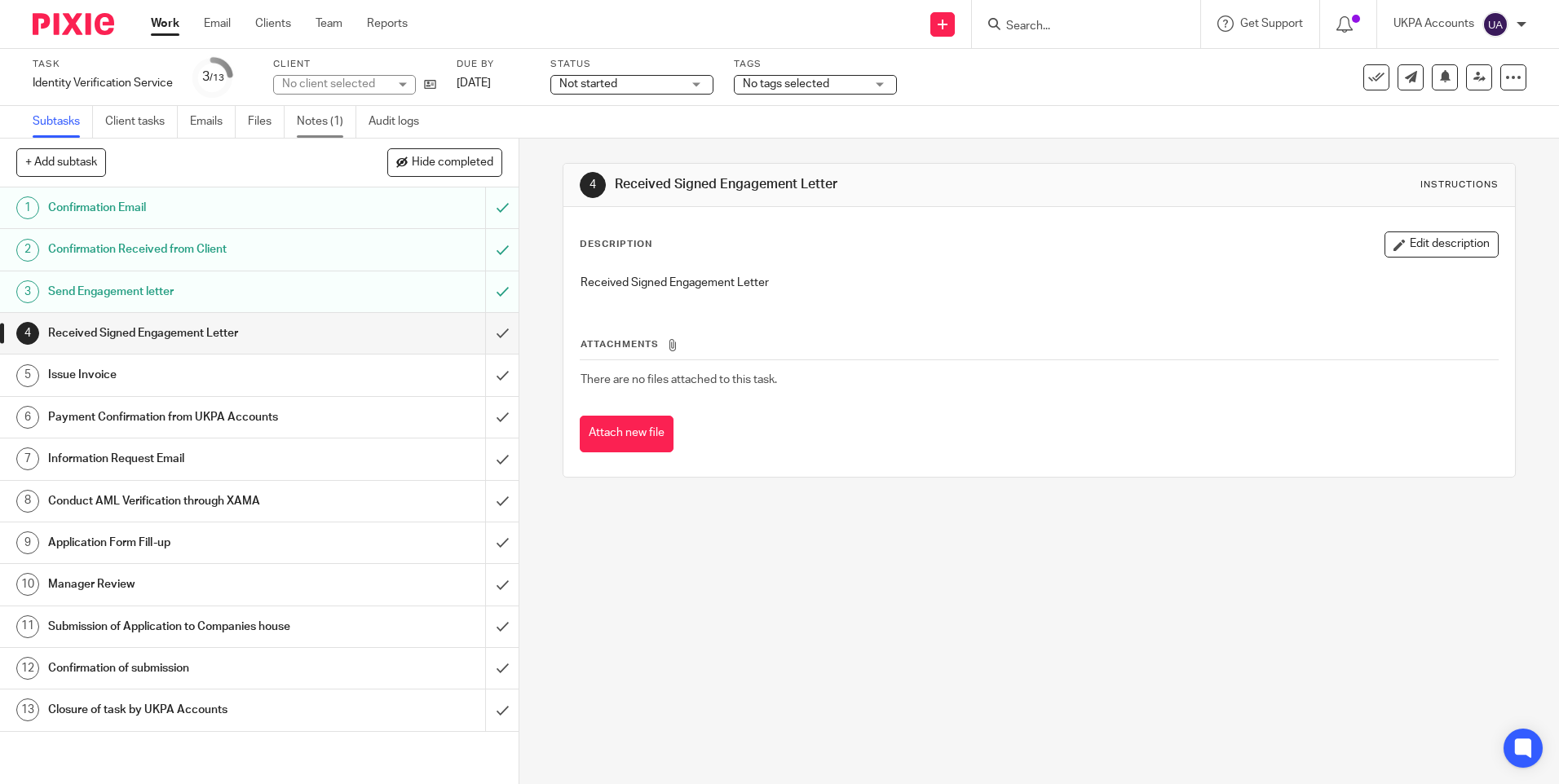
click at [337, 120] on link "Notes (1)" at bounding box center [326, 121] width 60 height 32
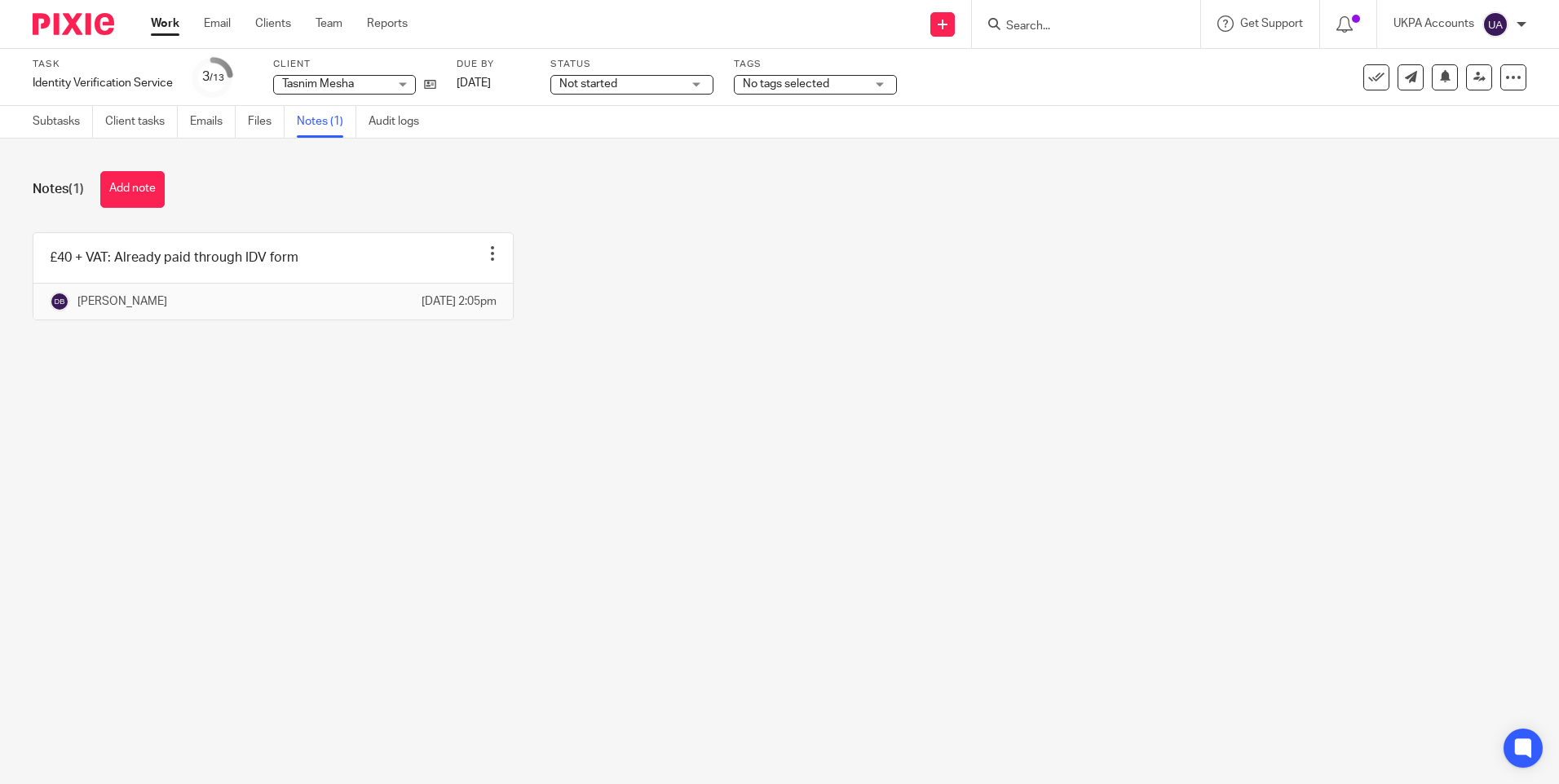
click at [722, 430] on main "Task Identity Verification Service Save Identity Verification Service 3 /13 Cli…" at bounding box center [779, 392] width 1559 height 784
click at [126, 186] on button "Add note" at bounding box center [132, 189] width 64 height 37
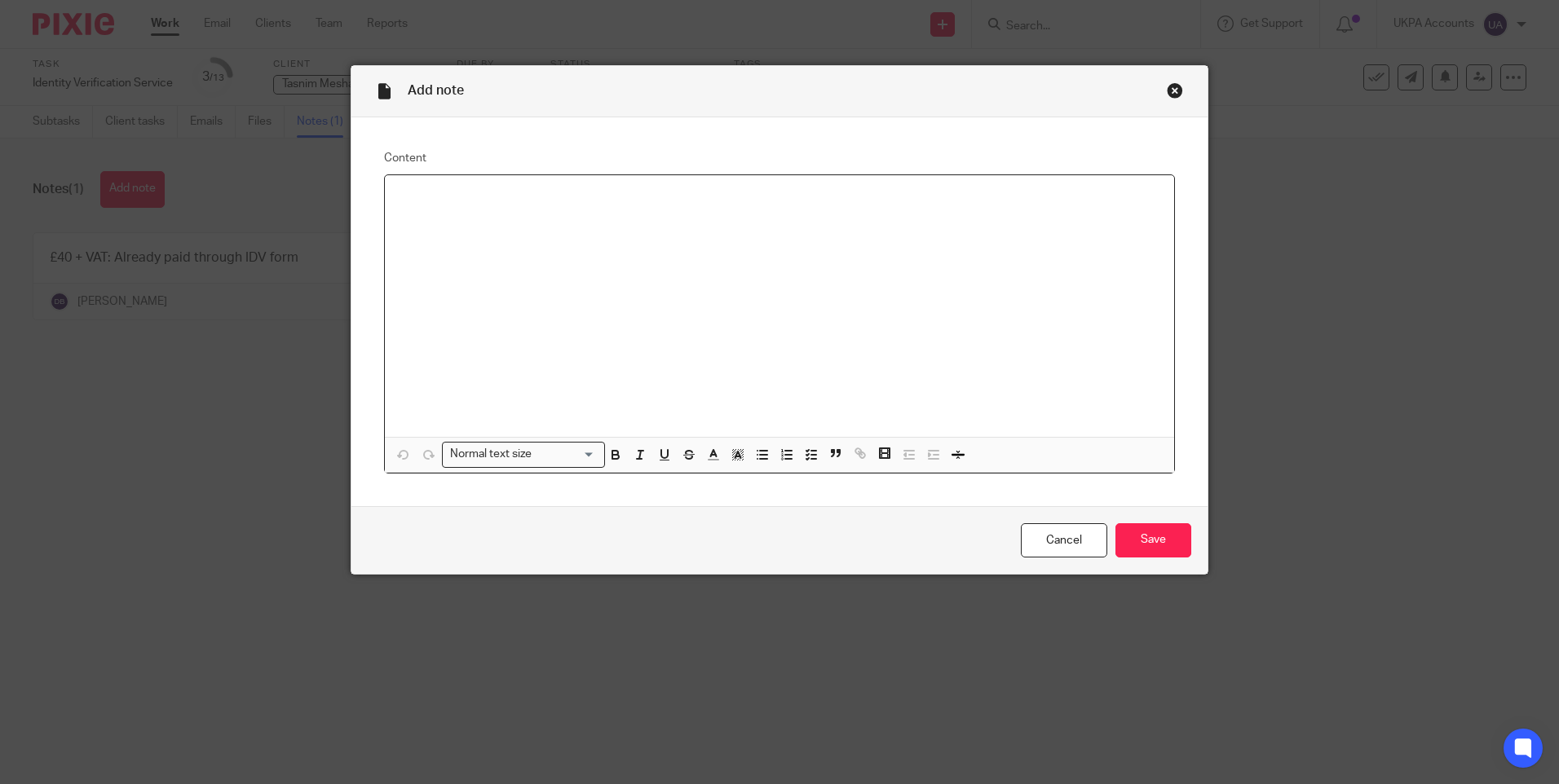
click at [469, 256] on div at bounding box center [779, 306] width 789 height 261
click at [1133, 535] on input "Save" at bounding box center [1152, 541] width 76 height 35
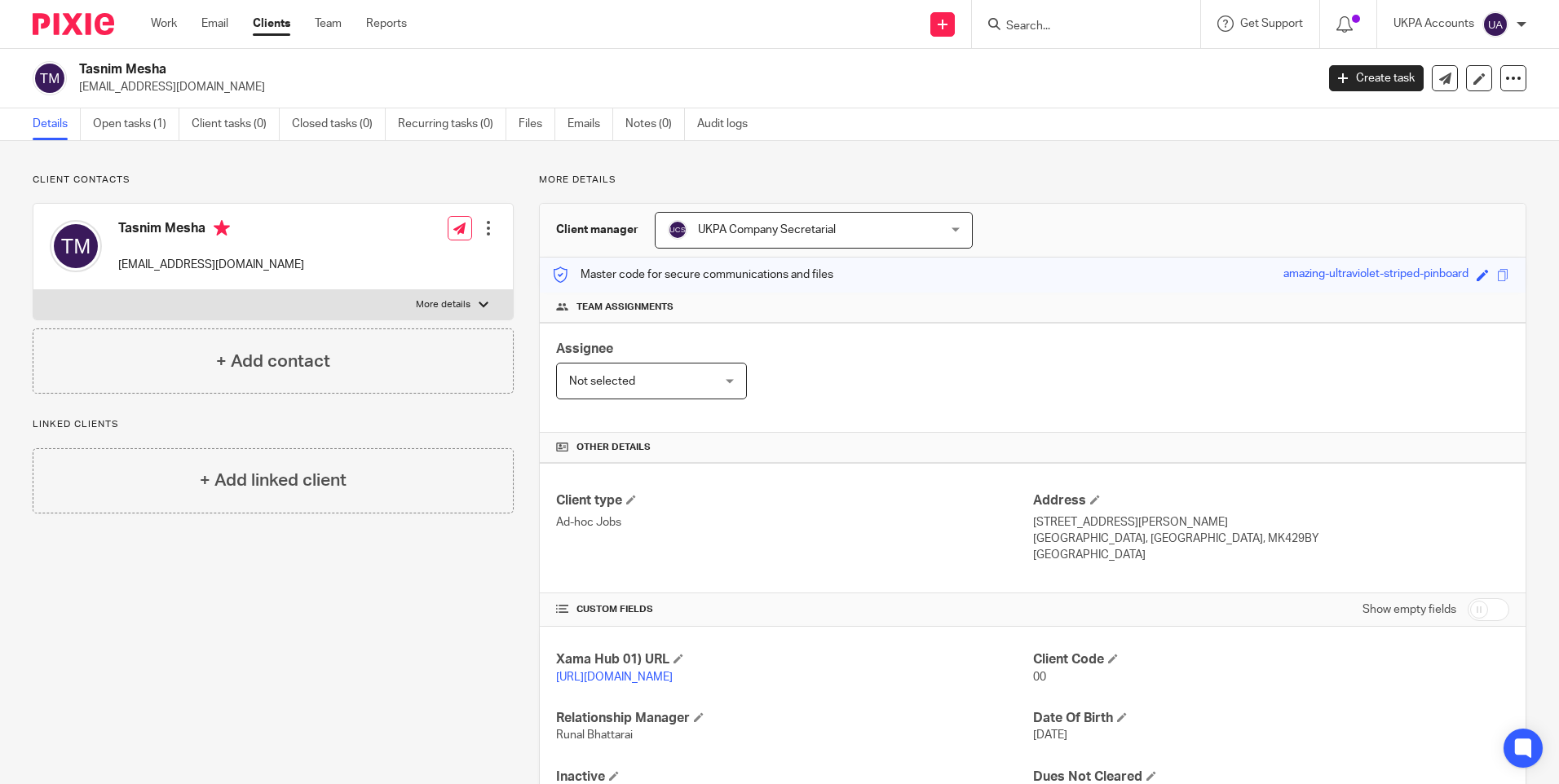
click at [438, 166] on div "Client contacts Tasnim Mesha [EMAIL_ADDRESS][DOMAIN_NAME] Edit contact Create c…" at bounding box center [779, 500] width 1559 height 719
click at [148, 71] on h2 "Tasnim Mesha" at bounding box center [569, 70] width 980 height 17
copy div "Tasnim Mesha"
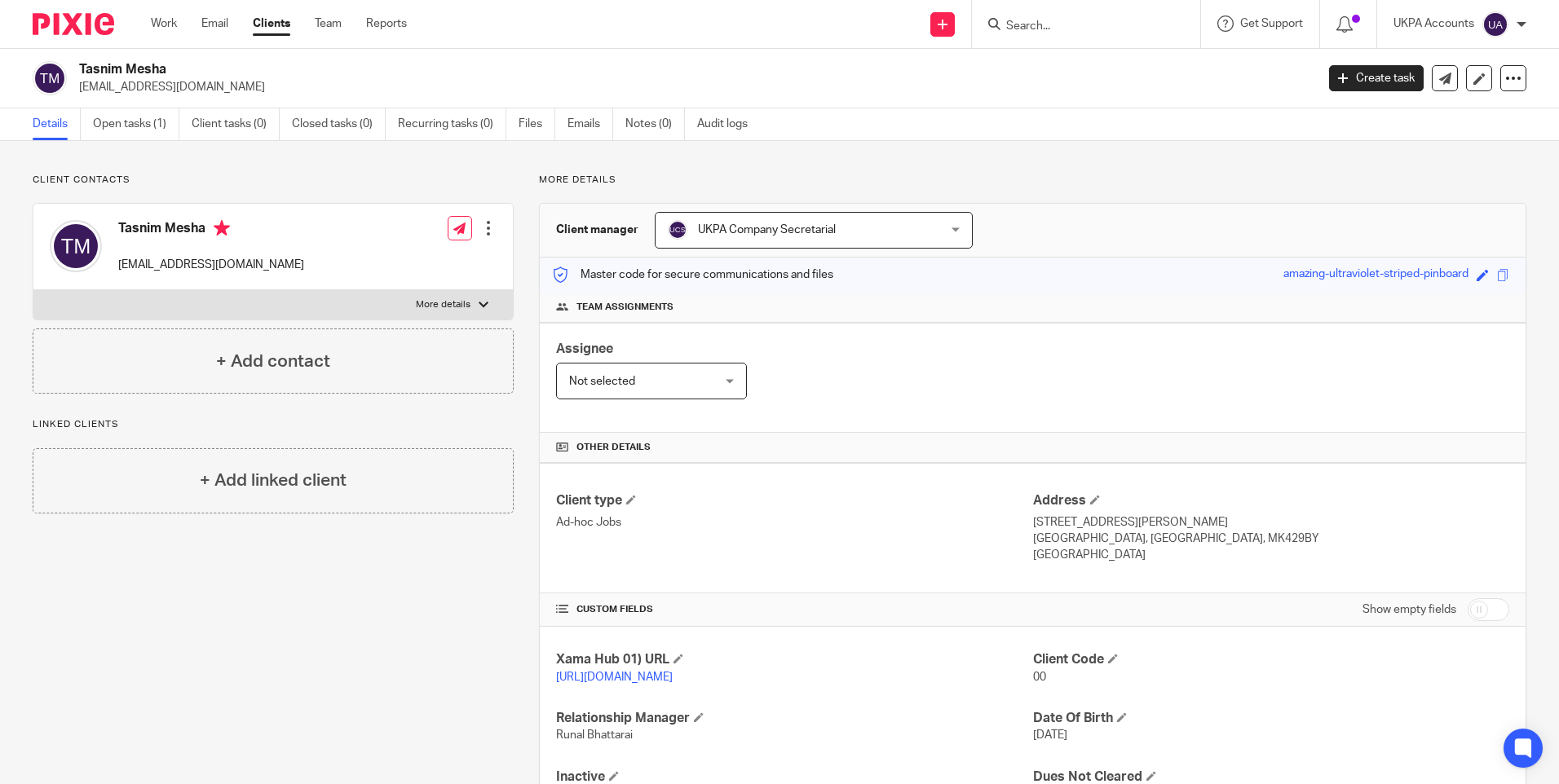
click at [150, 91] on p "[EMAIL_ADDRESS][DOMAIN_NAME]" at bounding box center [692, 87] width 1225 height 16
click at [150, 91] on p "manager.clinicly@gmail.com" at bounding box center [692, 87] width 1225 height 16
copy main "manager.clinicly@gmail.com Create task Update from Companies House Export data …"
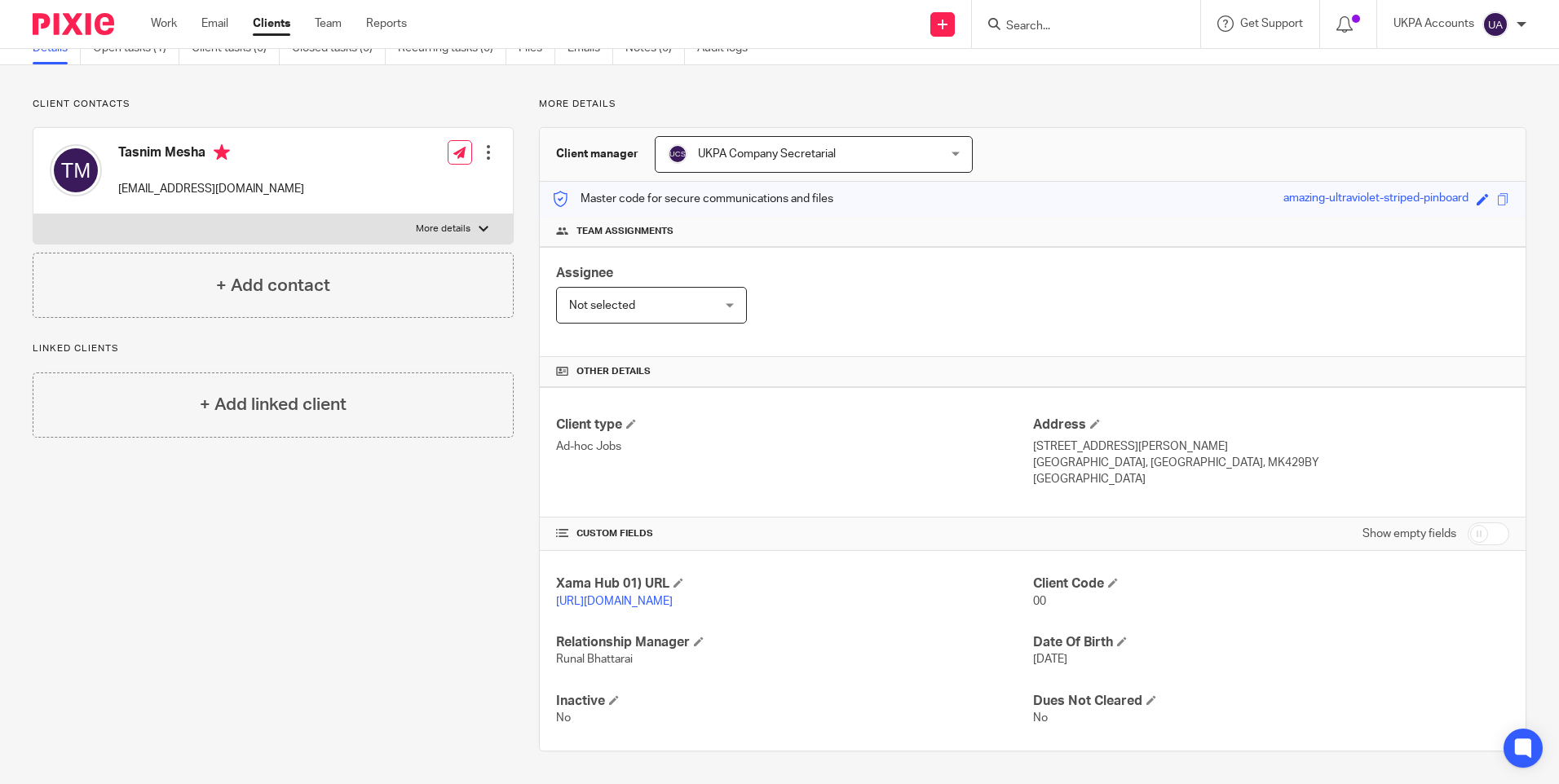
scroll to position [93, 0]
drag, startPoint x: 1029, startPoint y: 428, endPoint x: 1116, endPoint y: 430, distance: 87.0
click at [1116, 438] on p "21 Brittania house, Palgrave Road" at bounding box center [1270, 446] width 476 height 16
copy p "21 Brittania house"
drag, startPoint x: 1124, startPoint y: 426, endPoint x: 1208, endPoint y: 431, distance: 84.1
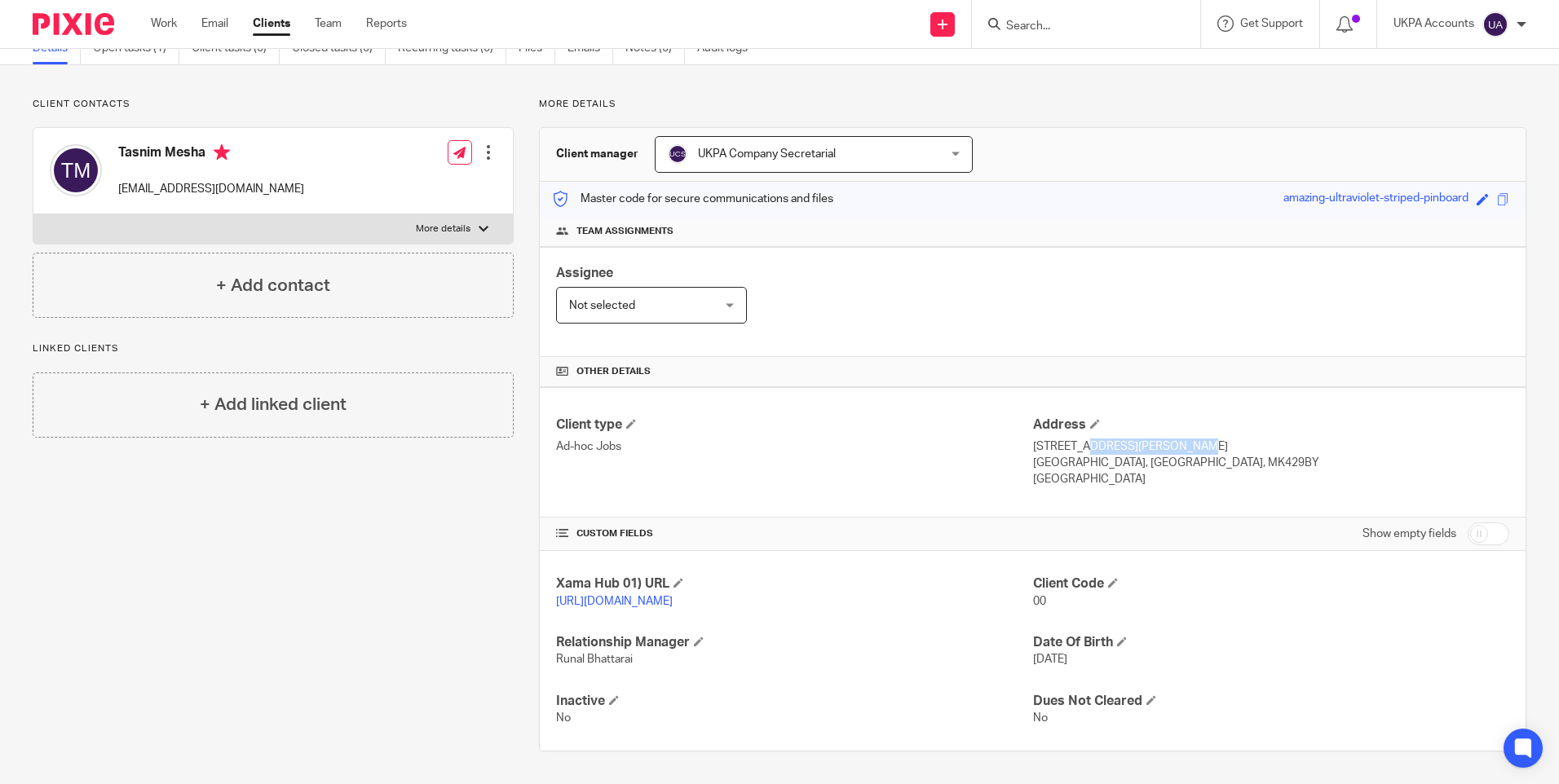
click at [1208, 438] on p "21 Brittania house, Palgrave Road" at bounding box center [1270, 446] width 476 height 16
copy p "Palgrave Road"
click at [1046, 454] on p "Bedford, Bedfordshire, MK429BY" at bounding box center [1270, 462] width 476 height 16
copy p "Bedford"
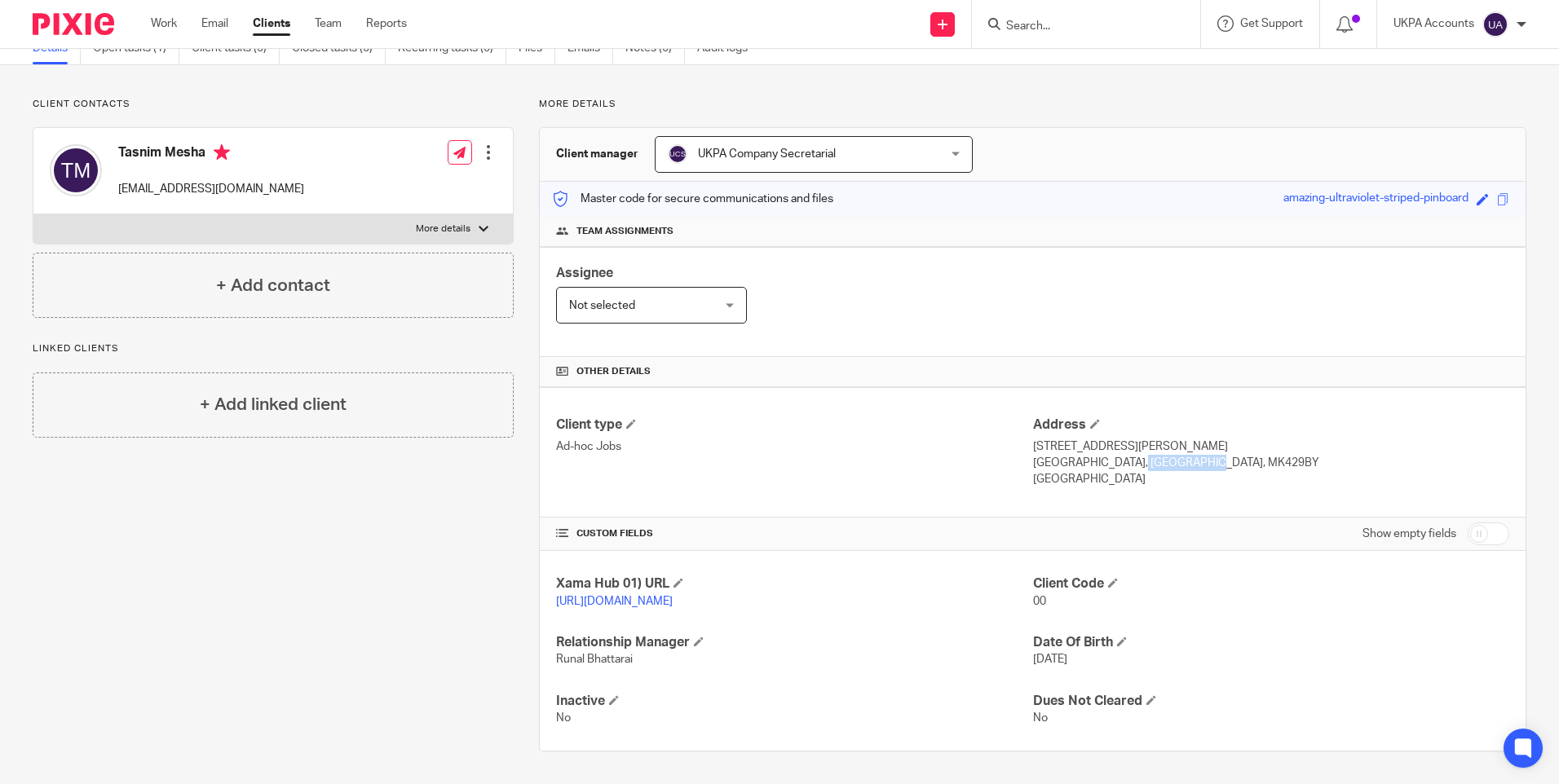
drag, startPoint x: 1075, startPoint y: 445, endPoint x: 1137, endPoint y: 446, distance: 62.0
click at [1137, 454] on p "Bedford, Bedfordshire, MK429BY" at bounding box center [1270, 462] width 476 height 16
copy p "Bedfordshire"
drag, startPoint x: 1146, startPoint y: 442, endPoint x: 1190, endPoint y: 444, distance: 44.0
click at [1190, 454] on p "Bedford, Bedfordshire, MK429BY" at bounding box center [1270, 462] width 476 height 16
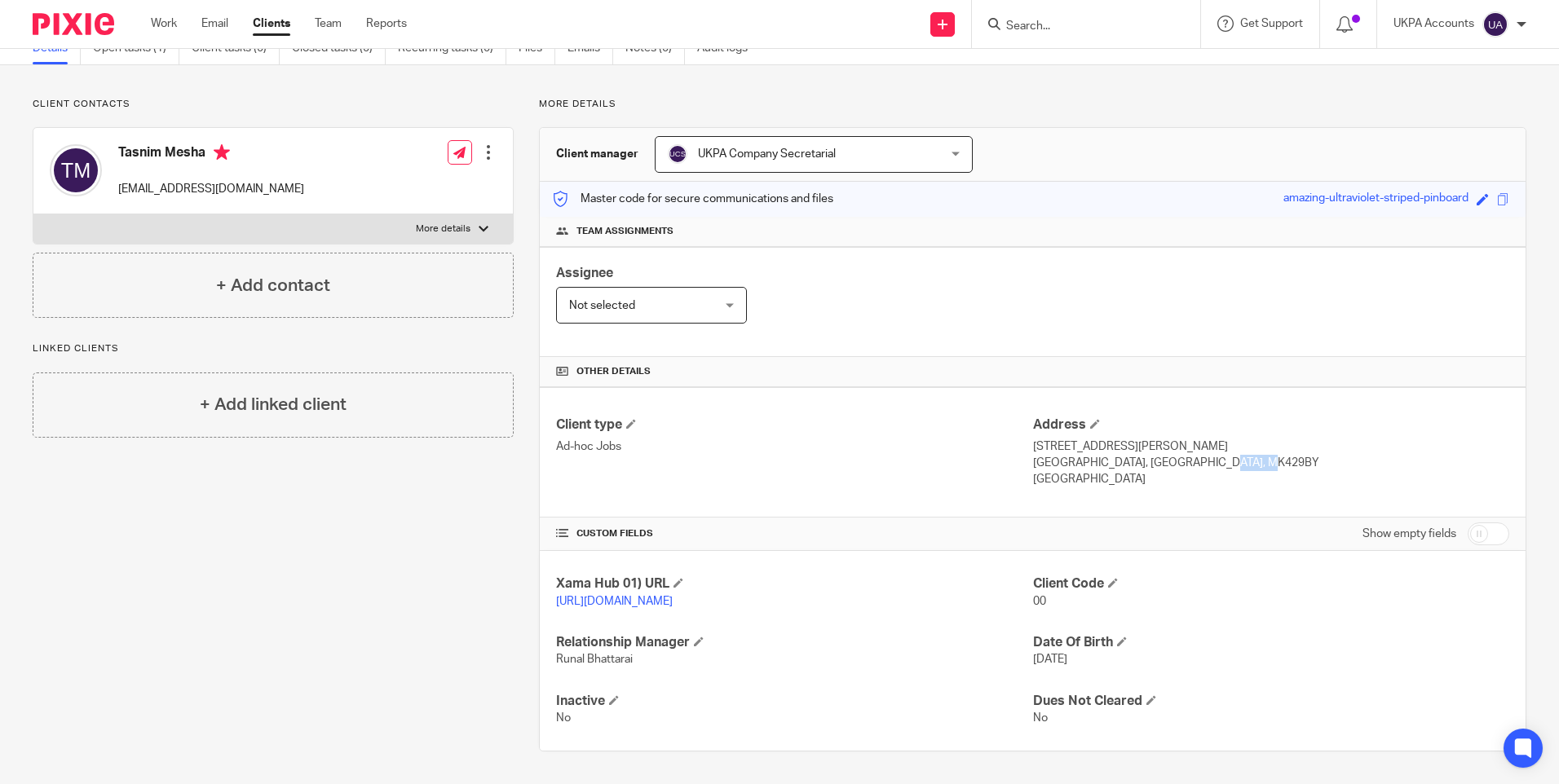
copy p "MK429BY"
click at [1059, 471] on p "United Kingdom" at bounding box center [1270, 479] width 476 height 16
copy div "United Kingdom"
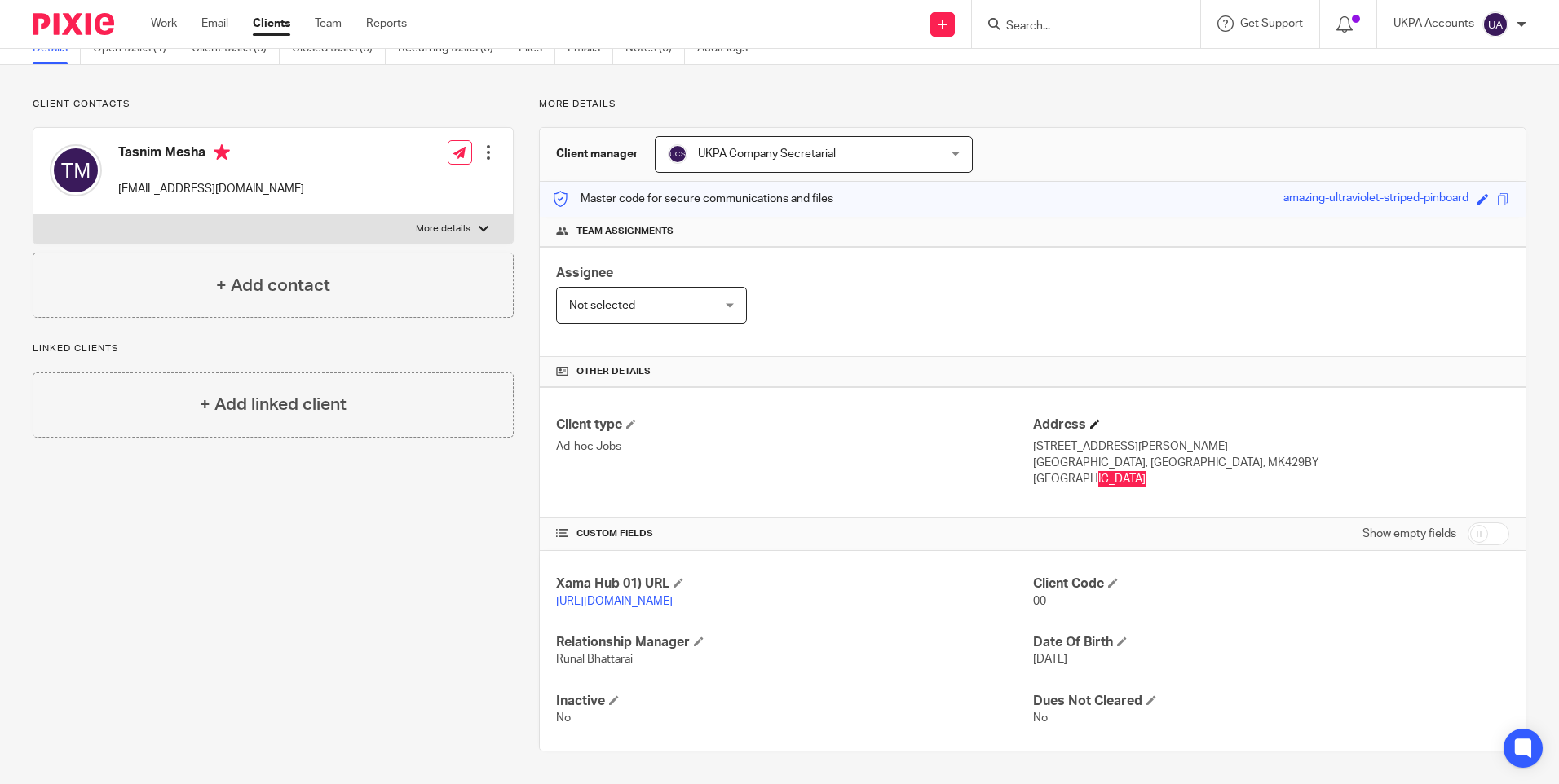
scroll to position [0, 0]
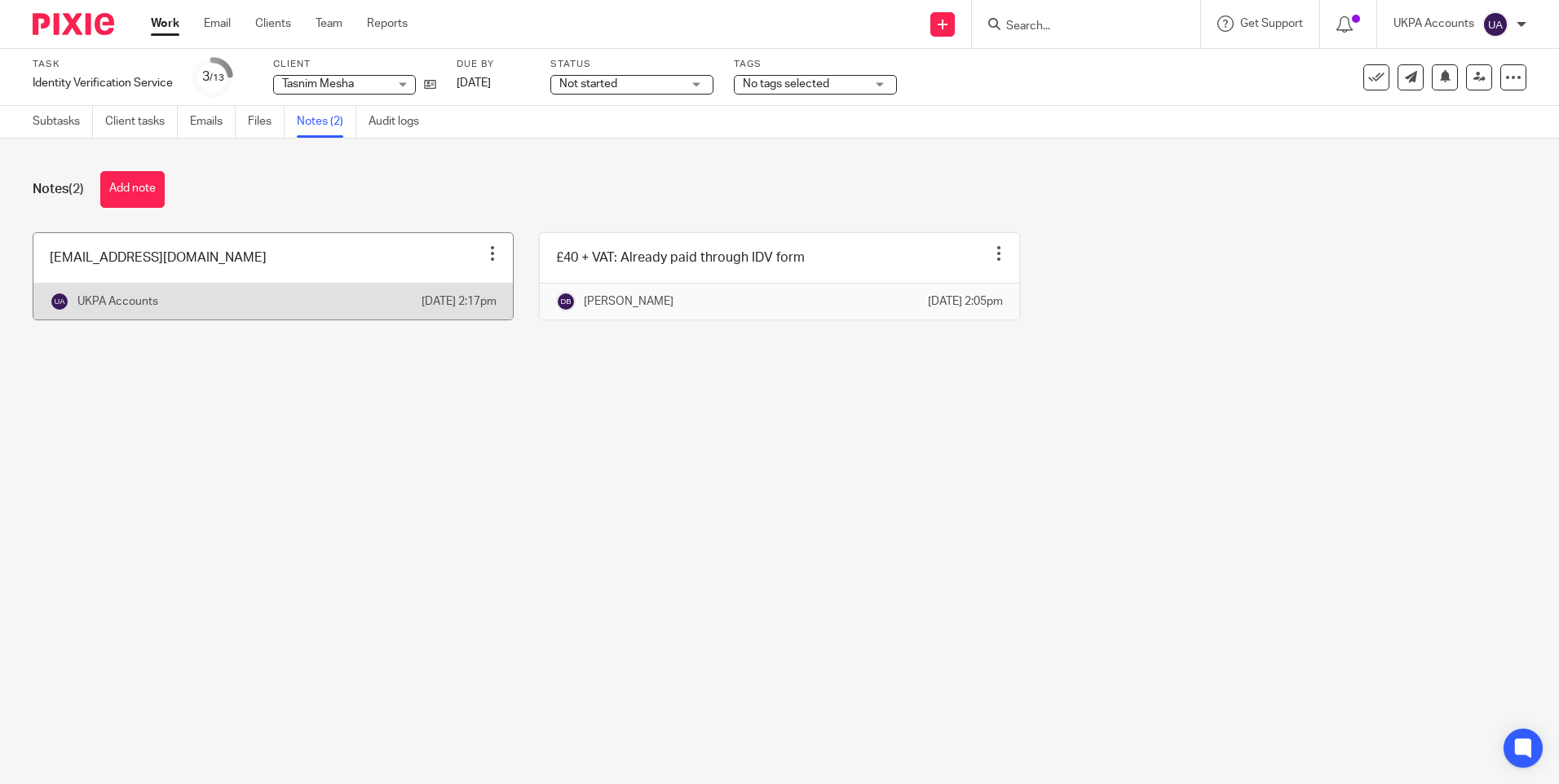
click at [486, 249] on div at bounding box center [492, 253] width 16 height 16
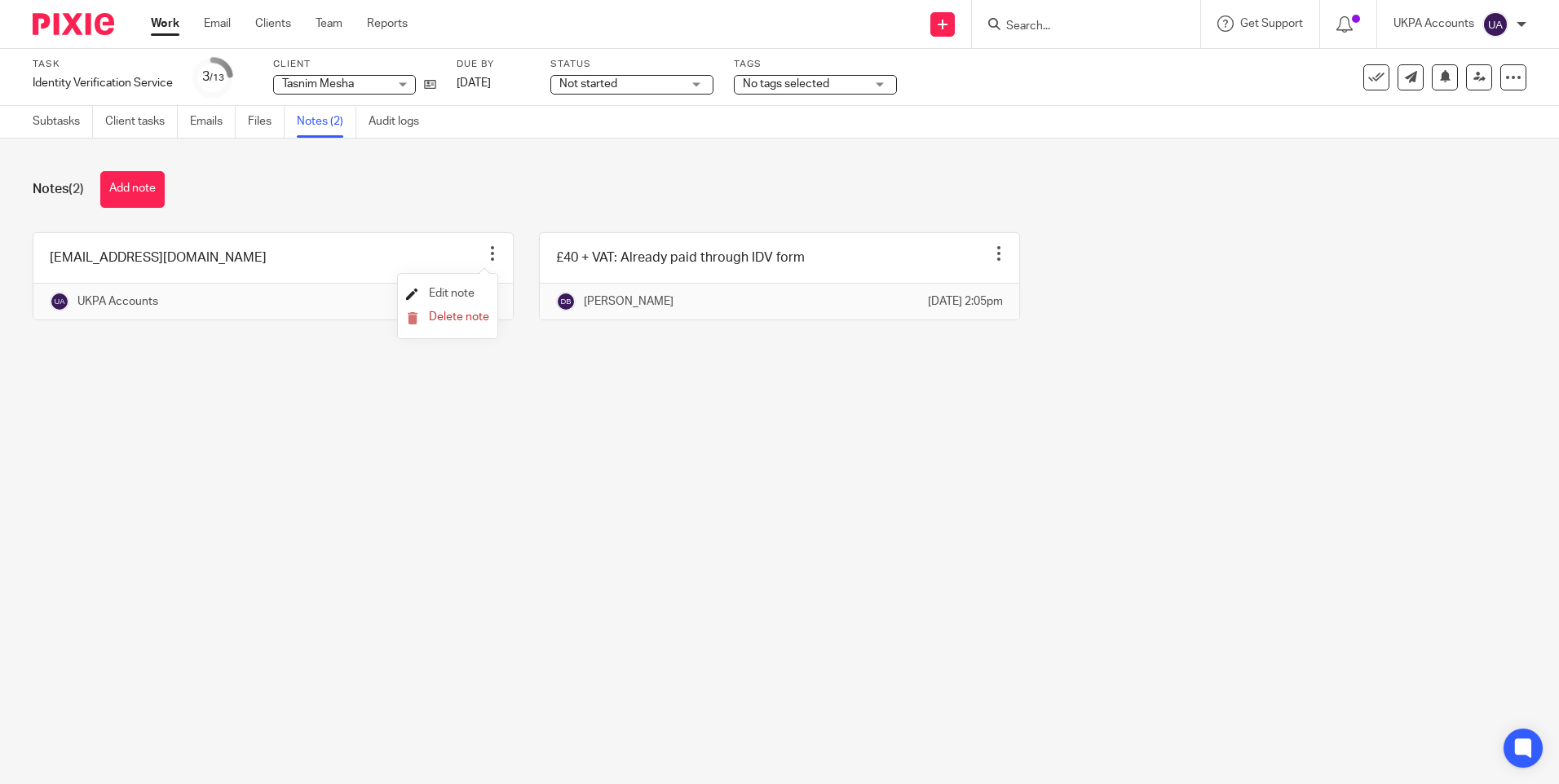
click at [449, 294] on span "Edit note" at bounding box center [451, 293] width 45 height 11
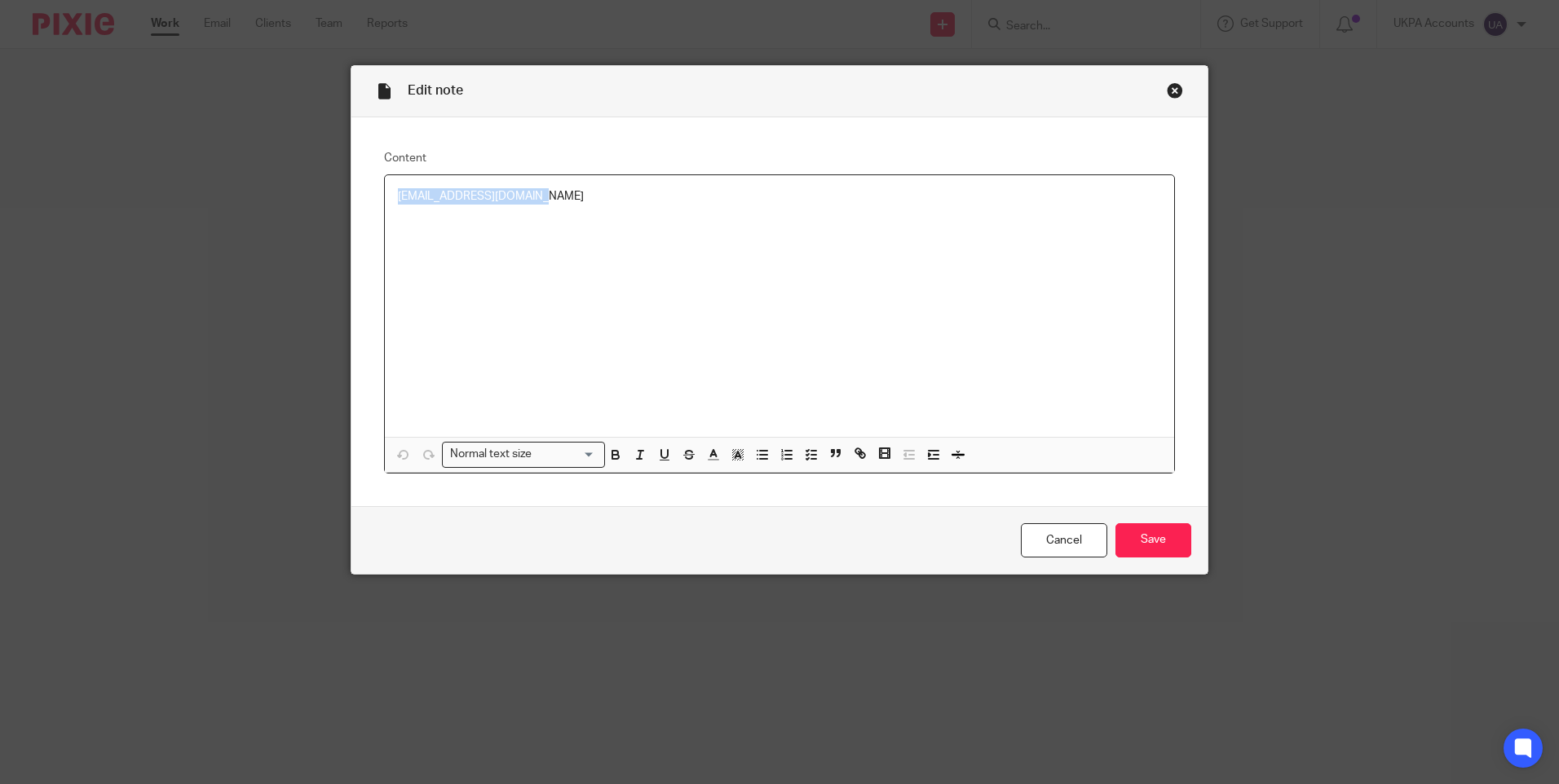
click at [1167, 89] on div "Close this dialog window" at bounding box center [1175, 90] width 16 height 16
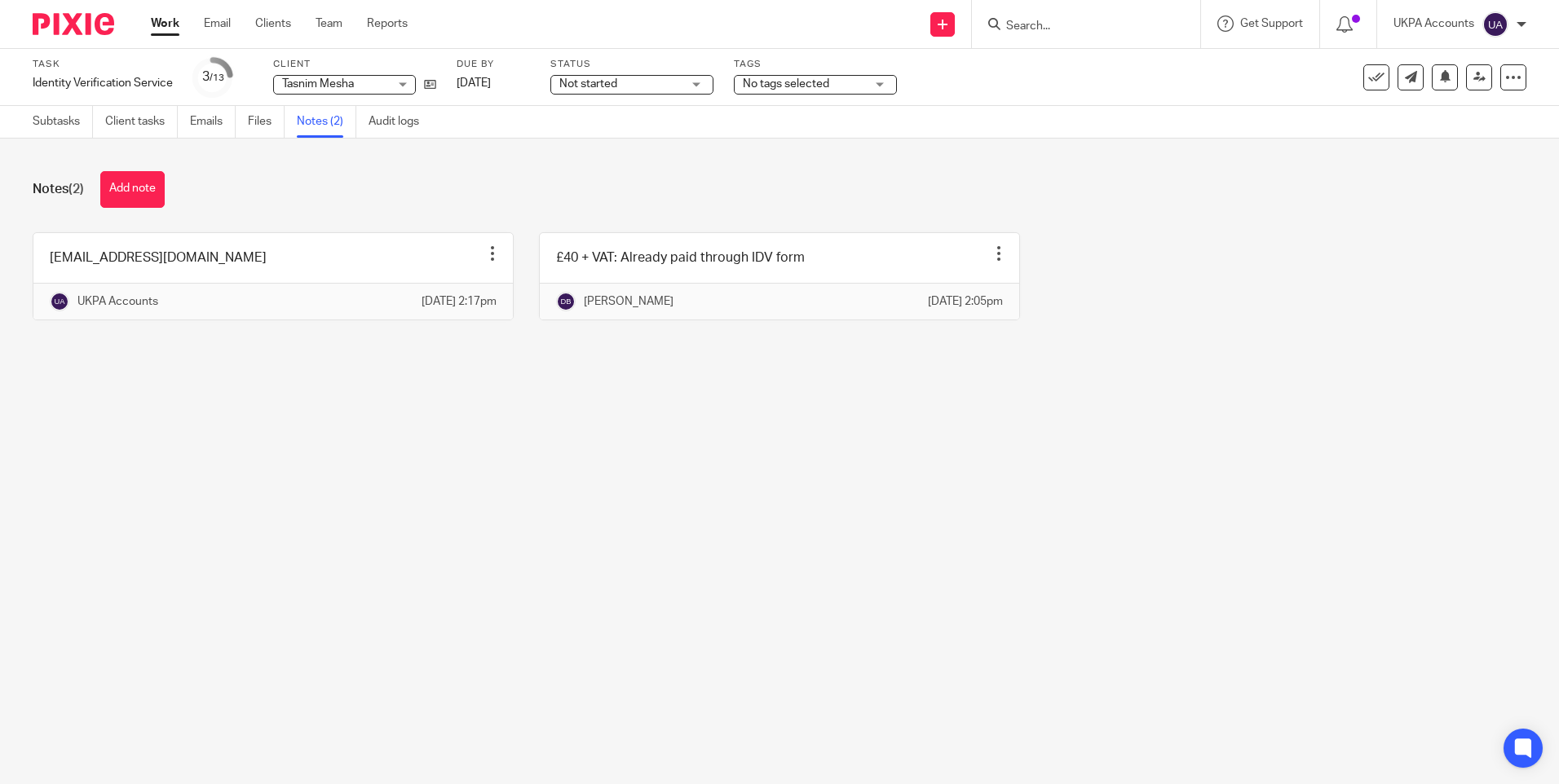
drag, startPoint x: 777, startPoint y: 548, endPoint x: 735, endPoint y: 523, distance: 48.9
click at [777, 548] on main "Task Identity Verification Service Save Identity Verification Service 3 /13 Cli…" at bounding box center [779, 392] width 1559 height 784
click at [120, 176] on button "Add note" at bounding box center [132, 189] width 64 height 37
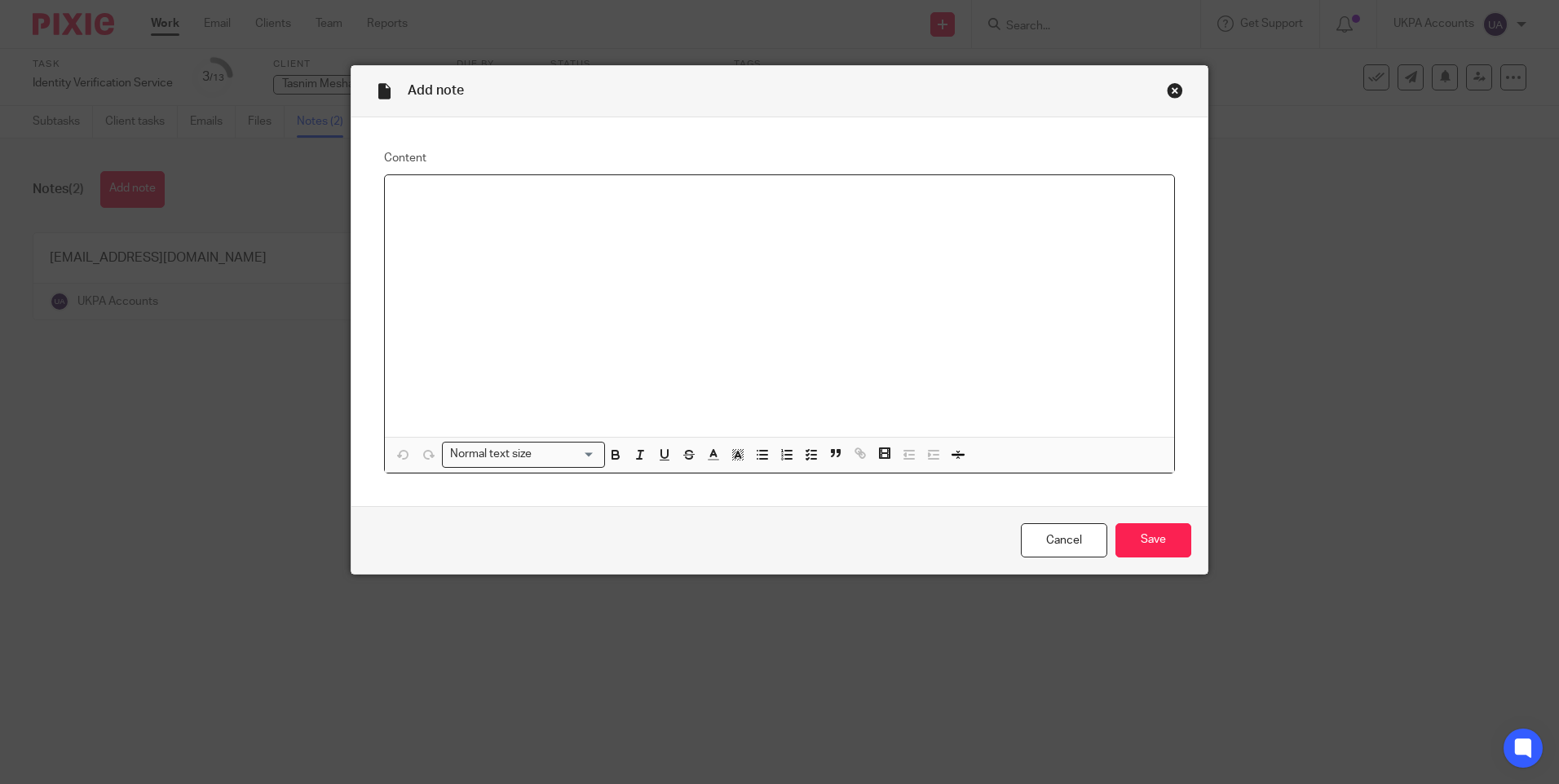
paste div
click at [1158, 529] on input "Save" at bounding box center [1152, 541] width 76 height 35
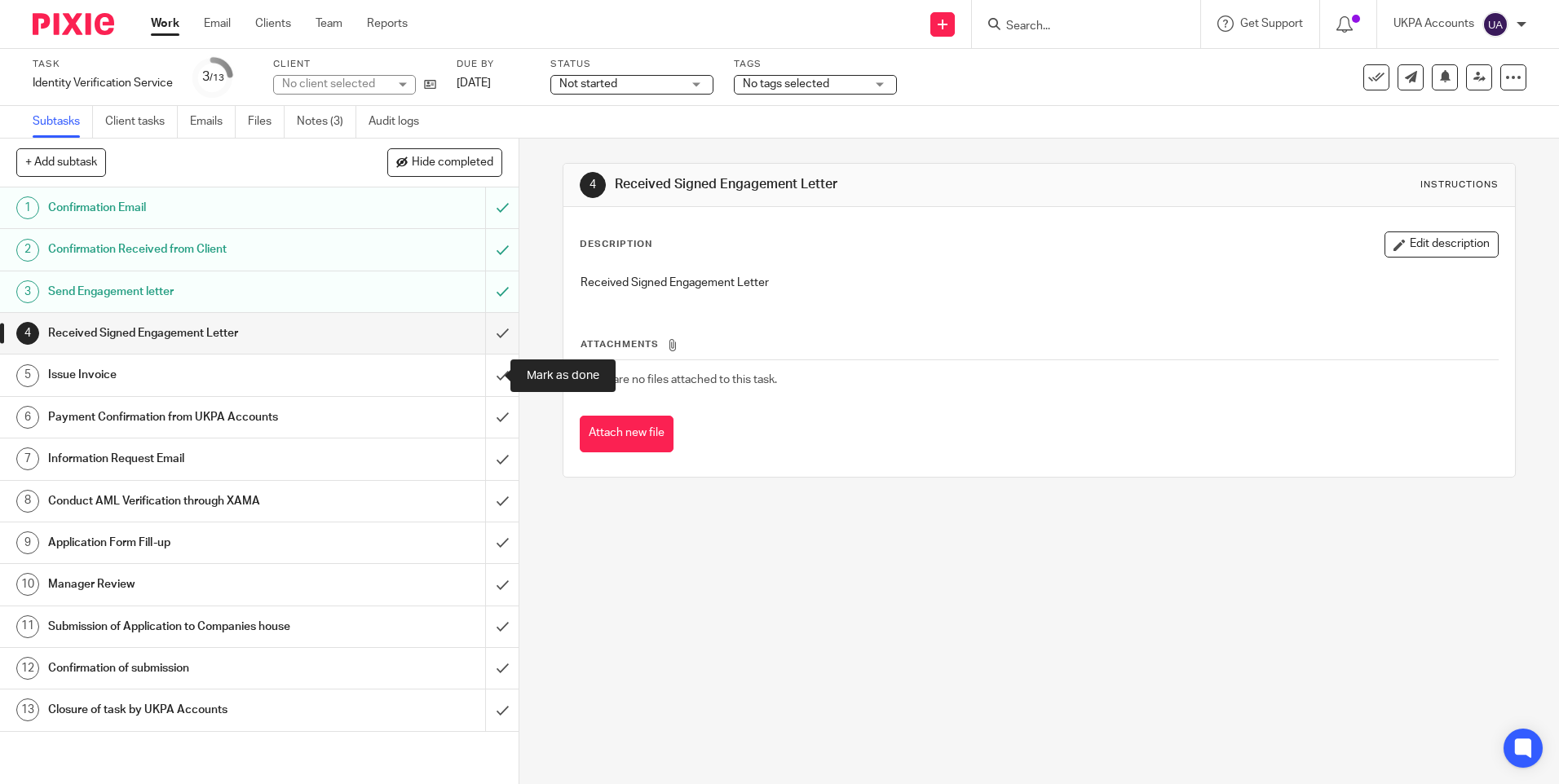
click at [480, 372] on input "submit" at bounding box center [259, 375] width 519 height 41
click at [496, 417] on input "submit" at bounding box center [259, 418] width 519 height 41
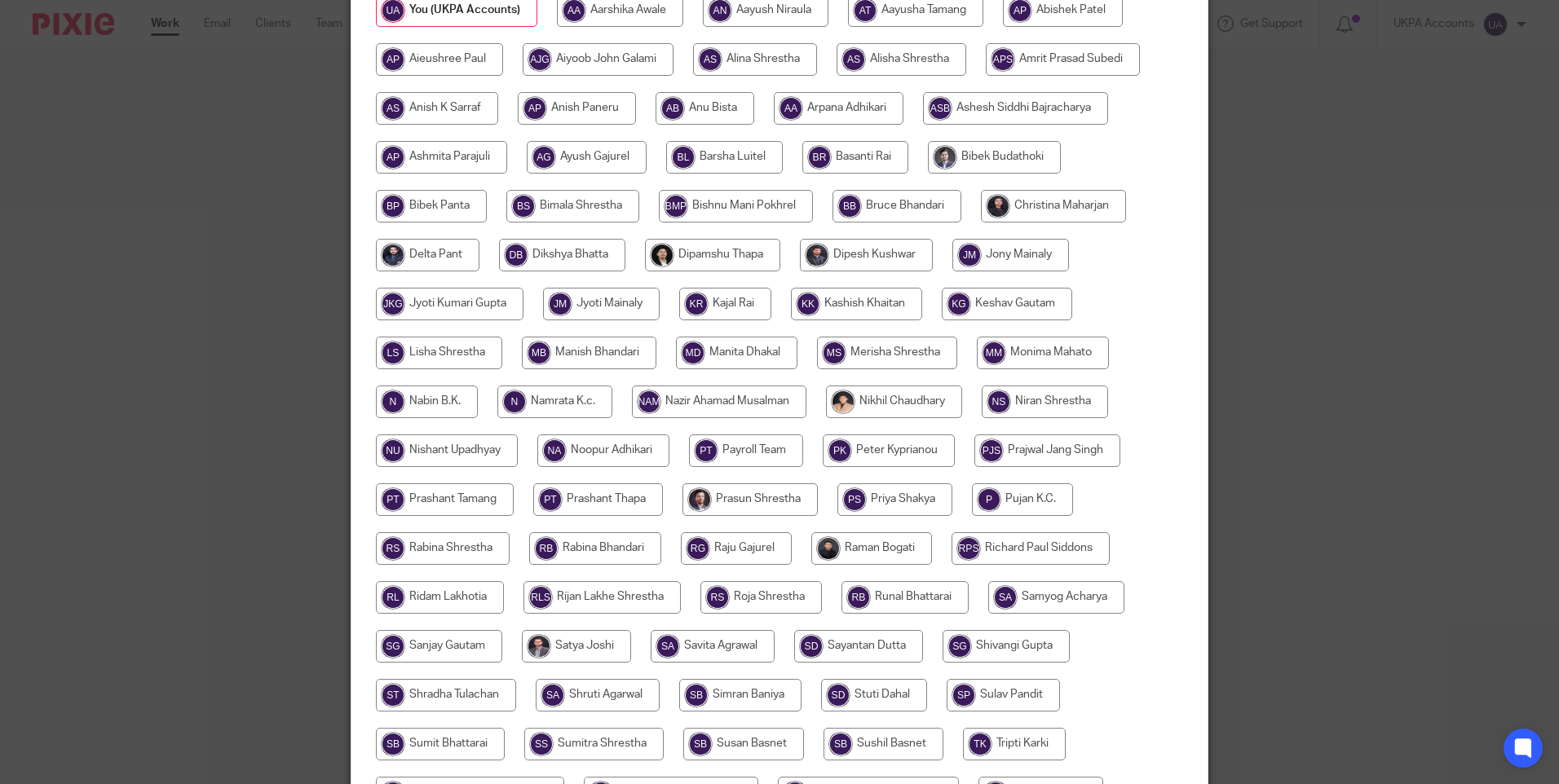
scroll to position [233, 0]
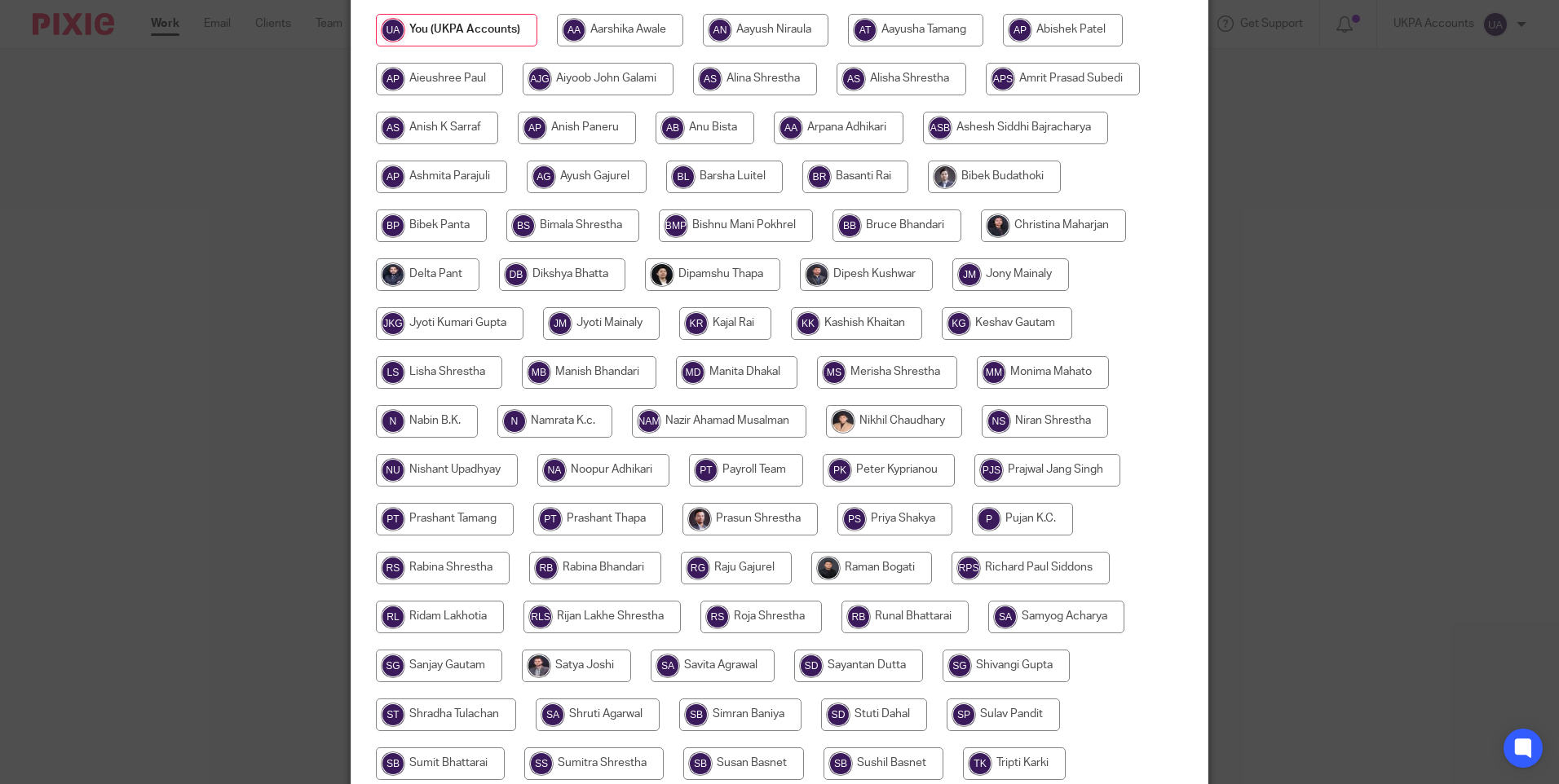
click at [552, 278] on input "radio" at bounding box center [562, 274] width 126 height 32
radio input "true"
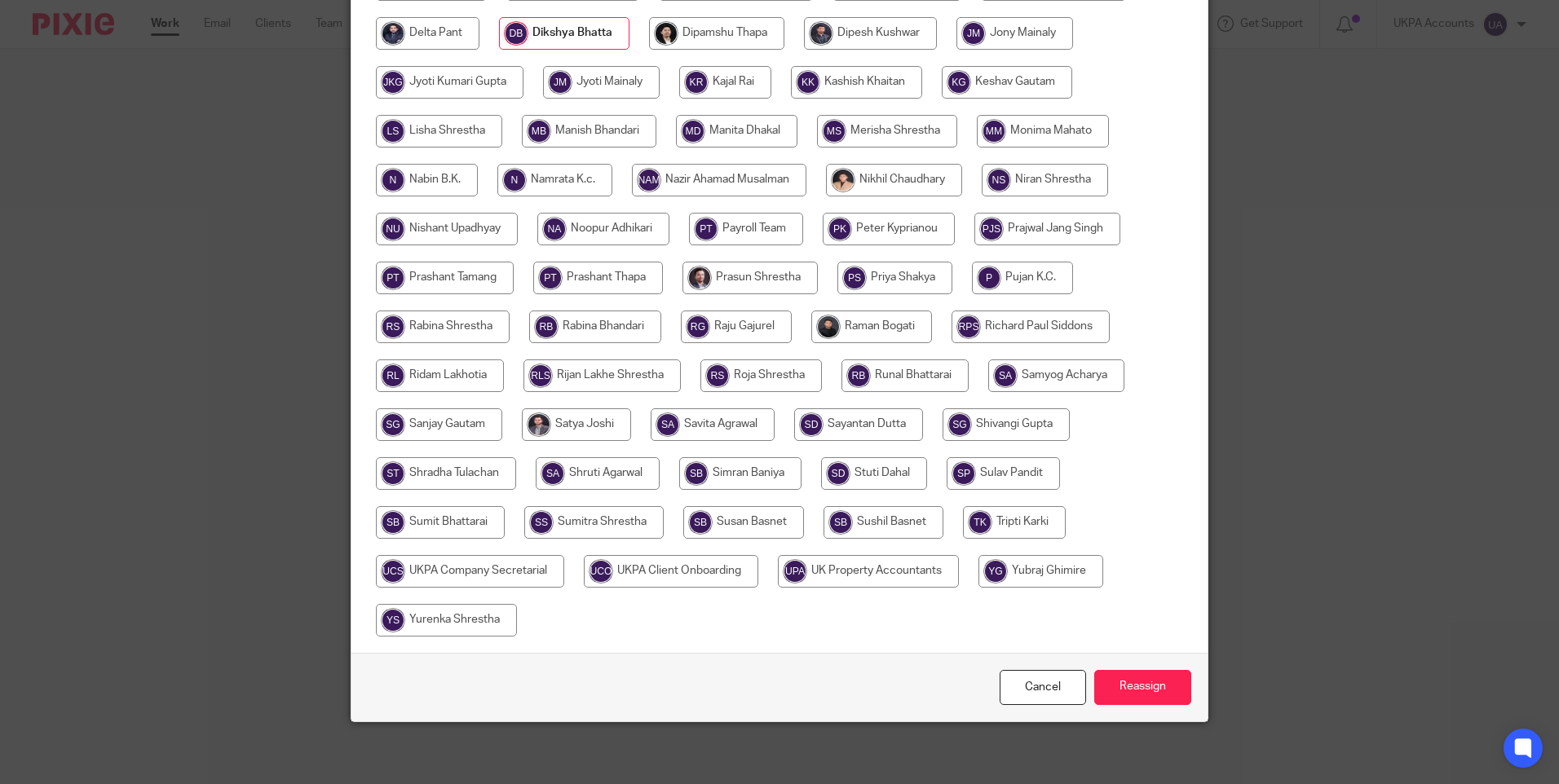
scroll to position [477, 0]
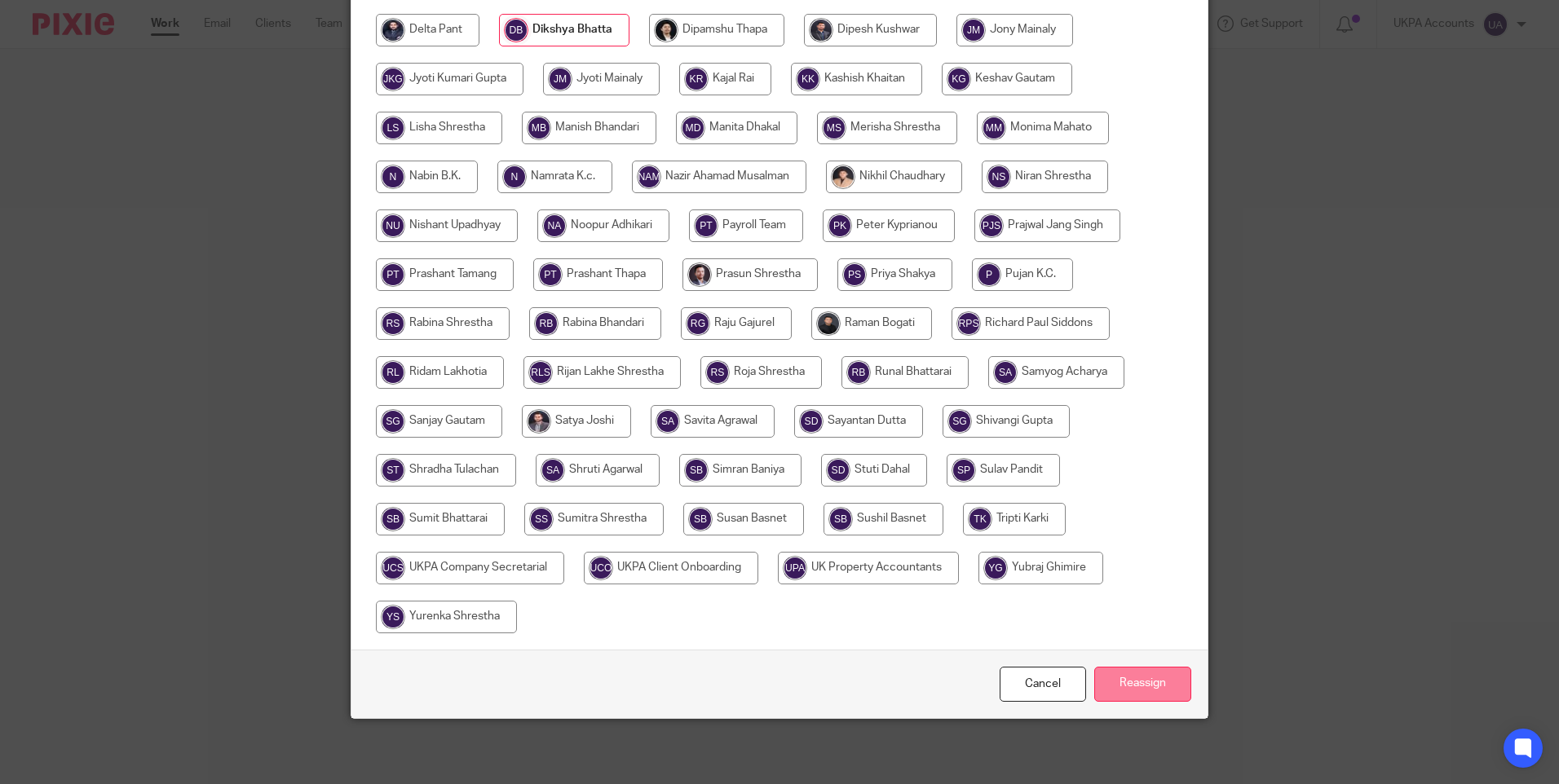
click at [1149, 676] on input "Reassign" at bounding box center [1143, 684] width 97 height 35
